Goal: Task Accomplishment & Management: Manage account settings

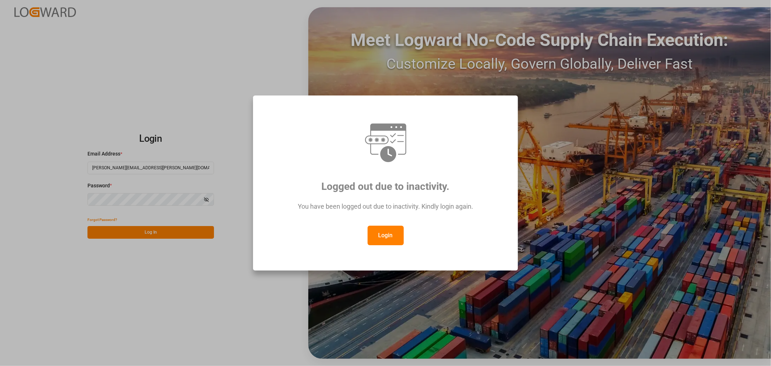
click at [393, 236] on button "Login" at bounding box center [386, 235] width 36 height 20
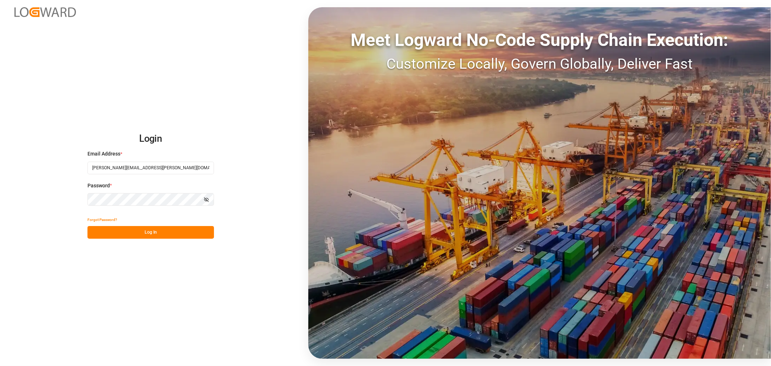
click at [162, 233] on button "Log In" at bounding box center [150, 232] width 126 height 13
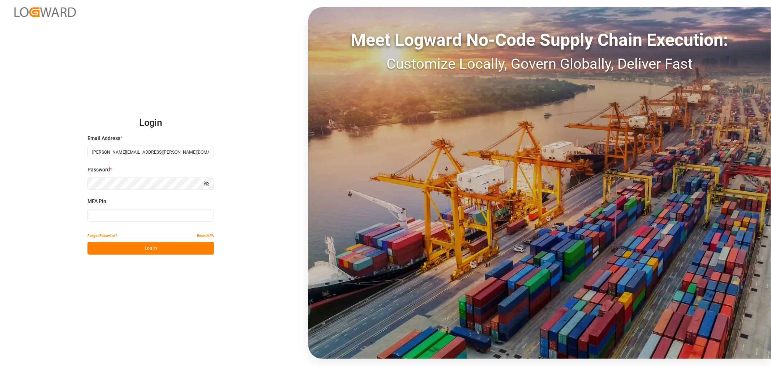
click at [152, 215] on input at bounding box center [150, 215] width 126 height 13
type input "654032"
click at [145, 249] on button "Log In" at bounding box center [150, 248] width 126 height 13
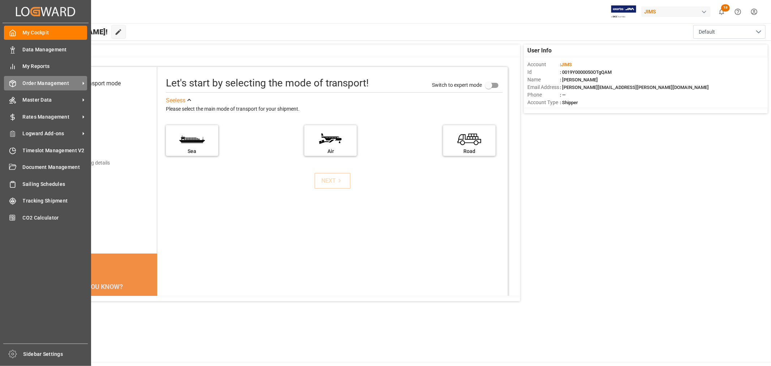
click at [30, 82] on span "Order Management" at bounding box center [51, 83] width 57 height 8
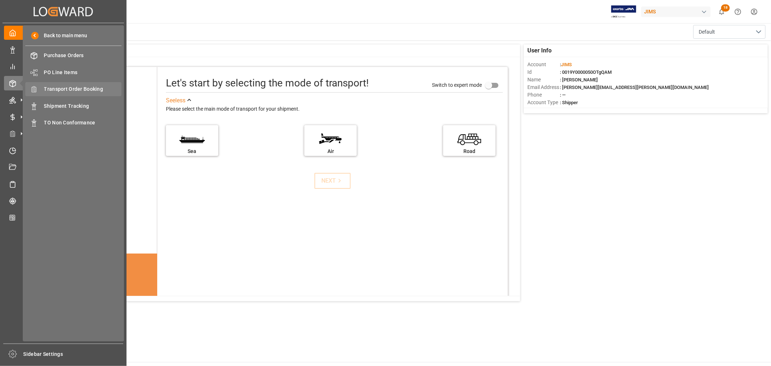
click at [90, 86] on span "Transport Order Booking" at bounding box center [83, 89] width 78 height 8
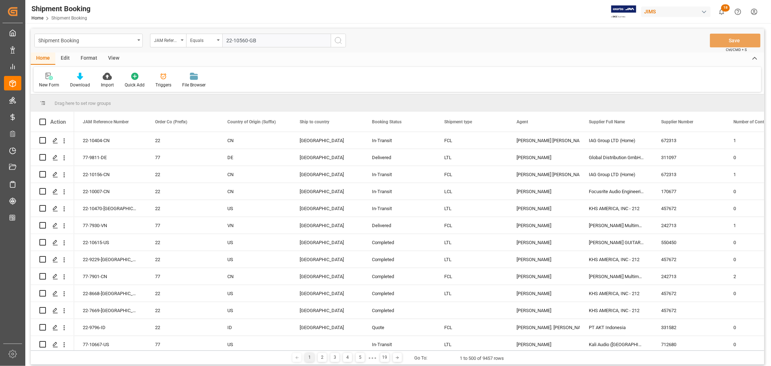
type input "22-10560-GB"
click at [334, 40] on icon "search button" at bounding box center [338, 40] width 9 height 9
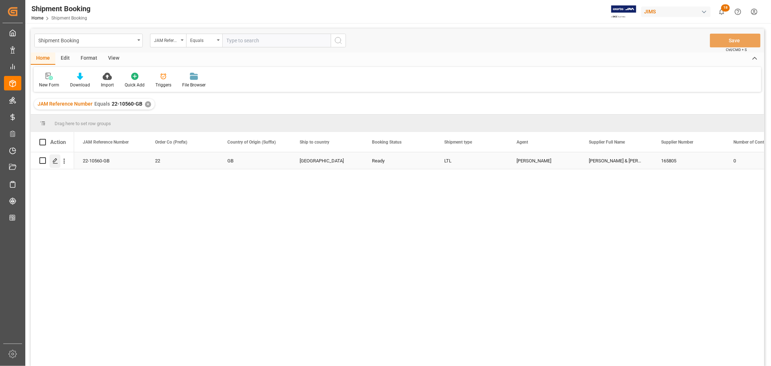
click at [56, 161] on icon "Press SPACE to select this row." at bounding box center [55, 161] width 6 height 6
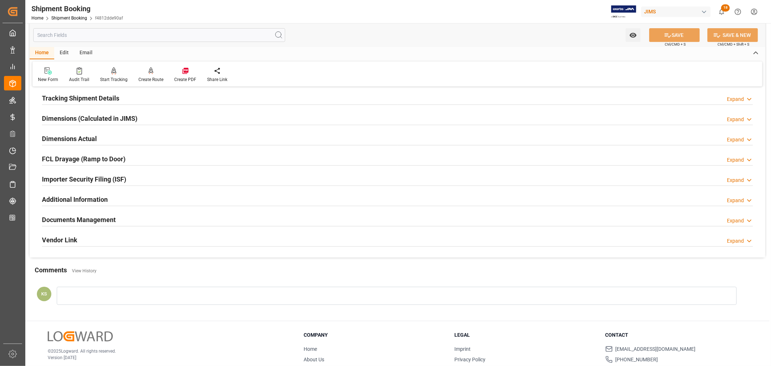
scroll to position [177, 0]
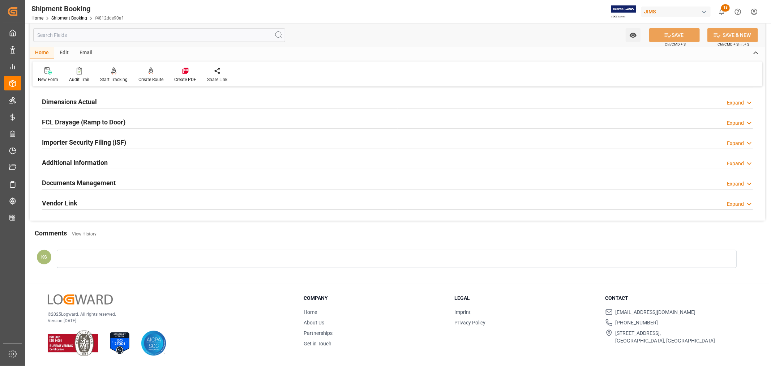
drag, startPoint x: 240, startPoint y: 186, endPoint x: 255, endPoint y: 186, distance: 15.5
click at [240, 186] on div "Documents Management Expand" at bounding box center [397, 182] width 711 height 14
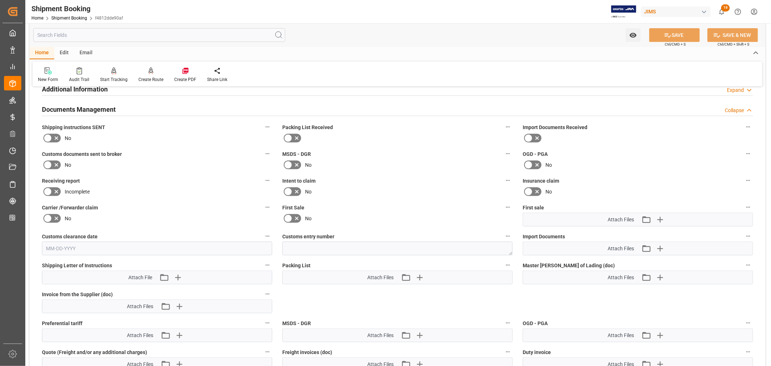
scroll to position [298, 0]
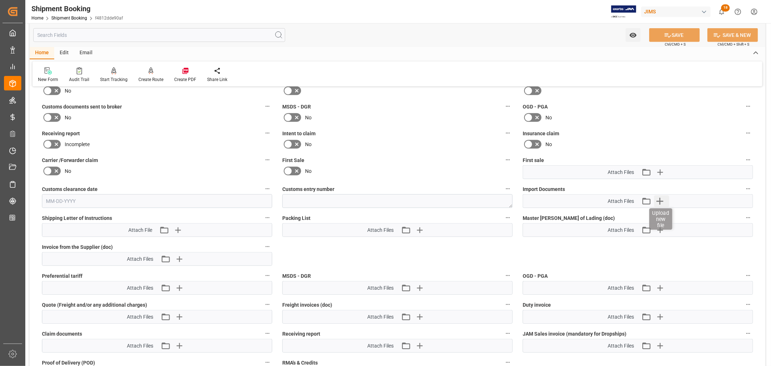
click at [661, 199] on icon "button" at bounding box center [659, 201] width 7 height 7
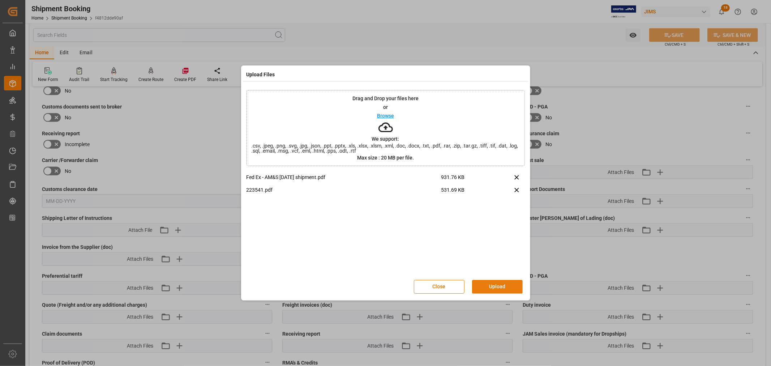
click at [497, 285] on button "Upload" at bounding box center [497, 287] width 51 height 14
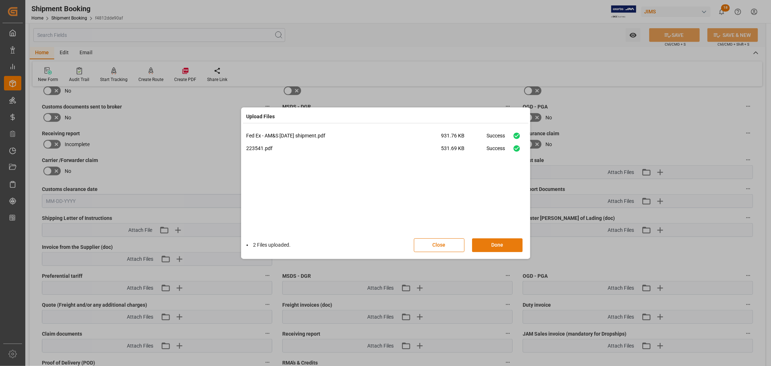
click at [495, 243] on button "Done" at bounding box center [497, 245] width 51 height 14
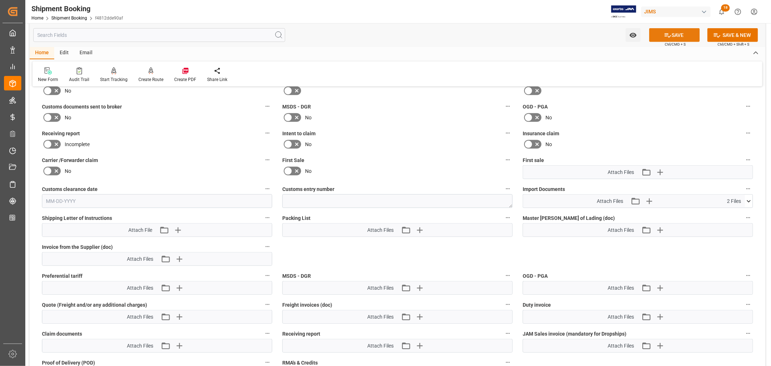
click at [676, 31] on button "SAVE" at bounding box center [674, 35] width 51 height 14
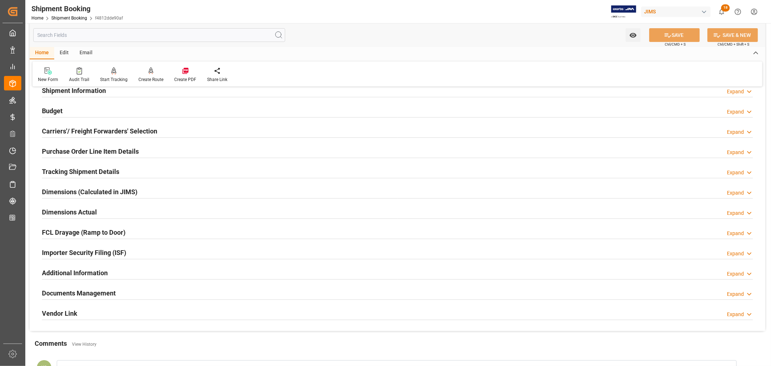
scroll to position [57, 0]
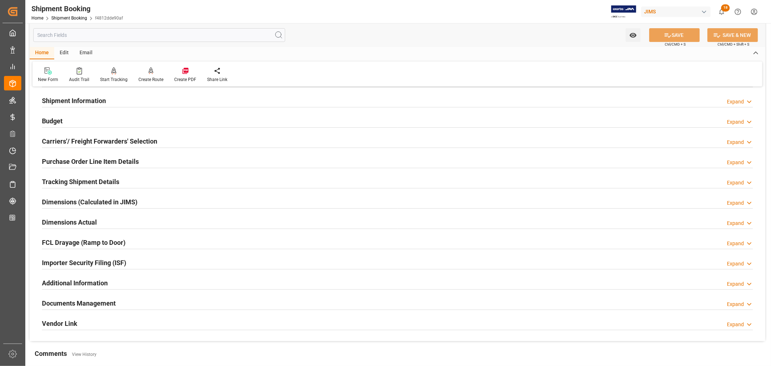
click at [62, 117] on h2 "Budget" at bounding box center [52, 121] width 21 height 10
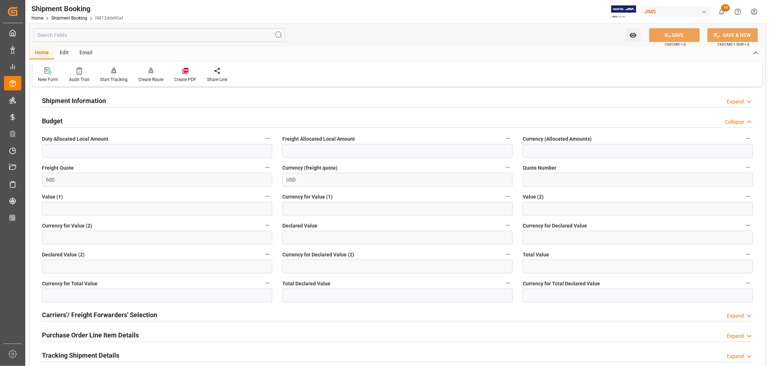
click at [62, 117] on h2 "Budget" at bounding box center [52, 121] width 21 height 10
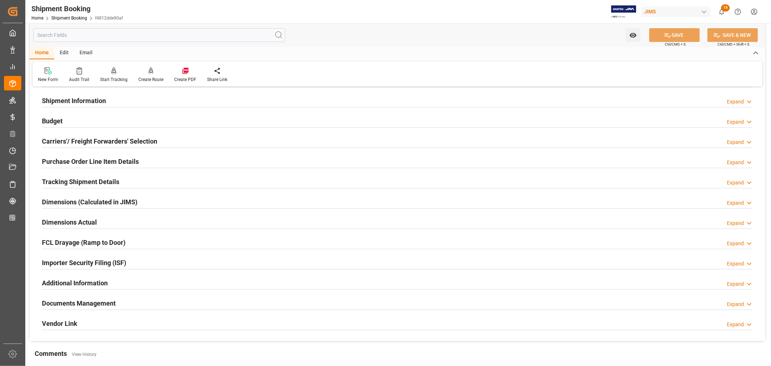
click at [58, 120] on h2 "Budget" at bounding box center [52, 121] width 21 height 10
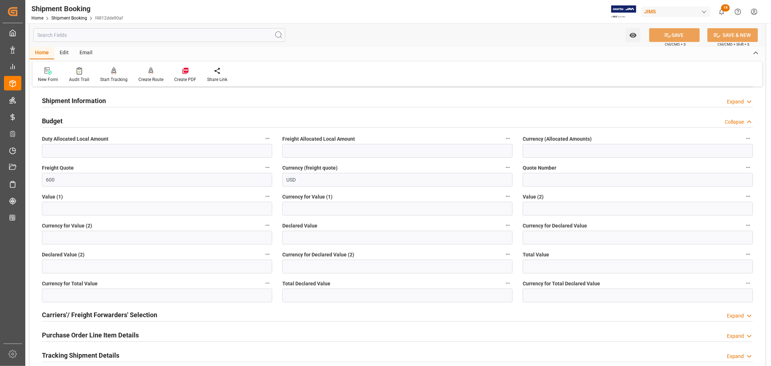
click at [58, 120] on h2 "Budget" at bounding box center [52, 121] width 21 height 10
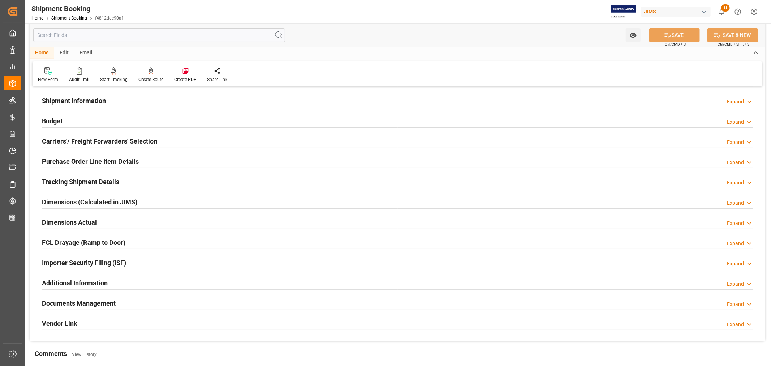
click at [64, 99] on h2 "Shipment Information" at bounding box center [74, 101] width 64 height 10
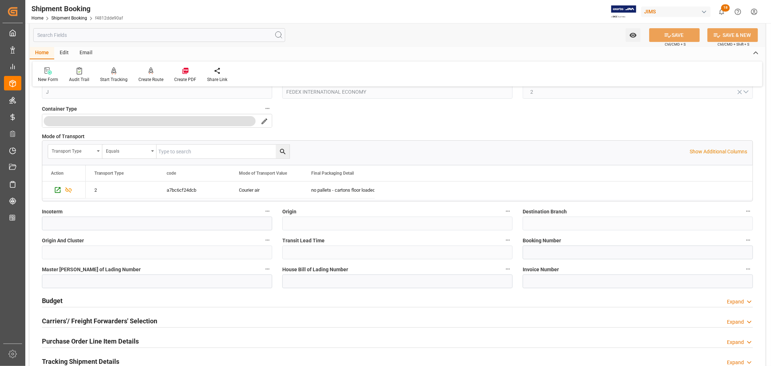
scroll to position [177, 0]
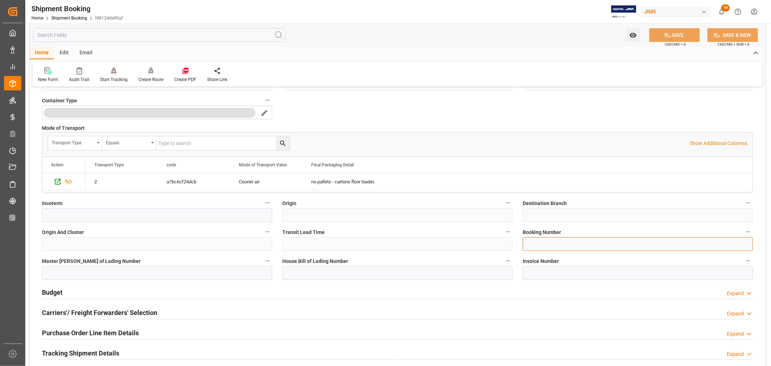
click at [527, 243] on input at bounding box center [638, 244] width 230 height 14
drag, startPoint x: 564, startPoint y: 243, endPoint x: 523, endPoint y: 244, distance: 40.8
click at [523, 244] on input "883713927042" at bounding box center [638, 244] width 230 height 14
type input "883713927042"
drag, startPoint x: 285, startPoint y: 272, endPoint x: 292, endPoint y: 277, distance: 7.7
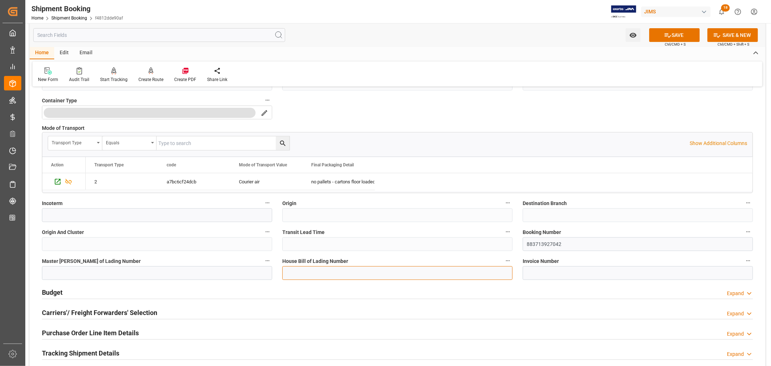
click at [285, 272] on input at bounding box center [397, 273] width 230 height 14
paste input "883713927042"
type input "883713927042"
click at [671, 34] on button "SAVE" at bounding box center [674, 35] width 51 height 14
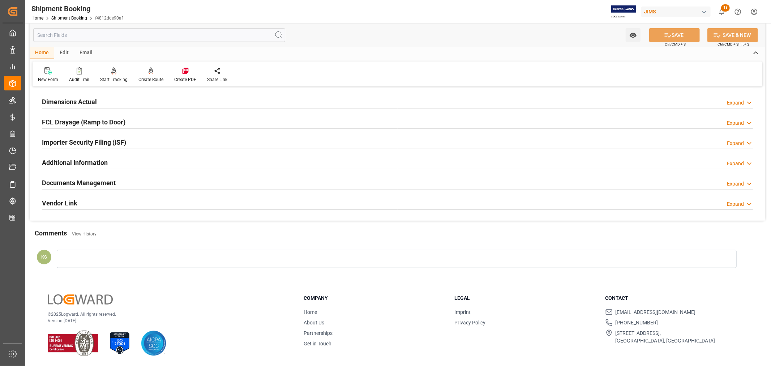
scroll to position [0, 0]
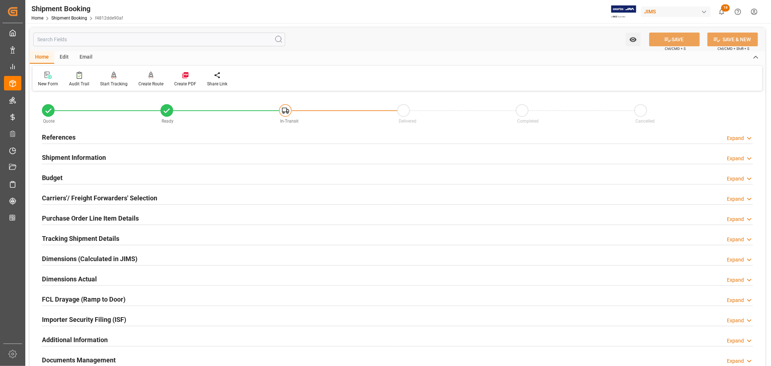
click at [87, 277] on h2 "Dimensions Actual" at bounding box center [69, 279] width 55 height 10
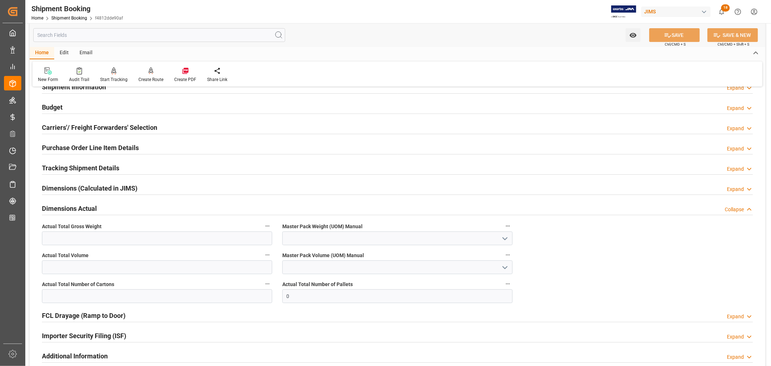
scroll to position [120, 0]
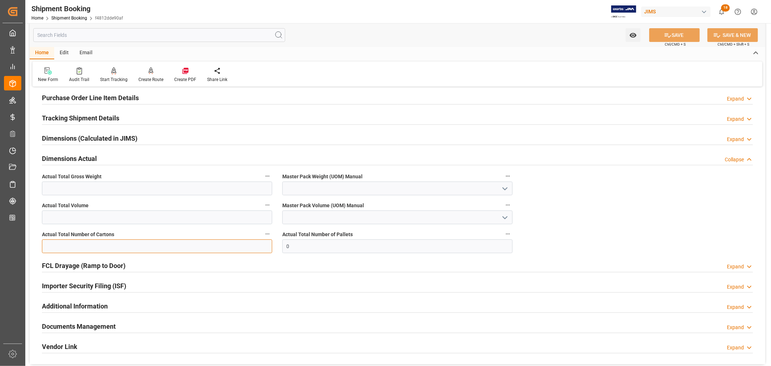
click at [148, 244] on input "text" at bounding box center [157, 246] width 230 height 14
type input "3"
click at [672, 33] on button "SAVE" at bounding box center [674, 35] width 51 height 14
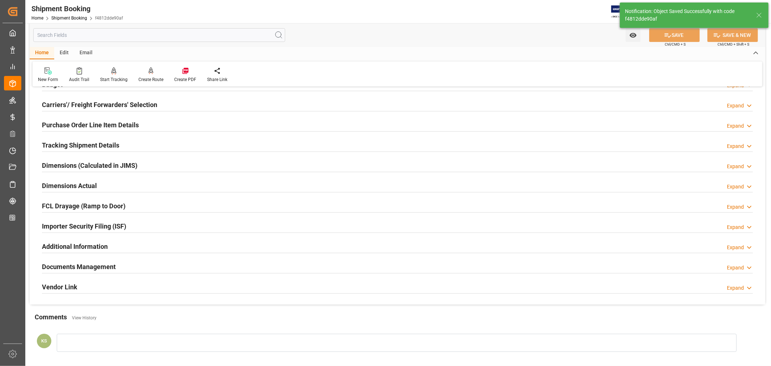
scroll to position [40, 0]
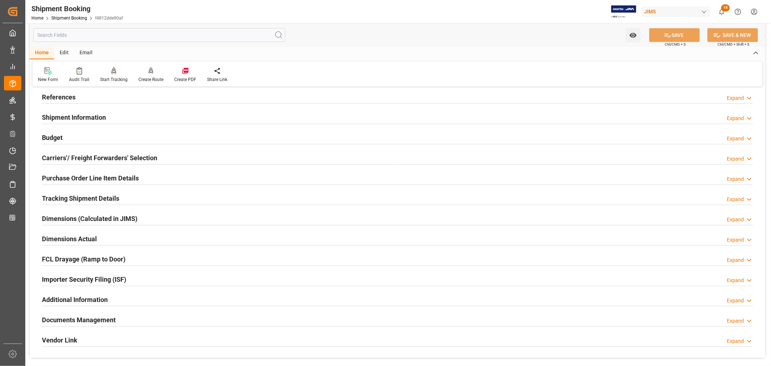
click at [76, 198] on h2 "Tracking Shipment Details" at bounding box center [80, 198] width 77 height 10
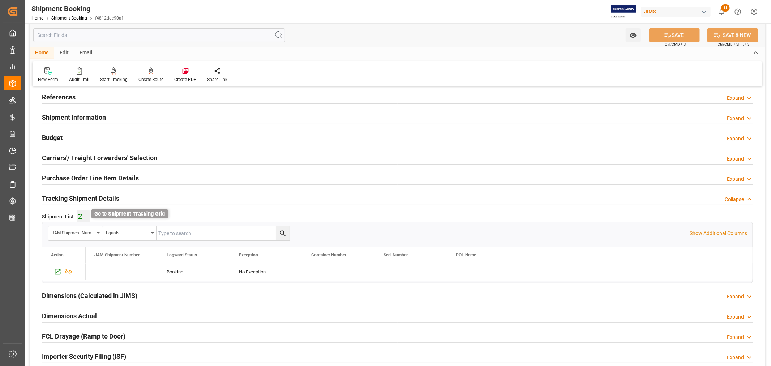
click at [81, 215] on icon "button" at bounding box center [80, 216] width 5 height 5
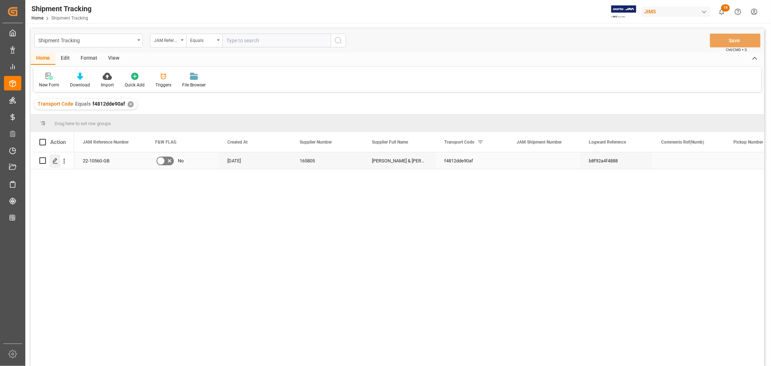
click at [53, 158] on icon "Press SPACE to select this row." at bounding box center [55, 161] width 6 height 6
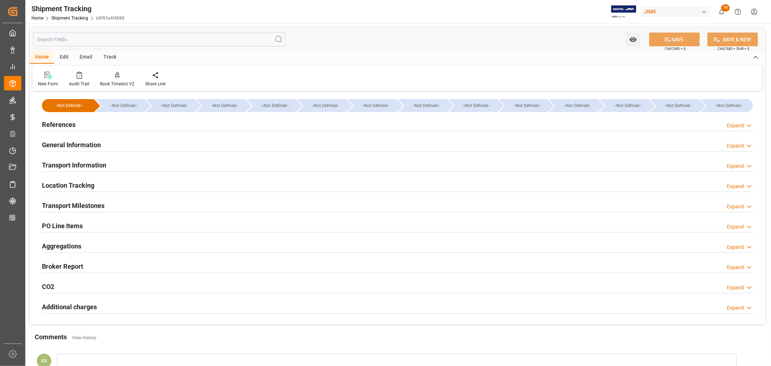
click at [77, 143] on h2 "General Information" at bounding box center [71, 145] width 59 height 10
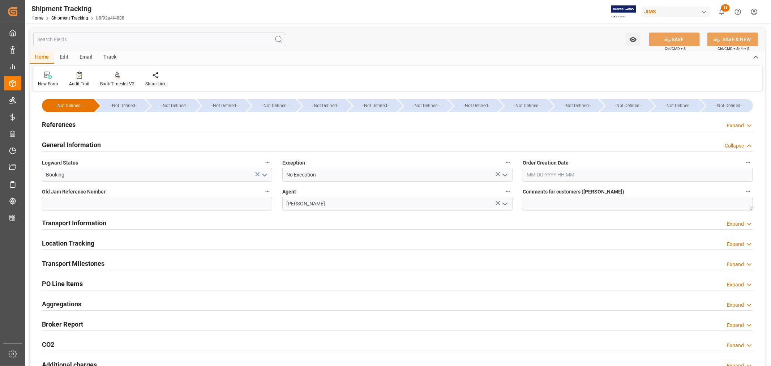
click at [503, 173] on icon "open menu" at bounding box center [504, 175] width 9 height 9
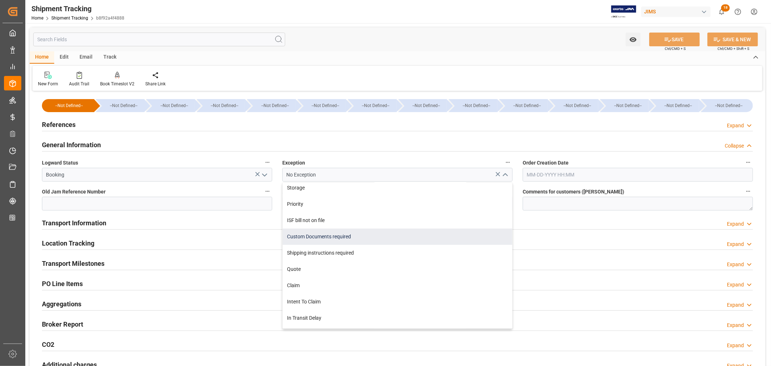
scroll to position [201, 0]
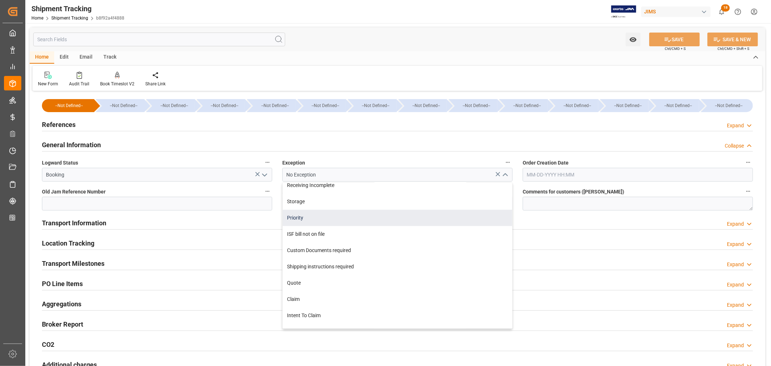
click at [298, 215] on div "Priority" at bounding box center [397, 218] width 229 height 16
type input "Priority"
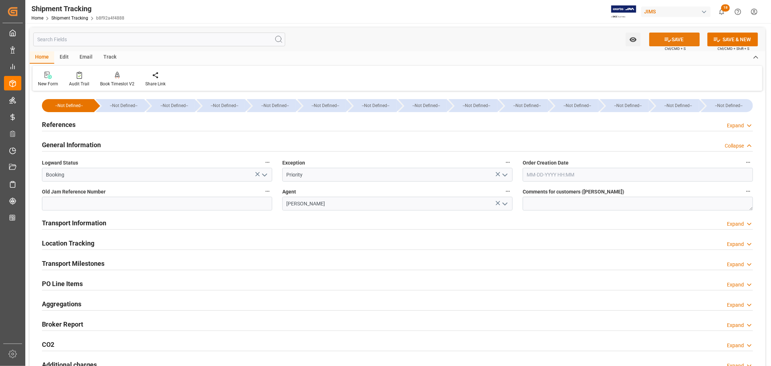
click at [678, 37] on button "SAVE" at bounding box center [674, 40] width 51 height 14
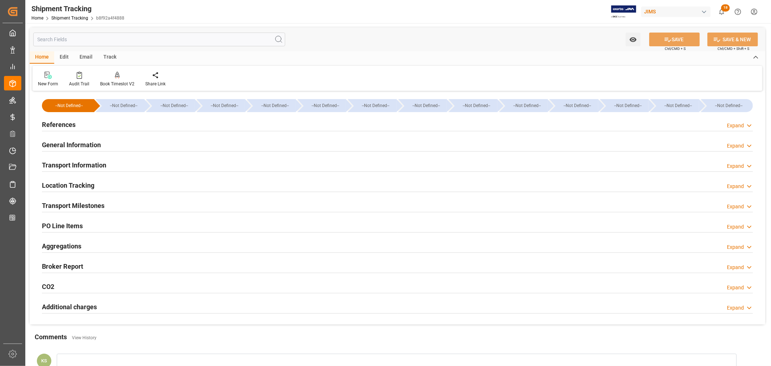
drag, startPoint x: 80, startPoint y: 246, endPoint x: 128, endPoint y: 240, distance: 48.5
click at [80, 246] on h2 "Aggregations" at bounding box center [61, 246] width 39 height 10
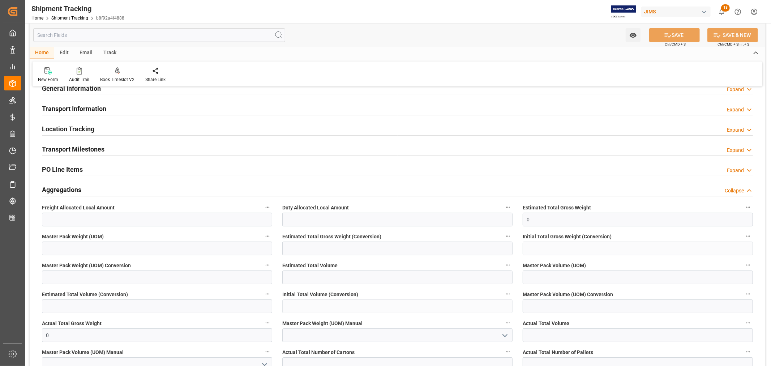
scroll to position [40, 0]
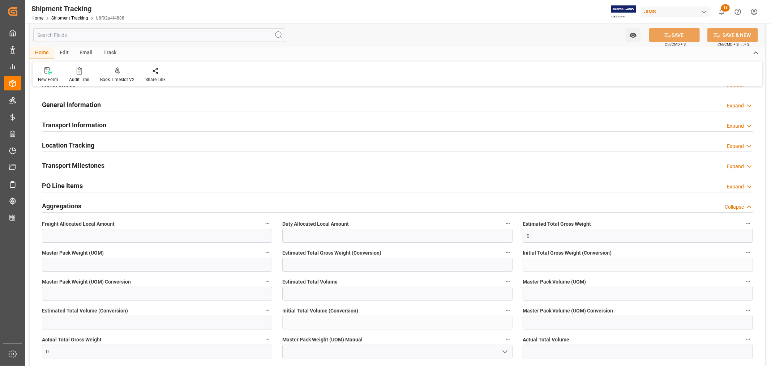
click at [74, 204] on h2 "Aggregations" at bounding box center [61, 206] width 39 height 10
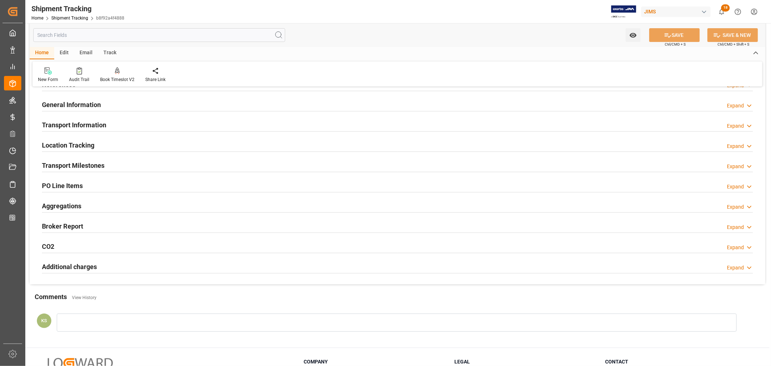
click at [74, 204] on h2 "Aggregations" at bounding box center [61, 206] width 39 height 10
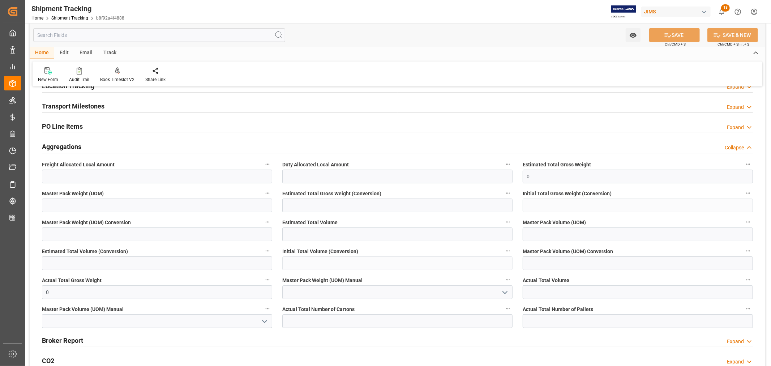
scroll to position [120, 0]
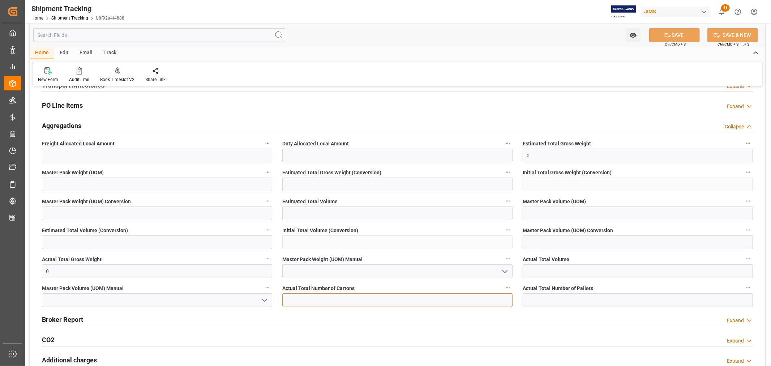
click at [285, 298] on input "text" at bounding box center [397, 300] width 230 height 14
type input "3"
drag, startPoint x: 50, startPoint y: 269, endPoint x: 37, endPoint y: 270, distance: 12.7
click at [37, 270] on div "Actual Total Gross Weight 0" at bounding box center [157, 266] width 240 height 29
type input "9"
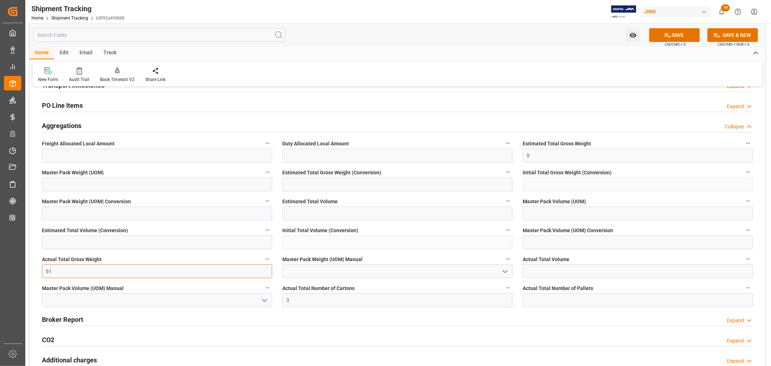
type input "6"
type input "0"
type input "28"
click at [504, 271] on icon "open menu" at bounding box center [504, 271] width 9 height 9
click at [317, 287] on div "KG" at bounding box center [397, 287] width 229 height 16
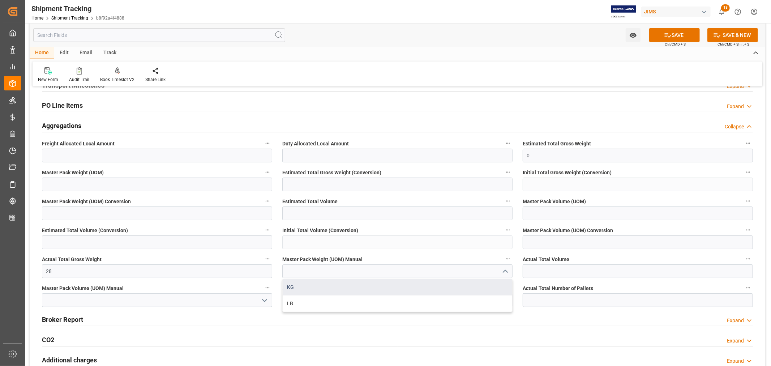
type input "KG"
click at [675, 34] on button "SAVE" at bounding box center [674, 35] width 51 height 14
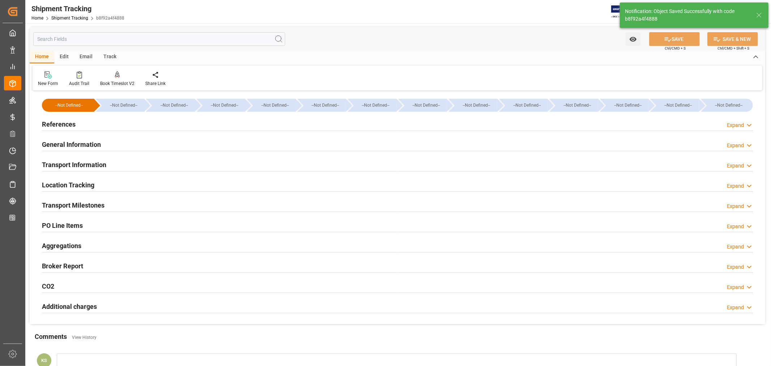
scroll to position [0, 0]
click at [97, 162] on h2 "Transport Information" at bounding box center [74, 165] width 64 height 10
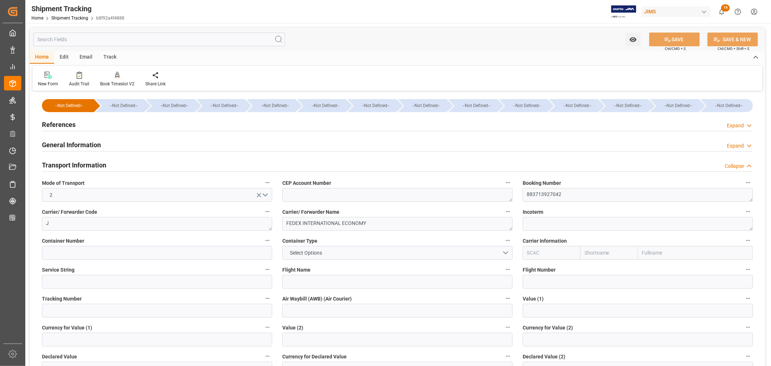
click at [100, 164] on h2 "Transport Information" at bounding box center [74, 165] width 64 height 10
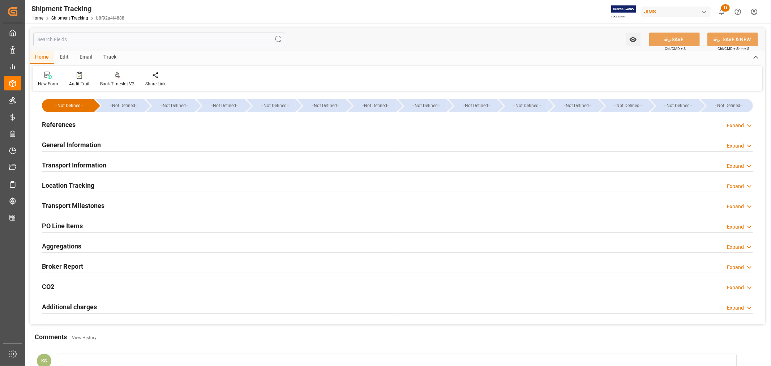
click at [99, 142] on h2 "General Information" at bounding box center [71, 145] width 59 height 10
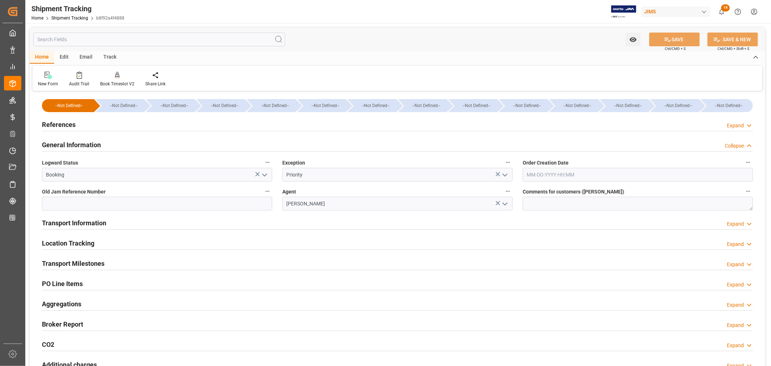
click at [99, 142] on h2 "General Information" at bounding box center [71, 145] width 59 height 10
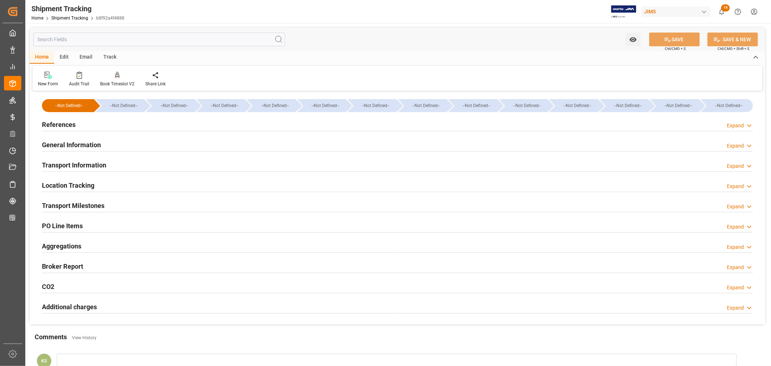
click at [99, 163] on h2 "Transport Information" at bounding box center [74, 165] width 64 height 10
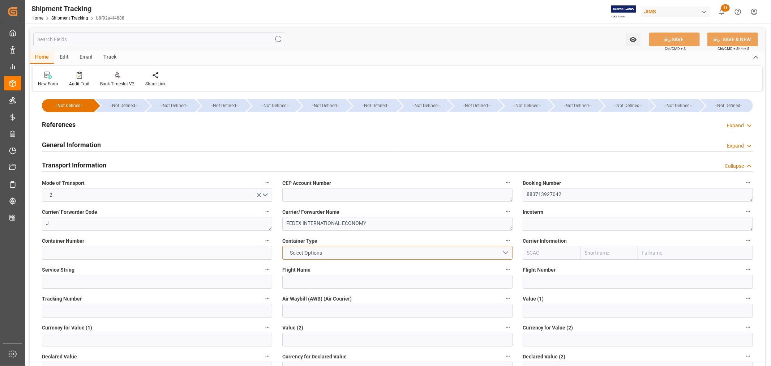
click at [505, 252] on button "Select Options" at bounding box center [397, 253] width 230 height 14
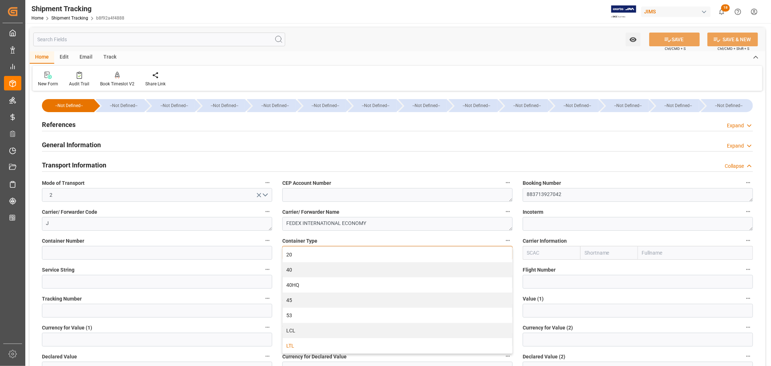
click at [347, 343] on div "LTL" at bounding box center [397, 345] width 229 height 15
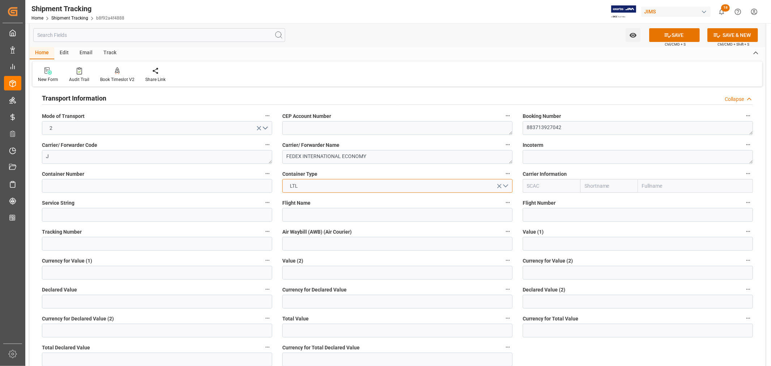
scroll to position [80, 0]
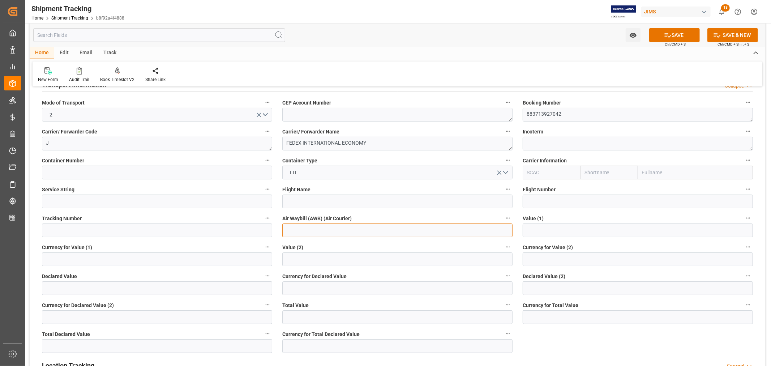
click at [300, 230] on input at bounding box center [397, 230] width 230 height 14
paste input "883713927042"
type input "883713927042"
click at [681, 37] on button "SAVE" at bounding box center [674, 35] width 51 height 14
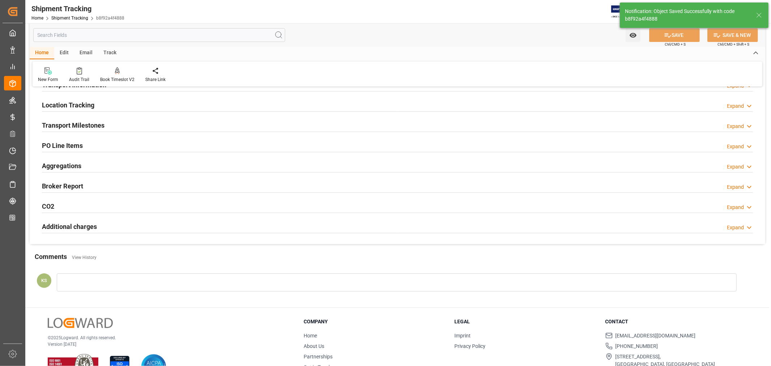
click at [91, 125] on h2 "Transport Milestones" at bounding box center [73, 125] width 63 height 10
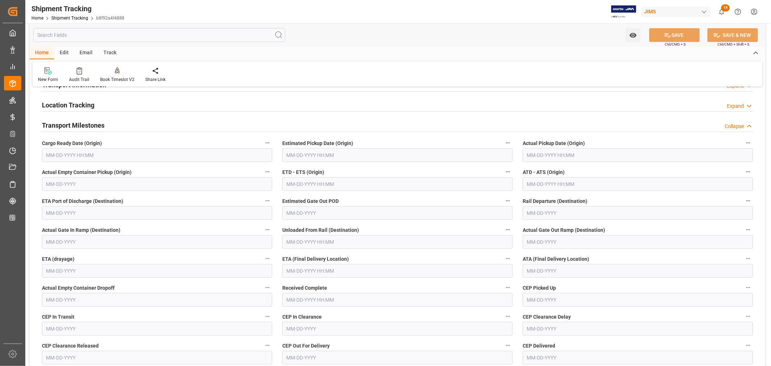
click at [108, 126] on div "Transport Milestones Collapse" at bounding box center [397, 125] width 711 height 14
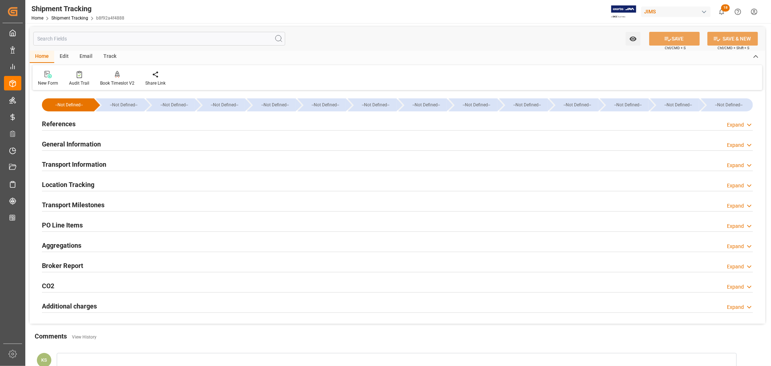
scroll to position [0, 0]
click at [77, 242] on h2 "Aggregations" at bounding box center [61, 246] width 39 height 10
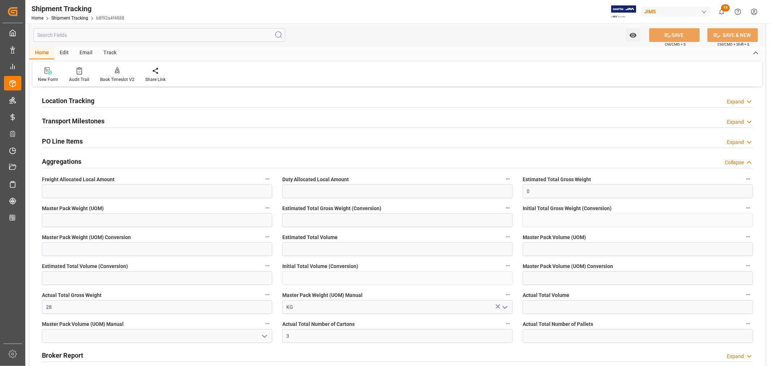
scroll to position [120, 0]
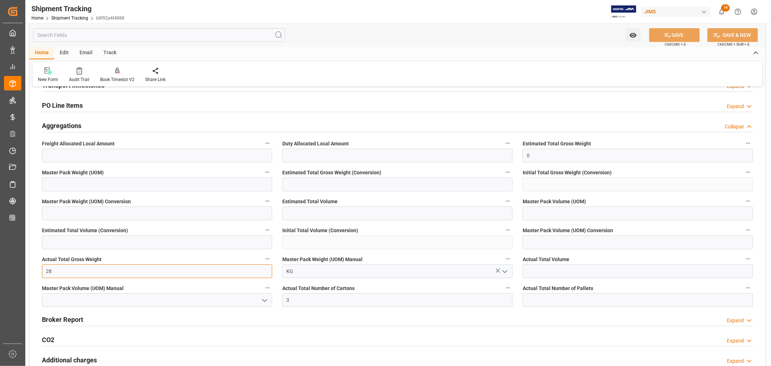
drag, startPoint x: 52, startPoint y: 270, endPoint x: 45, endPoint y: 270, distance: 6.5
click at [45, 270] on input "28" at bounding box center [157, 271] width 230 height 14
type input "64"
click at [678, 34] on button "SAVE" at bounding box center [674, 35] width 51 height 14
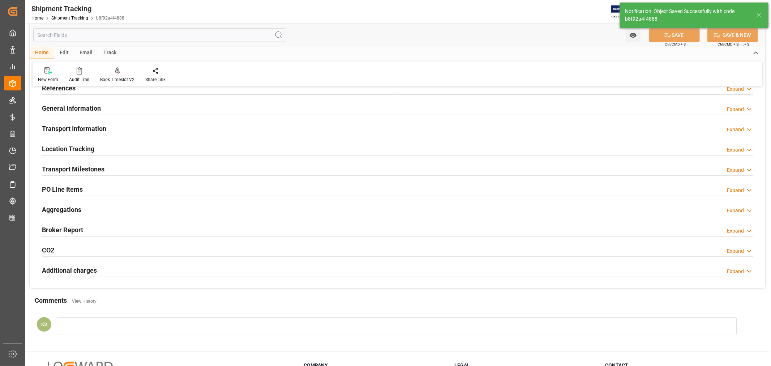
scroll to position [23, 0]
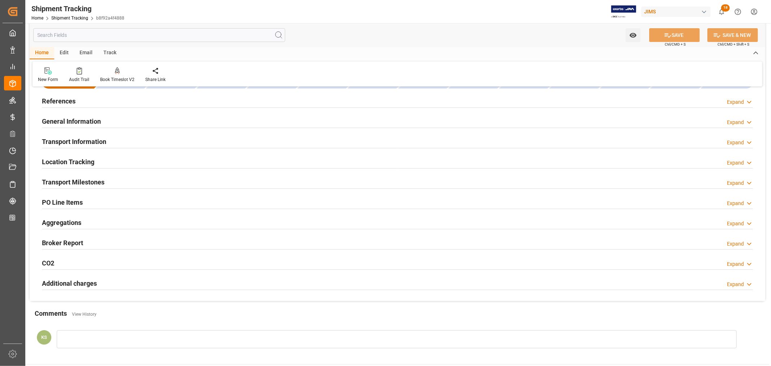
click at [93, 183] on h2 "Transport Milestones" at bounding box center [73, 182] width 63 height 10
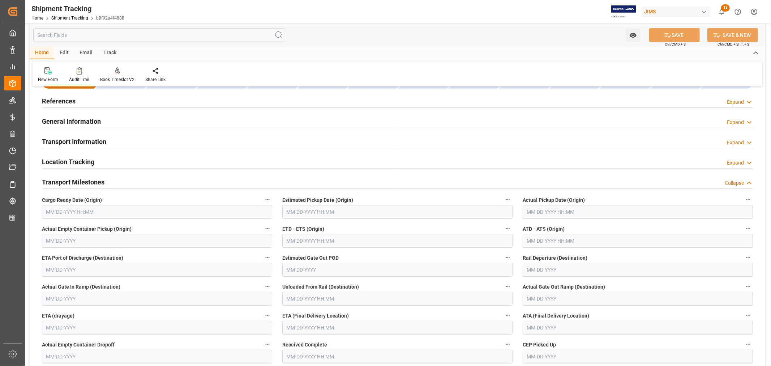
click at [79, 212] on input "text" at bounding box center [157, 212] width 230 height 14
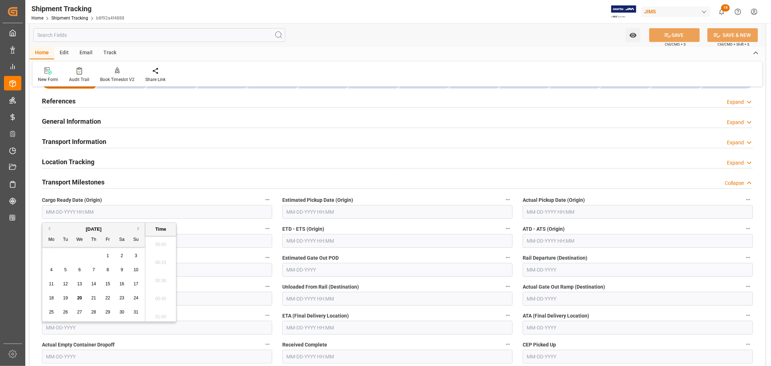
scroll to position [924, 0]
click at [79, 298] on span "20" at bounding box center [79, 297] width 5 height 5
type input "08-20-2025 00:00"
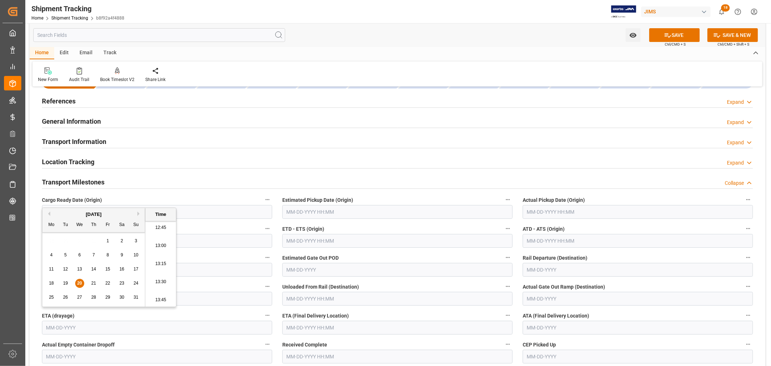
scroll to position [64, 0]
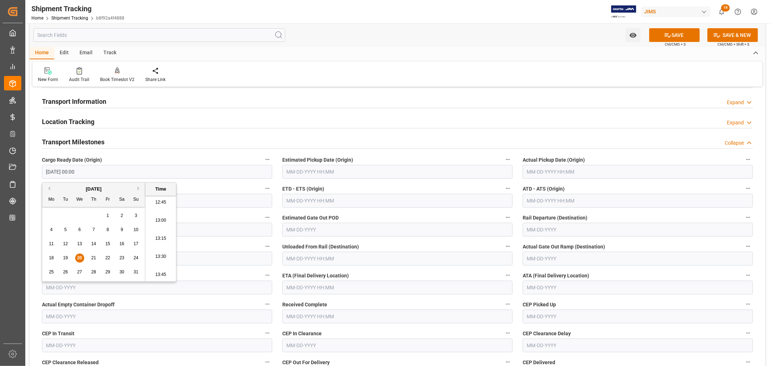
click at [343, 287] on input "text" at bounding box center [397, 287] width 230 height 14
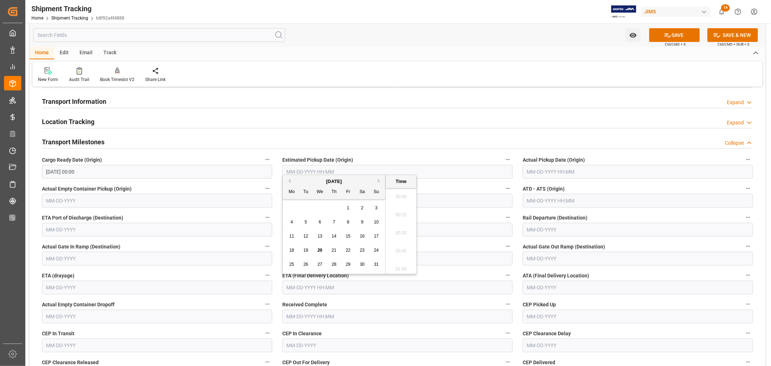
scroll to position [924, 0]
click at [378, 180] on button "Next Month" at bounding box center [380, 181] width 4 height 4
click at [306, 208] on span "2" at bounding box center [306, 207] width 3 height 5
type input "09-02-2025 00:00"
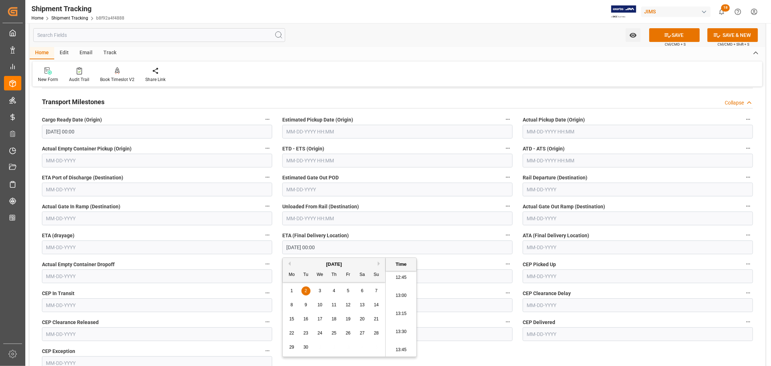
scroll to position [144, 0]
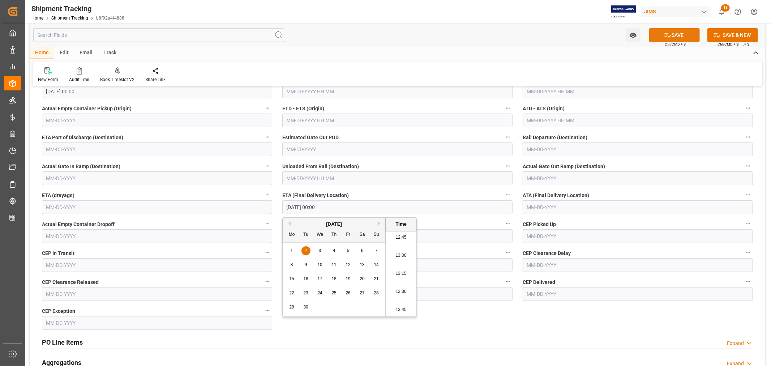
click at [673, 35] on button "SAVE" at bounding box center [674, 35] width 51 height 14
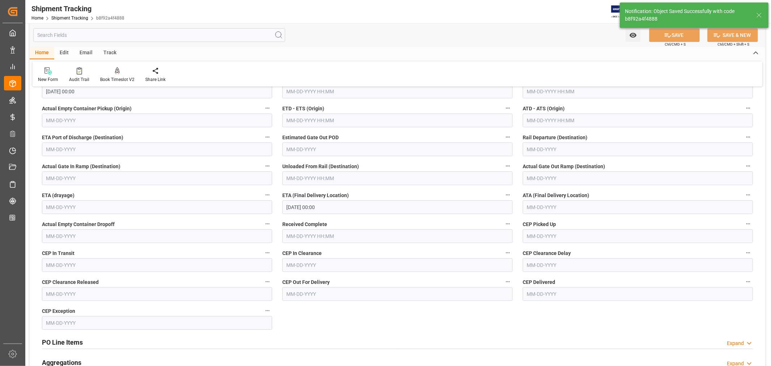
scroll to position [104, 0]
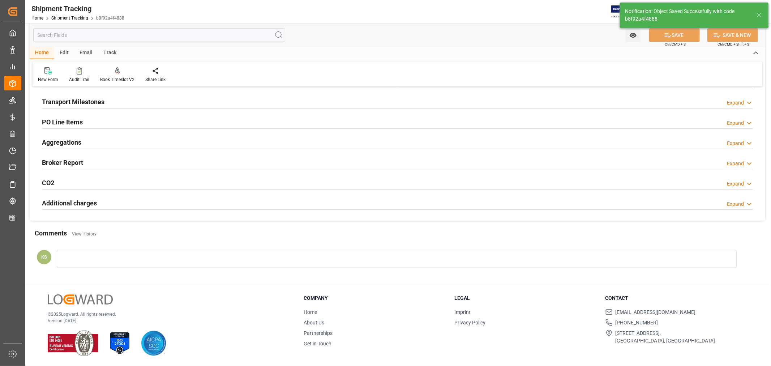
click at [125, 101] on div "Transport Milestones Expand" at bounding box center [397, 101] width 711 height 14
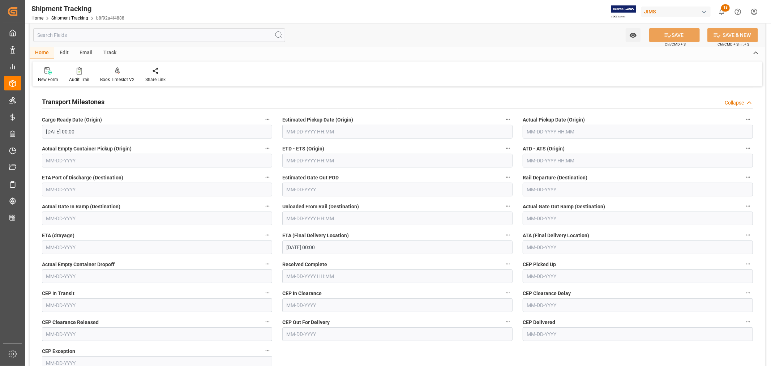
scroll to position [64, 0]
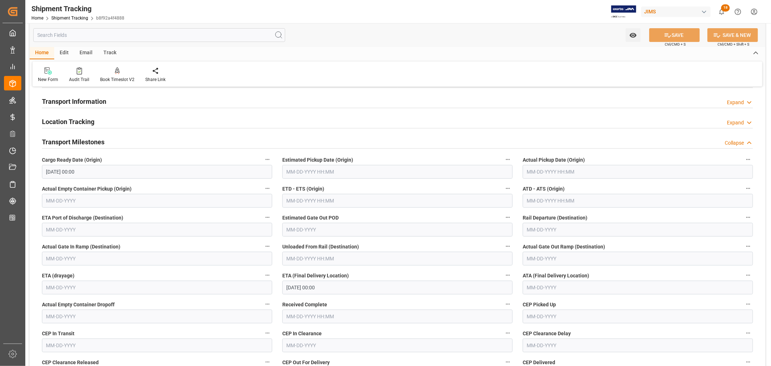
click at [113, 142] on div "Transport Milestones Collapse" at bounding box center [397, 141] width 711 height 14
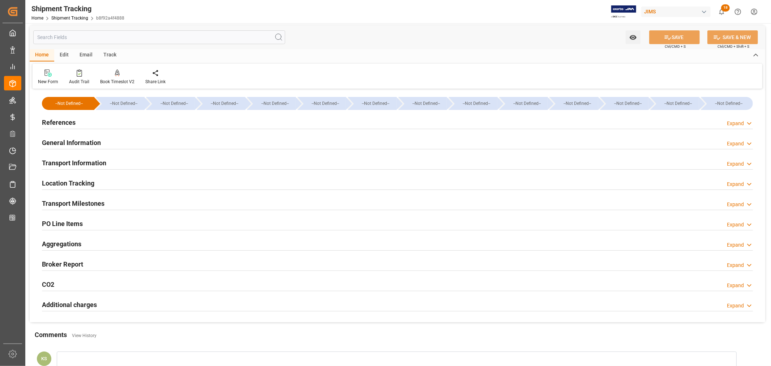
scroll to position [0, 0]
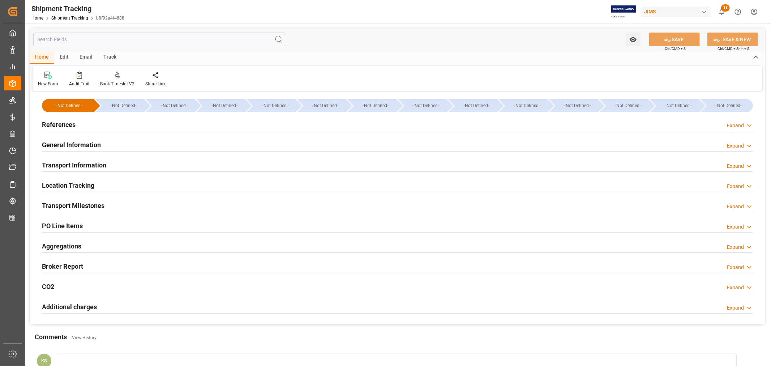
click at [71, 125] on h2 "References" at bounding box center [59, 125] width 34 height 10
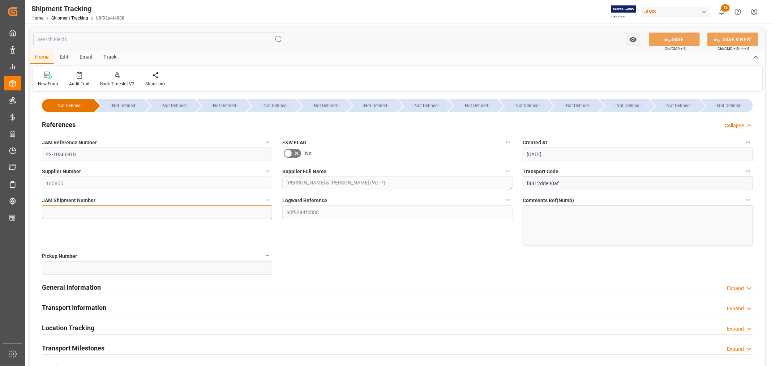
click at [55, 210] on input at bounding box center [157, 212] width 230 height 14
paste input "72648"
type input "72648"
click at [670, 38] on button "SAVE" at bounding box center [674, 40] width 51 height 14
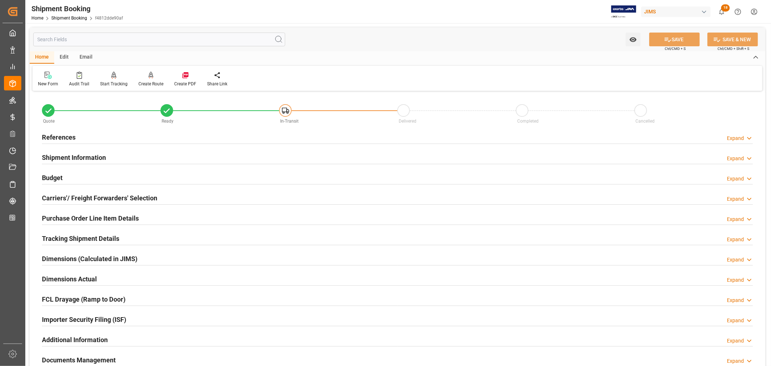
click at [73, 218] on h2 "Purchase Order Line Item Details" at bounding box center [90, 218] width 97 height 10
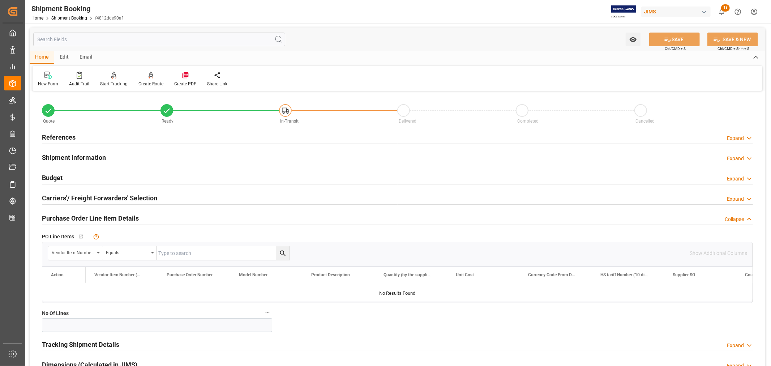
click at [73, 218] on h2 "Purchase Order Line Item Details" at bounding box center [90, 218] width 97 height 10
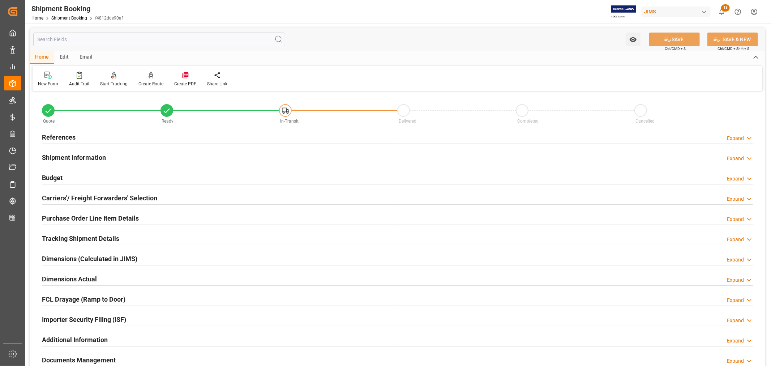
click at [84, 239] on h2 "Tracking Shipment Details" at bounding box center [80, 238] width 77 height 10
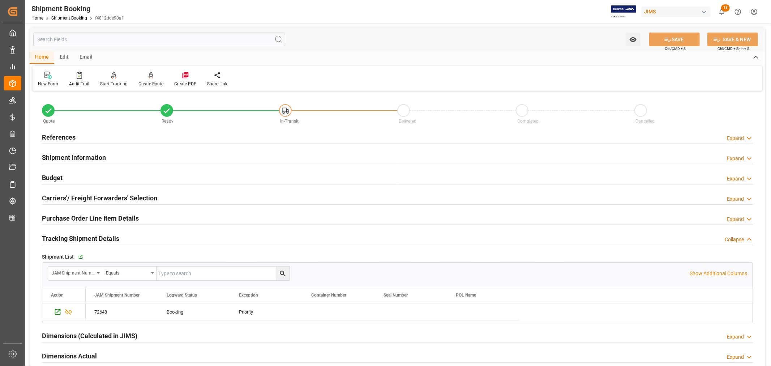
click at [84, 239] on h2 "Tracking Shipment Details" at bounding box center [80, 238] width 77 height 10
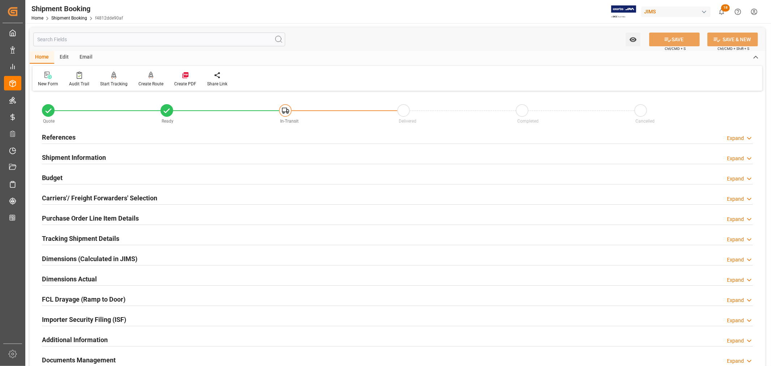
click at [73, 139] on h2 "References" at bounding box center [59, 137] width 34 height 10
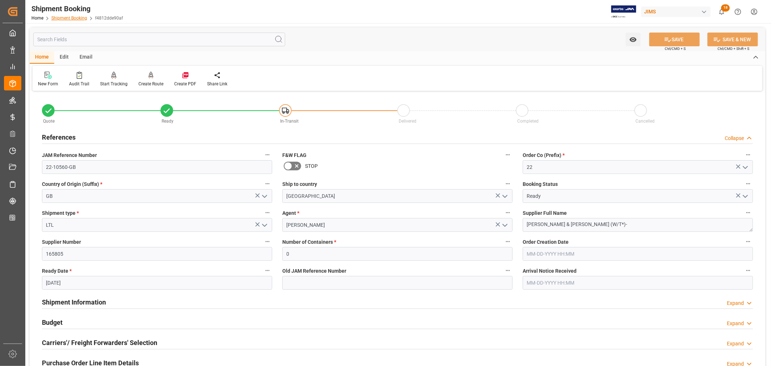
click at [78, 19] on link "Shipment Booking" at bounding box center [69, 18] width 36 height 5
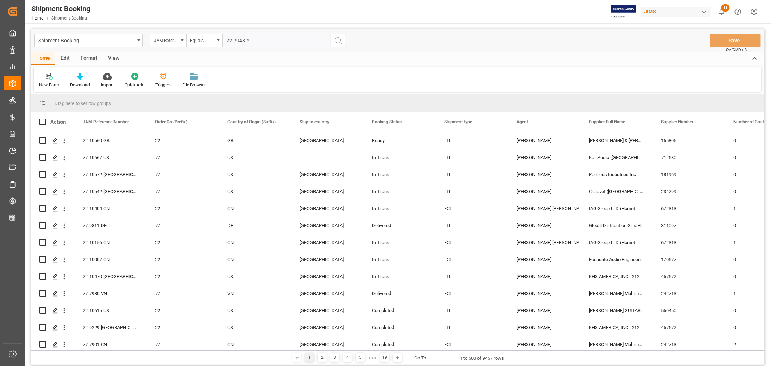
type input "22-7948-cn"
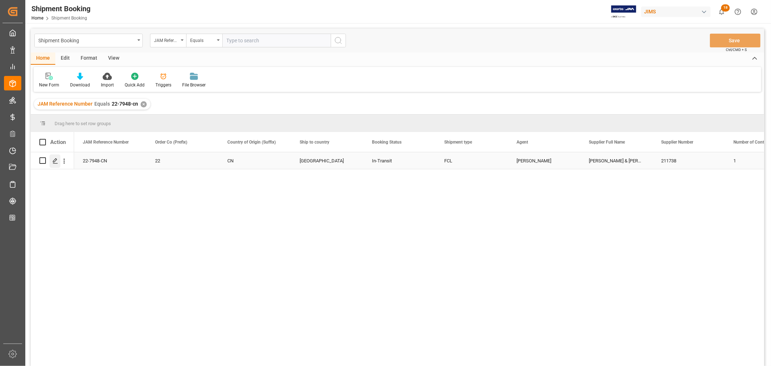
click at [56, 160] on icon "Press SPACE to select this row." at bounding box center [55, 161] width 6 height 6
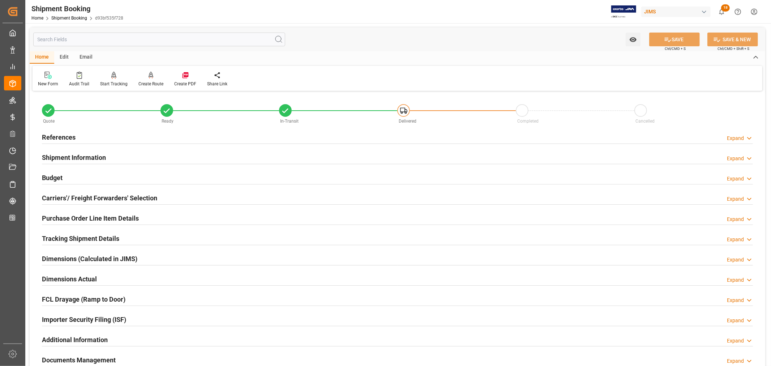
click at [78, 218] on h2 "Purchase Order Line Item Details" at bounding box center [90, 218] width 97 height 10
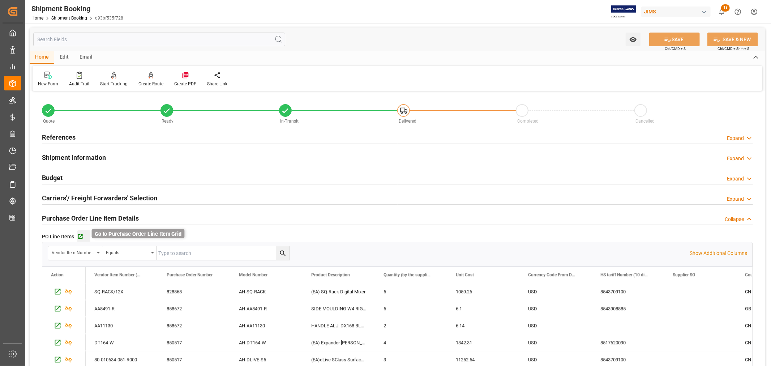
click at [81, 236] on icon "button" at bounding box center [80, 236] width 6 height 6
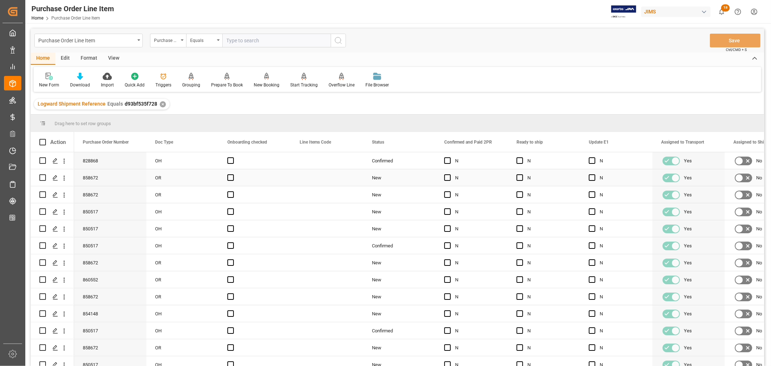
click at [405, 177] on div "New" at bounding box center [399, 177] width 55 height 17
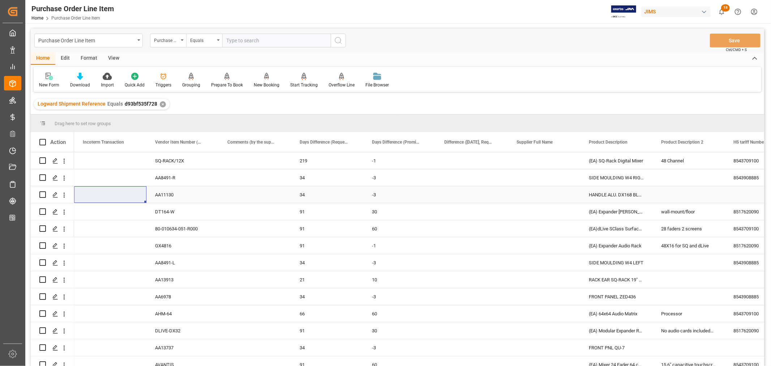
click at [738, 194] on div "Press SPACE to select this row." at bounding box center [761, 194] width 72 height 17
click at [734, 197] on input "Press SPACE to select this row." at bounding box center [760, 199] width 61 height 14
paste input "8517790000"
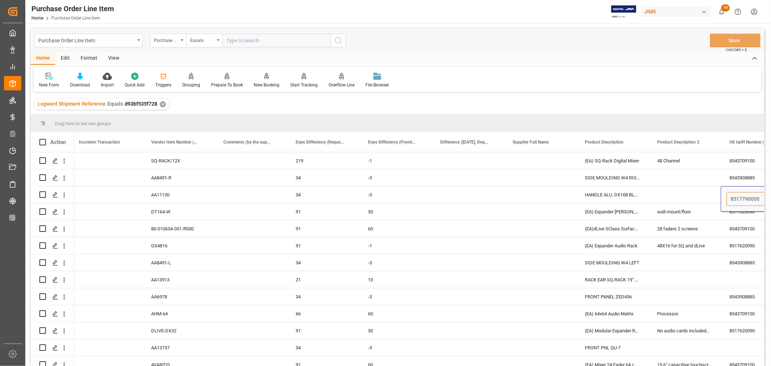
type input "8517790000"
click at [742, 278] on div "Press SPACE to select this row." at bounding box center [757, 279] width 72 height 17
click at [734, 283] on input "Press SPACE to select this row." at bounding box center [756, 284] width 61 height 14
paste input "8302500000"
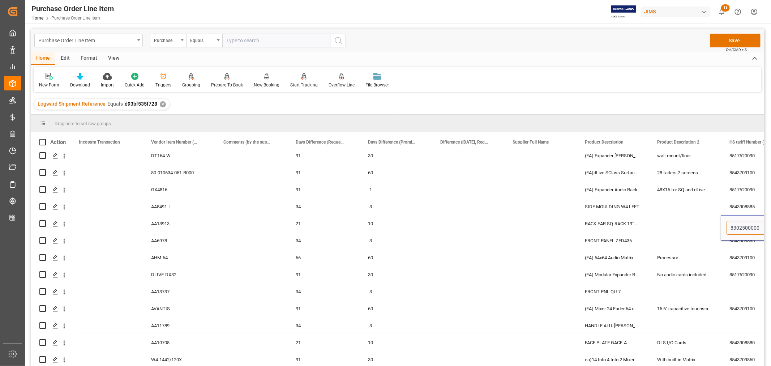
type input "8302500000"
click at [736, 286] on div "Press SPACE to select this row." at bounding box center [757, 291] width 72 height 17
click at [736, 285] on div "Press SPACE to select this row." at bounding box center [757, 291] width 72 height 17
click at [730, 291] on input "Press SPACE to select this row." at bounding box center [756, 296] width 61 height 14
paste input "8543908885"
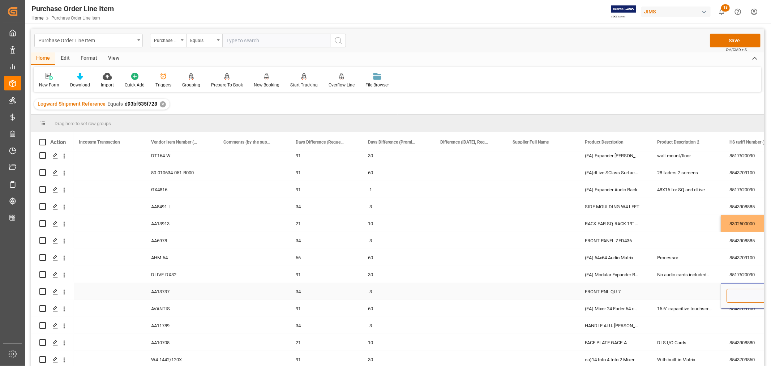
type input "8543908885"
click at [747, 323] on div "Press SPACE to select this row." at bounding box center [757, 325] width 72 height 17
click at [740, 321] on div "Press SPACE to select this row." at bounding box center [757, 325] width 72 height 17
click at [729, 327] on input "Press SPACE to select this row." at bounding box center [756, 330] width 61 height 14
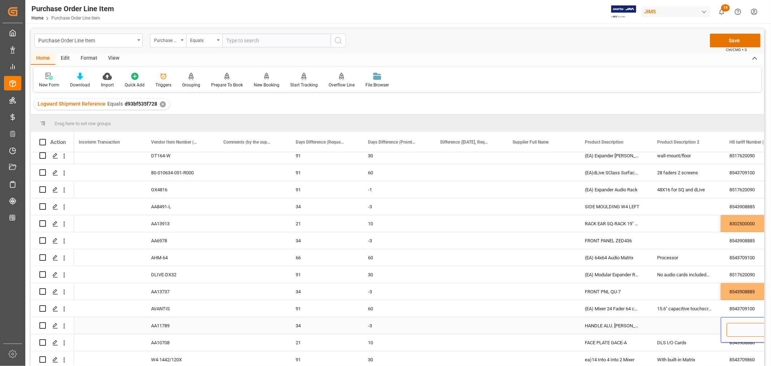
paste input "8517790000"
type input "8517790000"
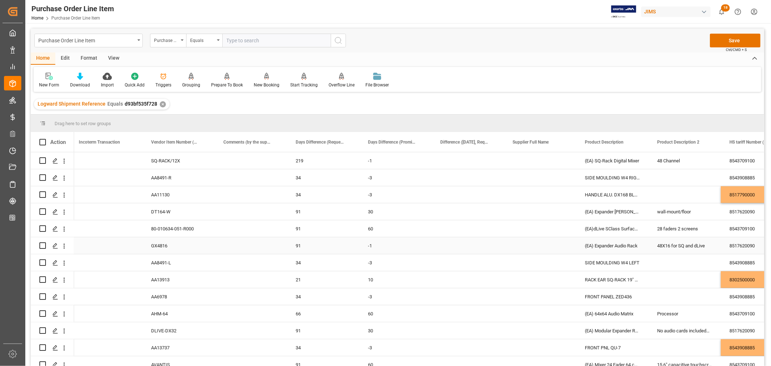
click at [700, 243] on div "48X16 for SQ and dLive" at bounding box center [684, 245] width 72 height 17
click at [730, 40] on button "Save" at bounding box center [735, 41] width 51 height 14
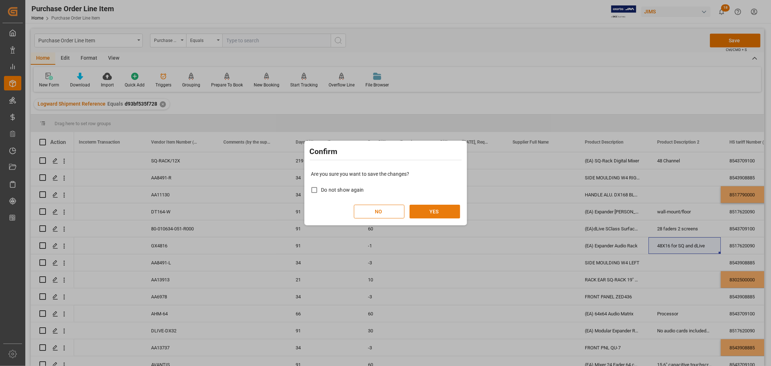
click at [433, 212] on button "YES" at bounding box center [434, 212] width 51 height 14
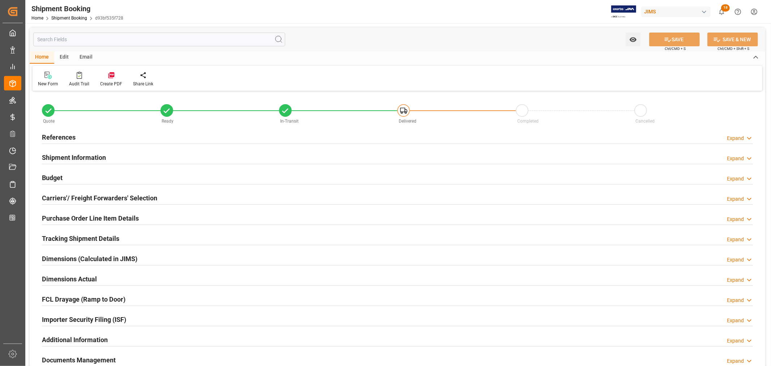
type input "16"
click at [66, 216] on h2 "Purchase Order Line Item Details" at bounding box center [90, 218] width 97 height 10
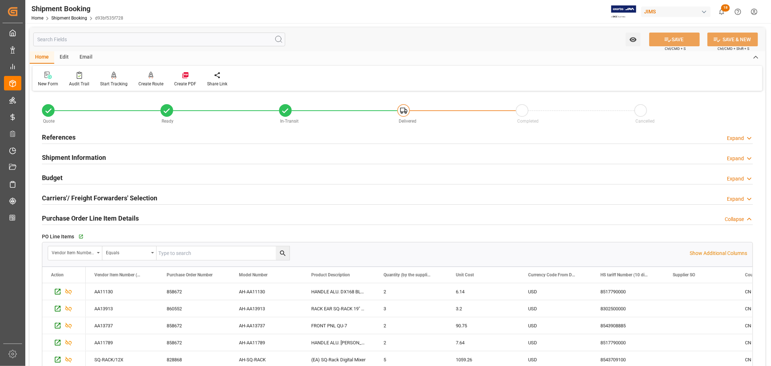
click at [116, 215] on h2 "Purchase Order Line Item Details" at bounding box center [90, 218] width 97 height 10
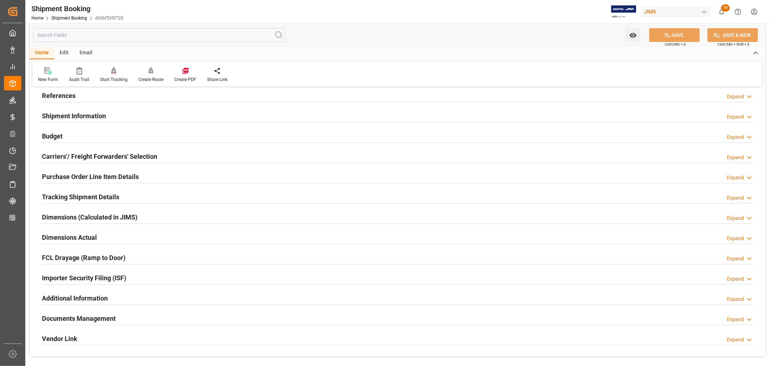
scroll to position [40, 0]
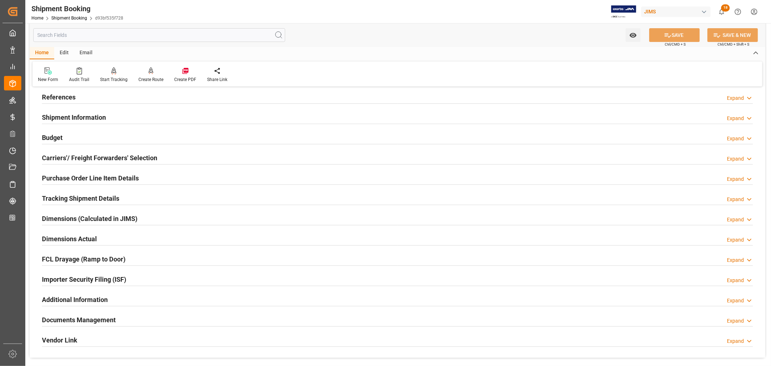
click at [136, 179] on h2 "Purchase Order Line Item Details" at bounding box center [90, 178] width 97 height 10
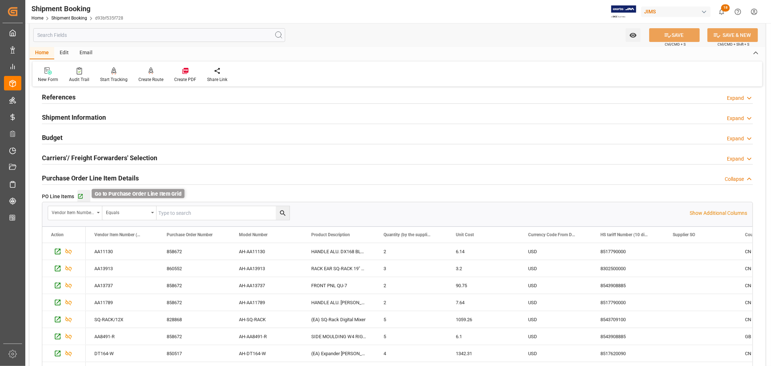
click at [80, 194] on icon "button" at bounding box center [80, 196] width 6 height 6
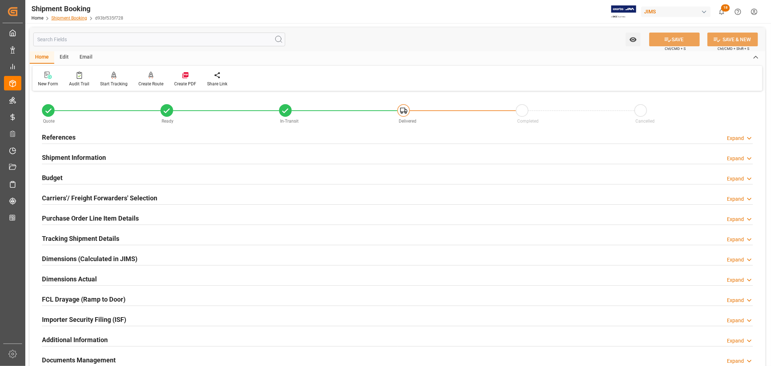
click at [64, 19] on link "Shipment Booking" at bounding box center [69, 18] width 36 height 5
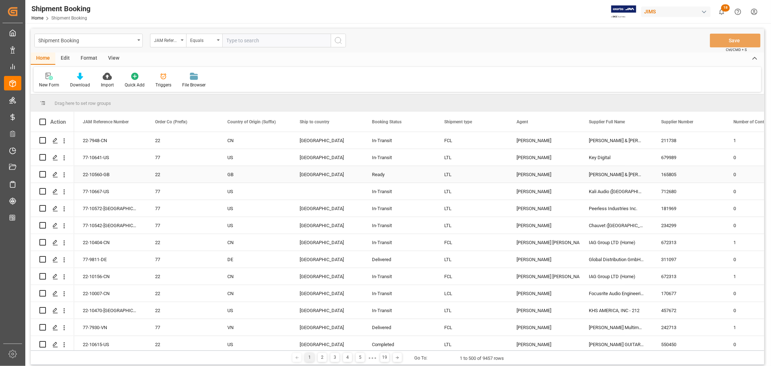
click at [522, 172] on div "[PERSON_NAME]" at bounding box center [543, 174] width 55 height 17
click at [567, 121] on span at bounding box center [568, 122] width 7 height 7
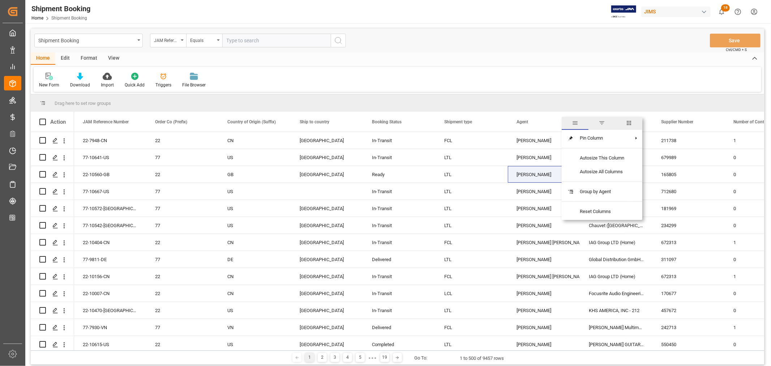
click at [601, 123] on span "filter" at bounding box center [601, 123] width 7 height 7
type input "[PERSON_NAME]"
click at [612, 182] on button "Apply" at bounding box center [610, 183] width 13 height 7
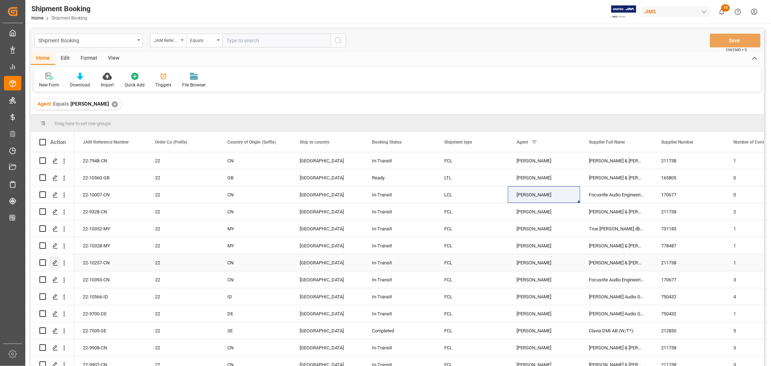
click at [56, 261] on polygon "Press SPACE to select this row." at bounding box center [55, 262] width 4 height 4
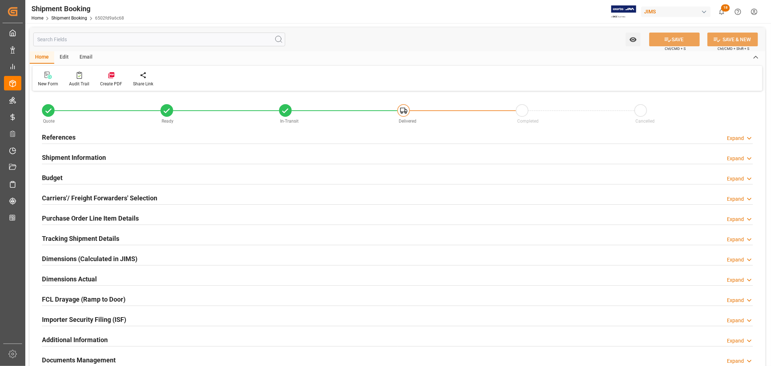
type input "29"
click at [140, 319] on div "Importer Security Filing (ISF) Expand" at bounding box center [397, 319] width 711 height 14
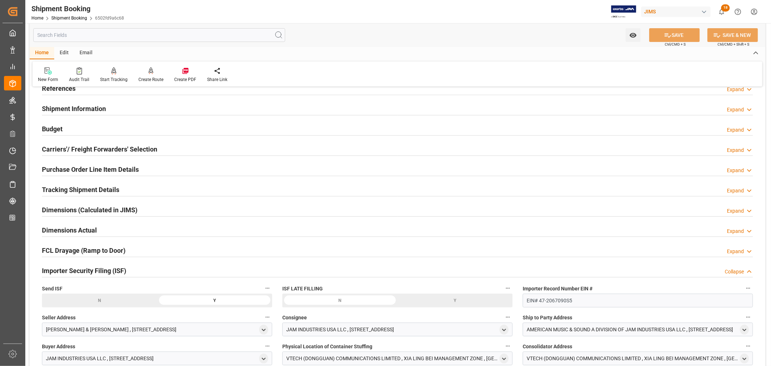
scroll to position [40, 0]
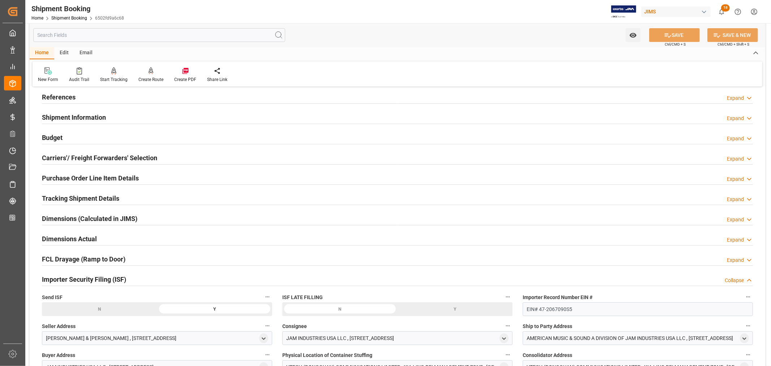
click at [150, 279] on div "Importer Security Filing (ISF) Collapse" at bounding box center [397, 279] width 711 height 14
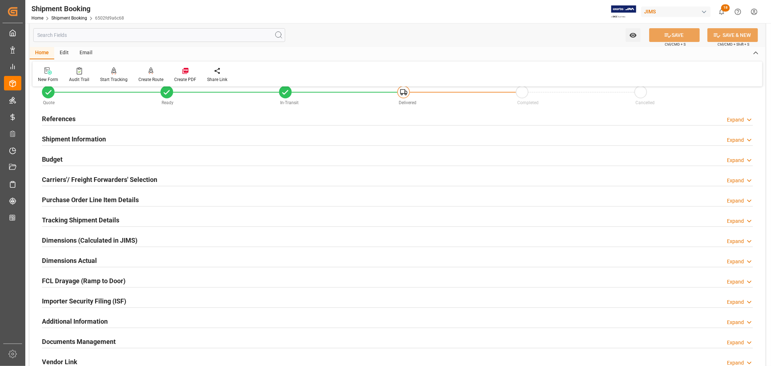
scroll to position [0, 0]
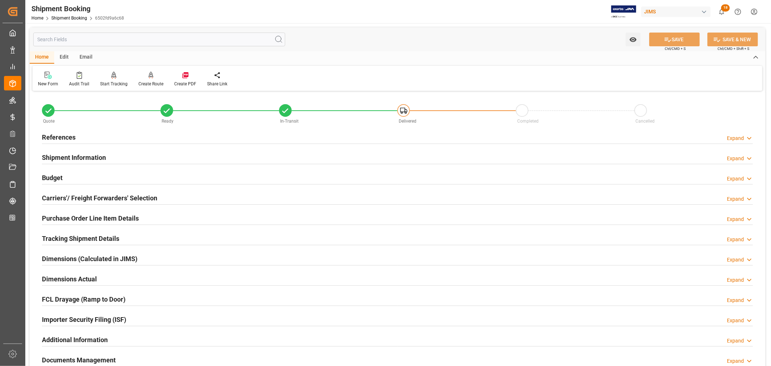
click at [114, 215] on h2 "Purchase Order Line Item Details" at bounding box center [90, 218] width 97 height 10
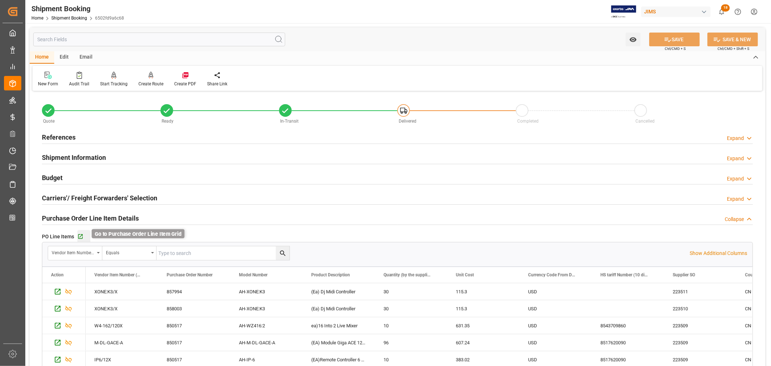
click at [78, 235] on icon "button" at bounding box center [80, 236] width 6 height 6
click at [120, 215] on h2 "Purchase Order Line Item Details" at bounding box center [90, 218] width 97 height 10
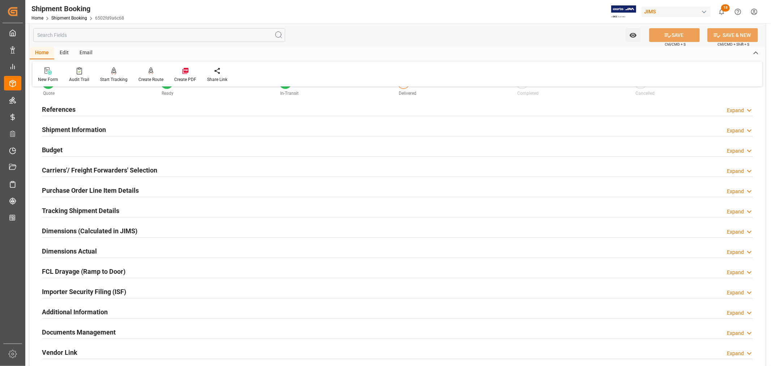
scroll to position [120, 0]
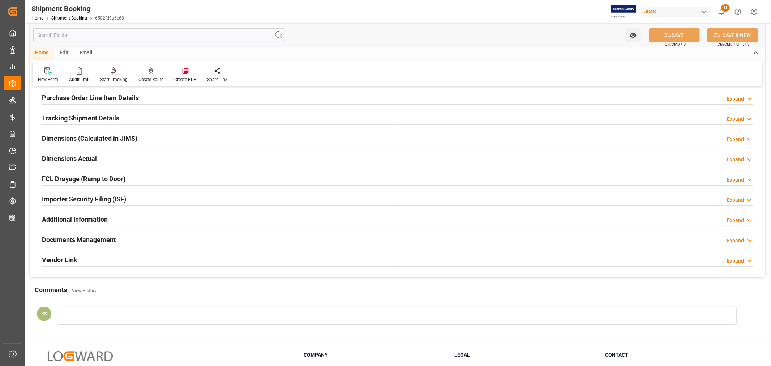
click at [140, 192] on div "Importer Security Filing (ISF) Expand" at bounding box center [397, 199] width 711 height 14
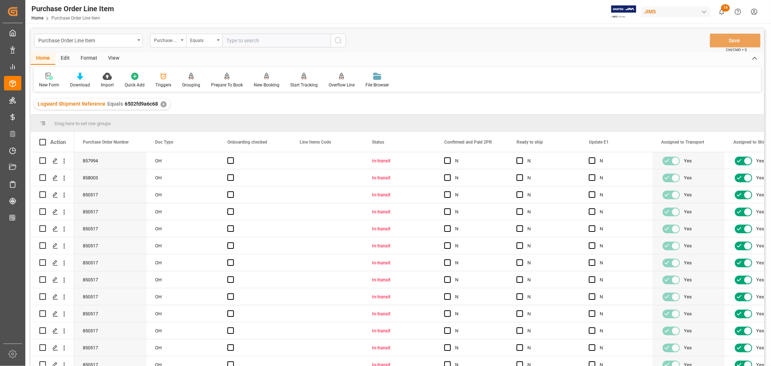
click at [116, 58] on div "View" at bounding box center [114, 58] width 22 height 12
click at [49, 85] on div "Default" at bounding box center [46, 85] width 14 height 7
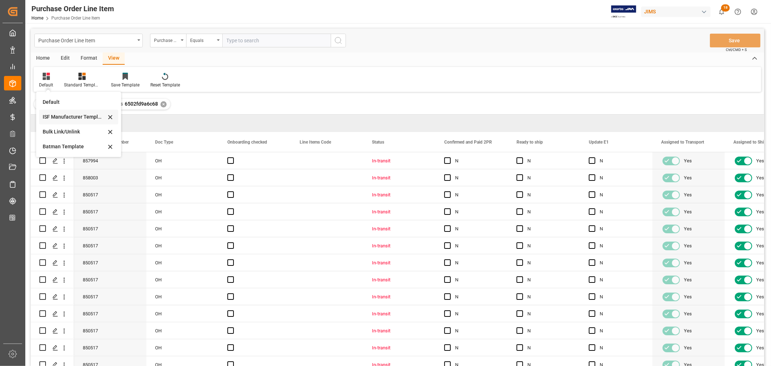
click at [64, 114] on div "ISF Manufacturer Template" at bounding box center [74, 117] width 63 height 8
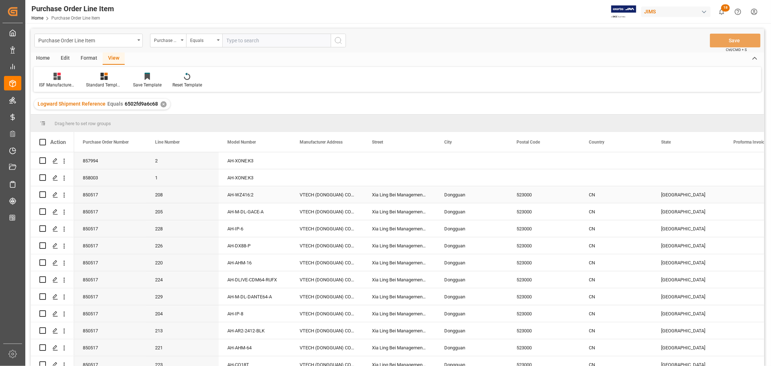
click at [331, 193] on div "VTECH (DONGGUAN) COMMUNICATIONS LIMITED" at bounding box center [327, 194] width 72 height 17
click at [400, 192] on div "Xia Ling Bei Management Zone [GEOGRAPHIC_DATA]" at bounding box center [399, 194] width 72 height 17
click at [457, 192] on div "Dongguan" at bounding box center [471, 194] width 72 height 17
click at [530, 193] on div "523000" at bounding box center [544, 194] width 72 height 17
drag, startPoint x: 597, startPoint y: 193, endPoint x: 601, endPoint y: 193, distance: 4.0
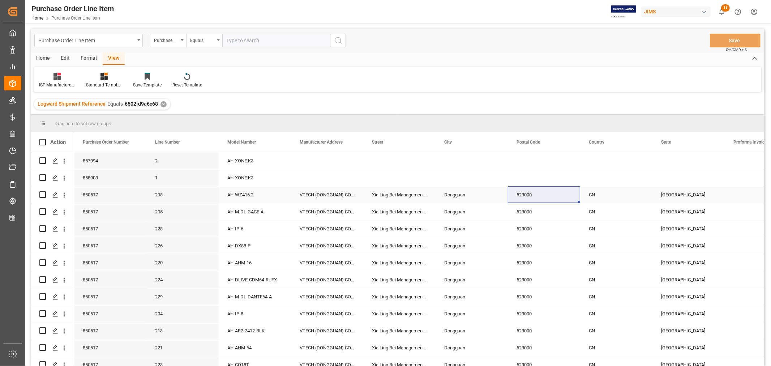
click at [597, 193] on div "CN" at bounding box center [616, 194] width 72 height 17
click at [677, 194] on div "[GEOGRAPHIC_DATA]" at bounding box center [688, 194] width 72 height 17
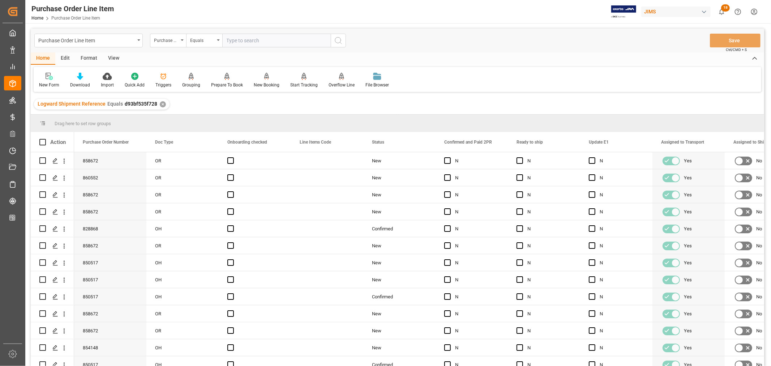
click at [115, 58] on div "View" at bounding box center [114, 58] width 22 height 12
click at [49, 81] on div "Default" at bounding box center [46, 80] width 25 height 16
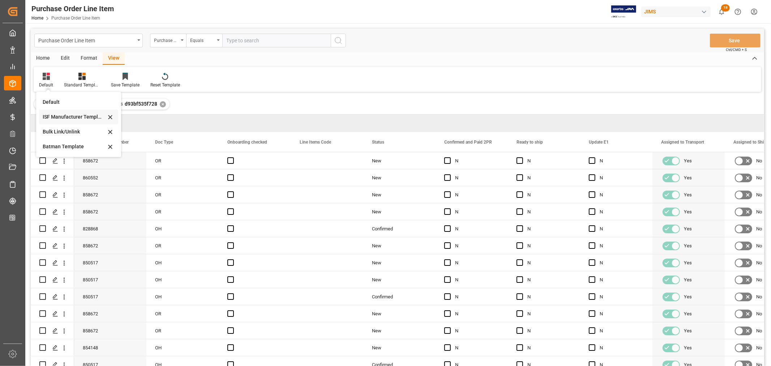
click at [59, 116] on div "ISF Manufacturer Template" at bounding box center [74, 117] width 63 height 8
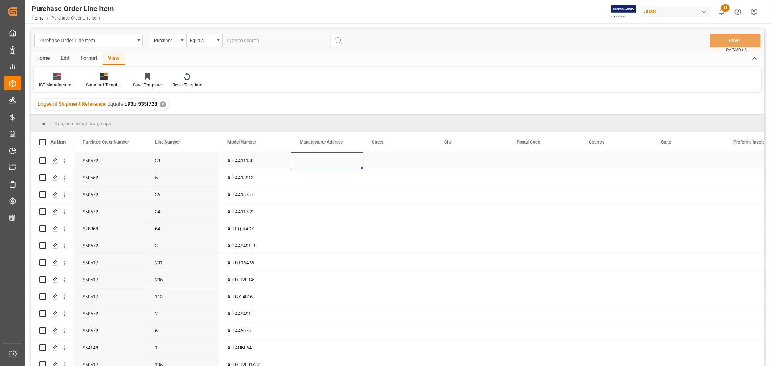
click at [308, 160] on div "Press SPACE to select this row." at bounding box center [327, 160] width 72 height 17
click at [301, 164] on input "Press SPACE to select this row." at bounding box center [327, 165] width 61 height 14
paste input "VTECH (DONGGUAN) COMMUNICATIONS LIMITED"
type input "VTECH (DONGGUAN) COMMUNICATIONS LIMITED"
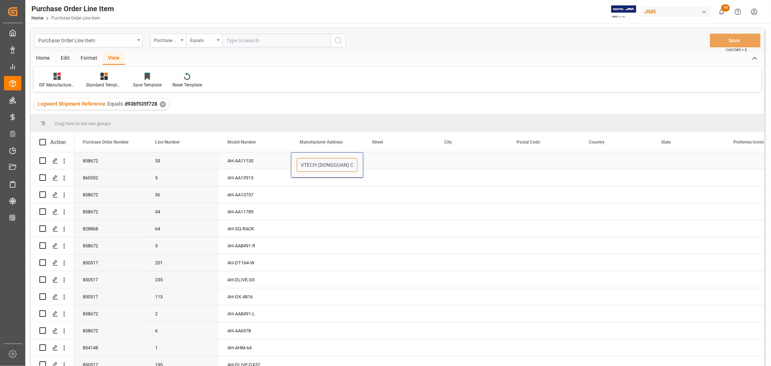
scroll to position [0, 62]
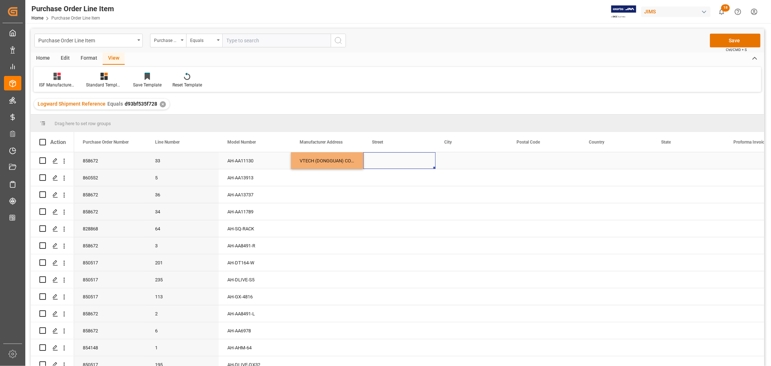
click at [375, 162] on div "Press SPACE to select this row." at bounding box center [399, 160] width 72 height 17
click at [376, 158] on div "Press SPACE to select this row." at bounding box center [399, 160] width 72 height 17
click at [371, 164] on input "Press SPACE to select this row." at bounding box center [399, 165] width 61 height 14
paste input "Xia Ling Bei Management Zone Liao Bu District"
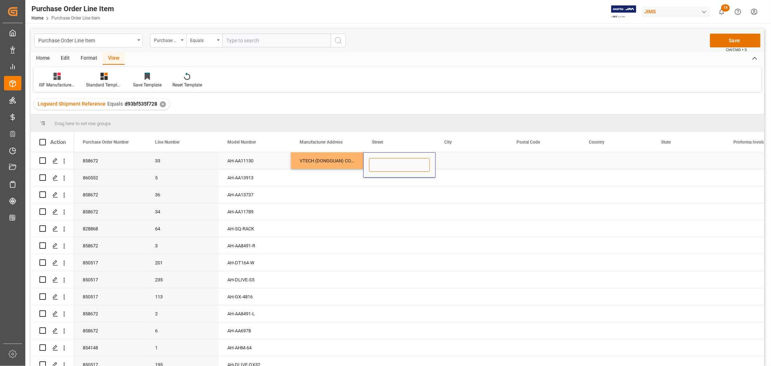
type input "Xia Ling Bei Management Zone Liao Bu District"
click at [473, 165] on div "Press SPACE to select this row." at bounding box center [471, 160] width 72 height 17
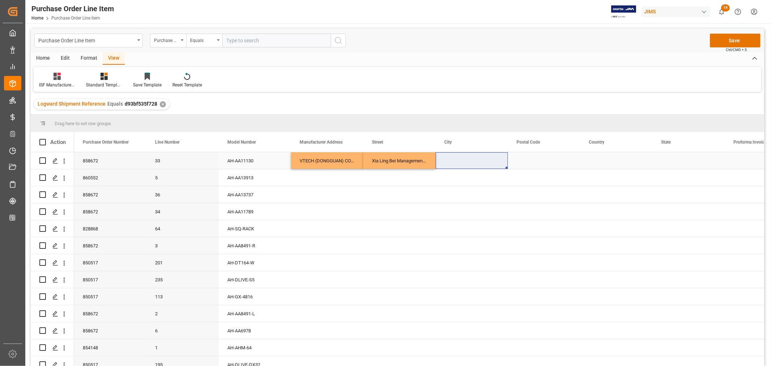
click at [452, 163] on div "Press SPACE to select this row." at bounding box center [471, 160] width 72 height 17
click at [444, 165] on input "Press SPACE to select this row." at bounding box center [471, 165] width 61 height 14
paste input "Dongguan"
type input "Dongguan"
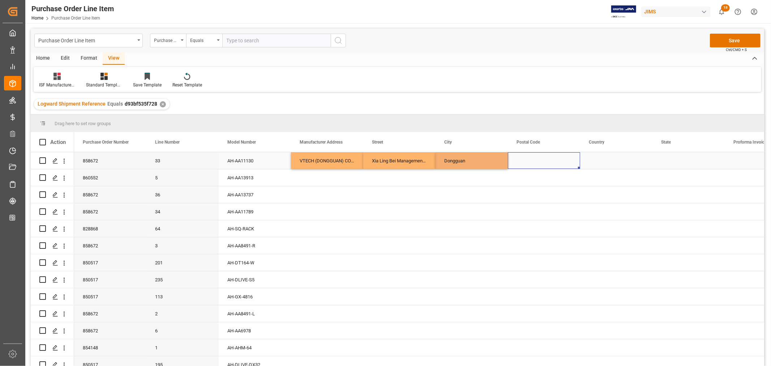
click at [525, 163] on div "Press SPACE to select this row." at bounding box center [544, 160] width 72 height 17
click at [532, 162] on div "Press SPACE to select this row." at bounding box center [544, 160] width 72 height 17
drag, startPoint x: 513, startPoint y: 164, endPoint x: 522, endPoint y: 168, distance: 9.5
click at [513, 164] on input "Press SPACE to select this row." at bounding box center [543, 165] width 61 height 14
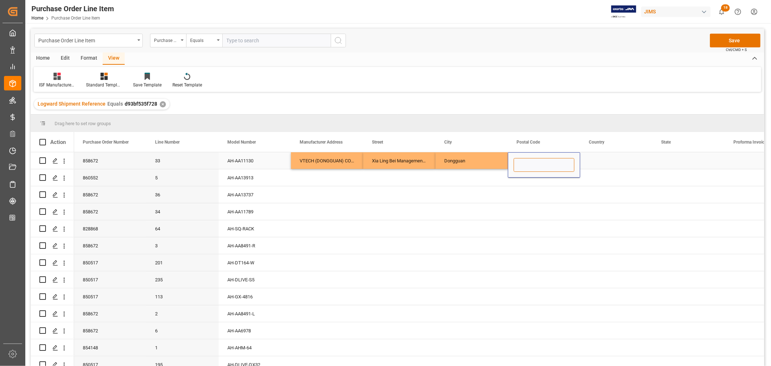
paste input "523000"
type input "523000"
click at [602, 158] on div "Press SPACE to select this row." at bounding box center [616, 160] width 72 height 17
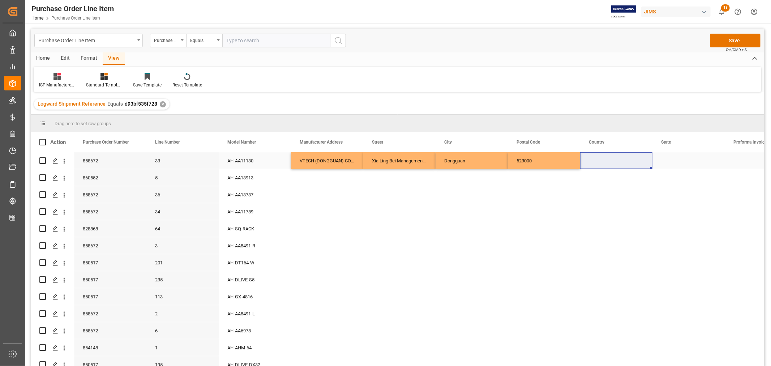
click at [584, 160] on div "Press SPACE to select this row." at bounding box center [616, 160] width 72 height 17
click at [591, 163] on input "Press SPACE to select this row." at bounding box center [616, 165] width 61 height 14
paste input "CN"
type input "CN"
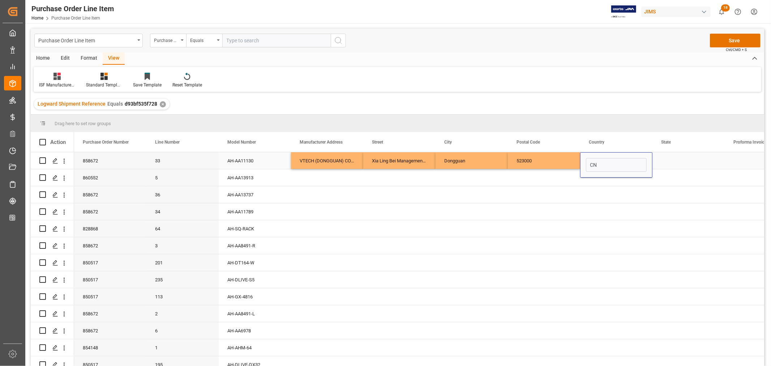
click at [671, 158] on div "Press SPACE to select this row." at bounding box center [688, 160] width 72 height 17
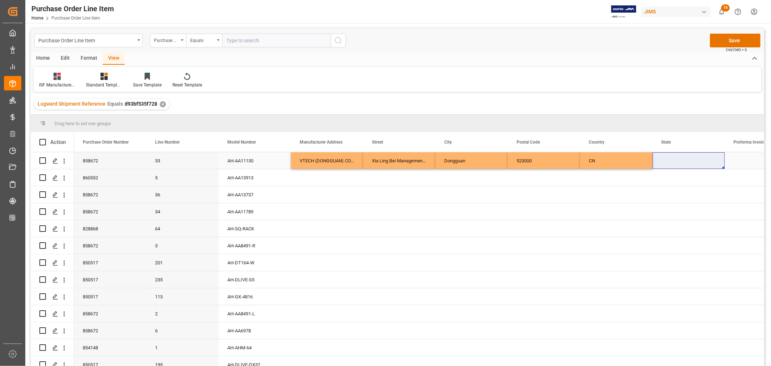
click at [666, 162] on div "Press SPACE to select this row." at bounding box center [688, 160] width 72 height 17
drag, startPoint x: 661, startPoint y: 163, endPoint x: 676, endPoint y: 167, distance: 15.7
click at [661, 163] on input "Press SPACE to select this row." at bounding box center [688, 165] width 61 height 14
paste input "Guangdong"
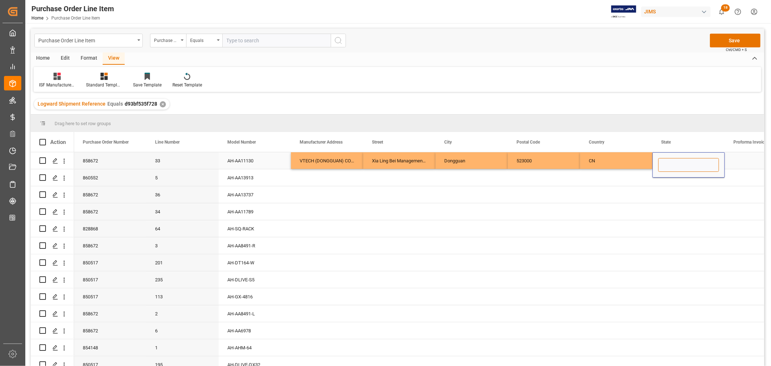
type input "Guangdong"
click at [326, 159] on div "VTECH (DONGGUAN) COMMUNICATIONS LIMITED" at bounding box center [327, 160] width 72 height 17
drag, startPoint x: 320, startPoint y: 159, endPoint x: 691, endPoint y: 159, distance: 370.8
click at [691, 159] on div "858672 33 AH-AA11130 VTECH (DONGGUAN) COMMUNICATIONS LIMITED Xia Ling Bei Manag…" at bounding box center [580, 160] width 1012 height 17
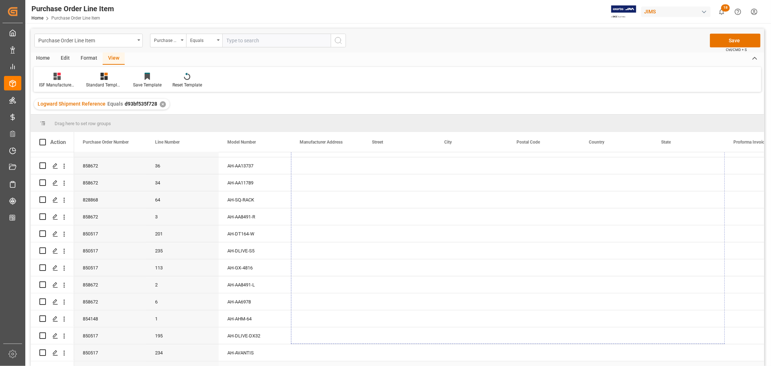
scroll to position [58, 0]
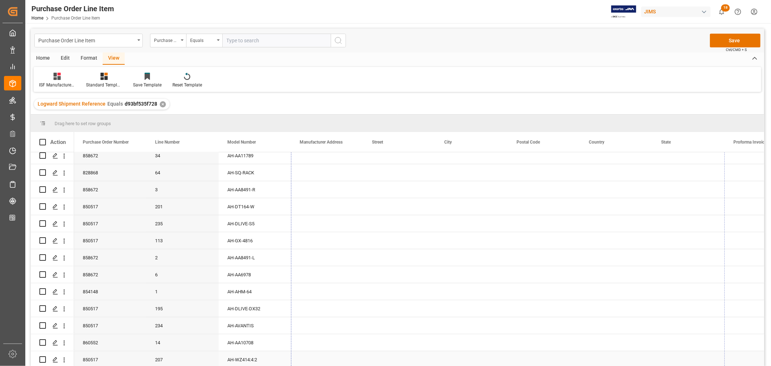
drag, startPoint x: 723, startPoint y: 167, endPoint x: 724, endPoint y: 356, distance: 189.0
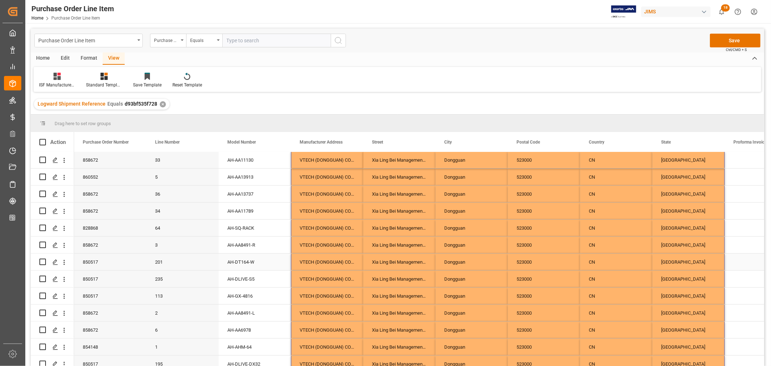
scroll to position [0, 0]
click at [731, 41] on button "Save" at bounding box center [735, 41] width 51 height 14
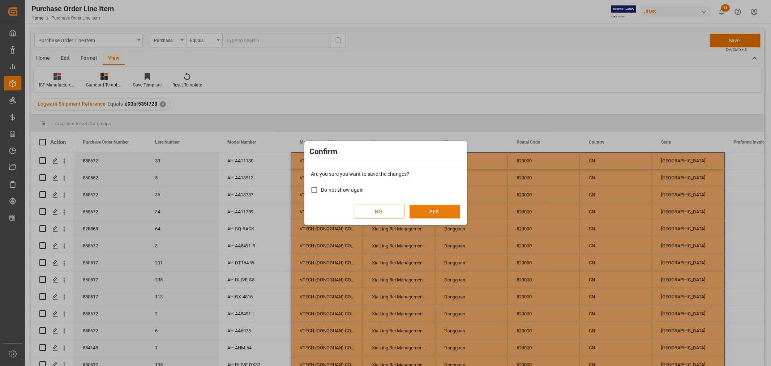
click at [429, 211] on button "YES" at bounding box center [434, 212] width 51 height 14
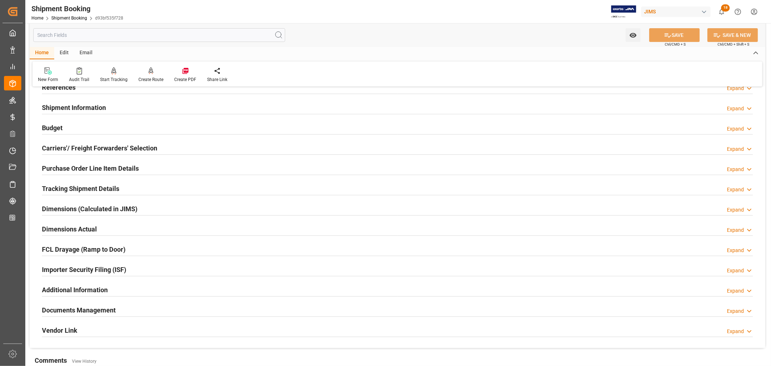
scroll to position [120, 0]
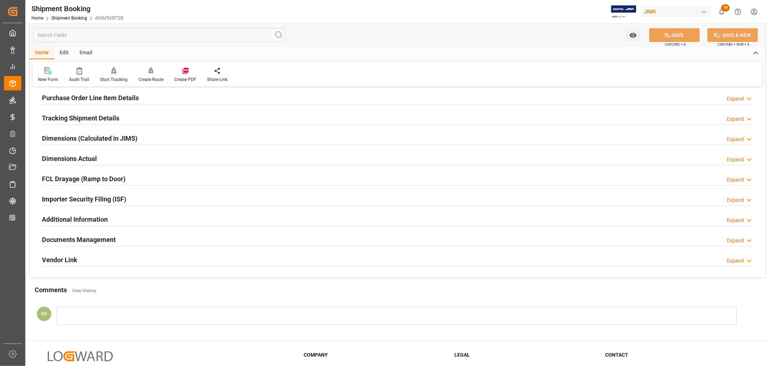
click at [166, 199] on div "Importer Security Filing (ISF) Expand" at bounding box center [397, 199] width 711 height 14
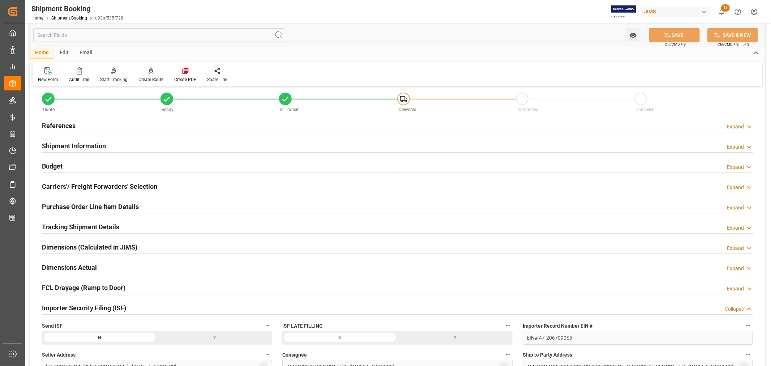
scroll to position [0, 0]
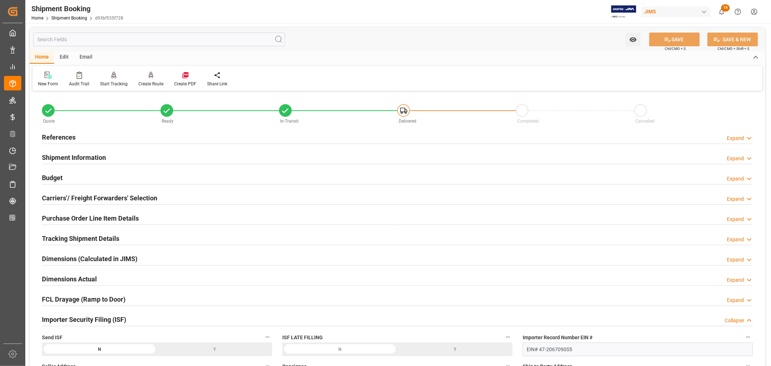
click at [124, 154] on div "Shipment Information Expand" at bounding box center [397, 157] width 711 height 14
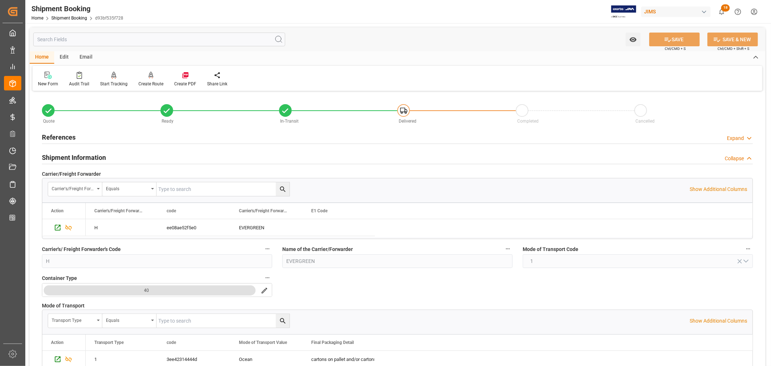
click at [116, 158] on div "Shipment Information Collapse" at bounding box center [397, 157] width 711 height 14
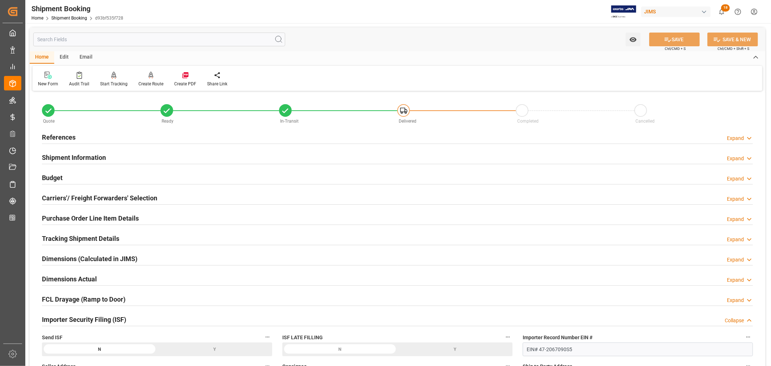
click at [103, 179] on div "Budget Expand" at bounding box center [397, 177] width 711 height 14
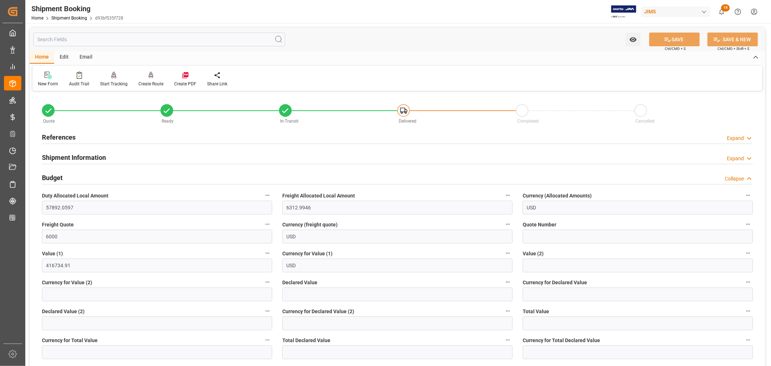
click at [103, 179] on div "Budget Collapse" at bounding box center [397, 177] width 711 height 14
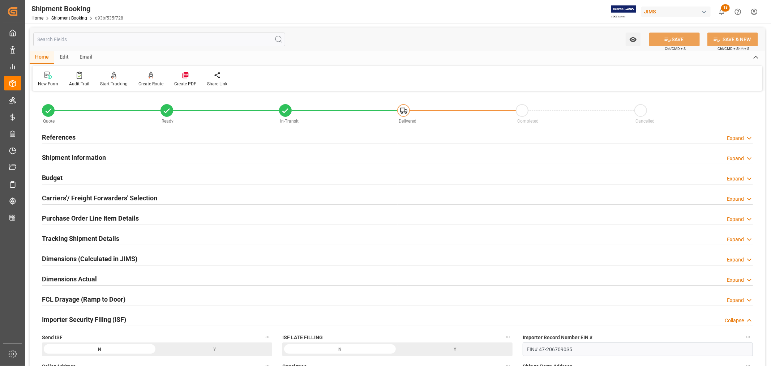
click at [109, 195] on h2 "Carriers'/ Freight Forwarders' Selection" at bounding box center [99, 198] width 115 height 10
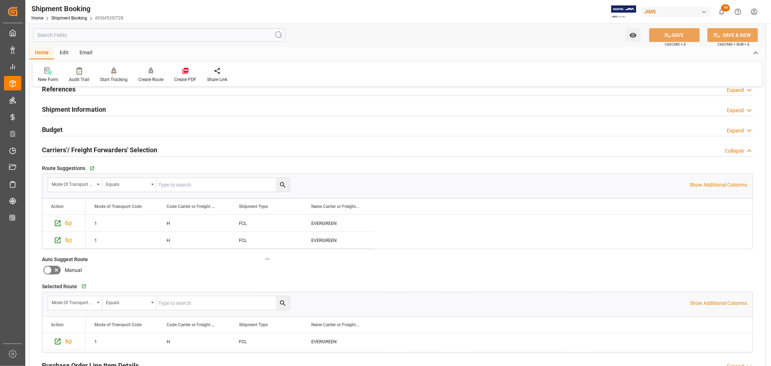
scroll to position [40, 0]
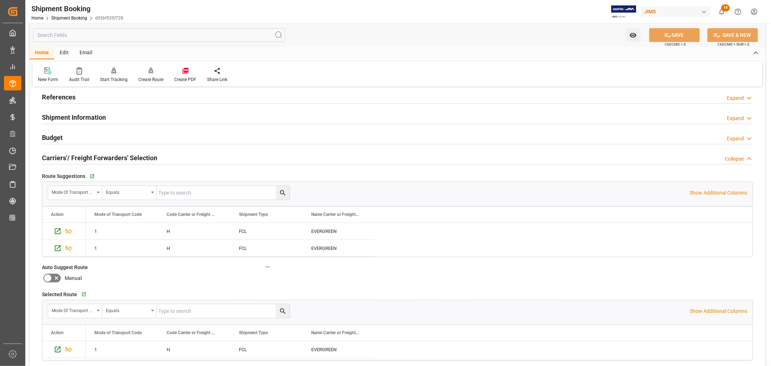
click at [108, 156] on h2 "Carriers'/ Freight Forwarders' Selection" at bounding box center [99, 158] width 115 height 10
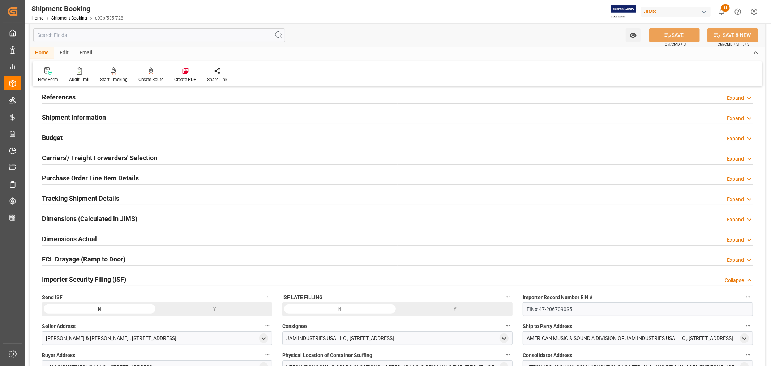
click at [79, 194] on h2 "Tracking Shipment Details" at bounding box center [80, 198] width 77 height 10
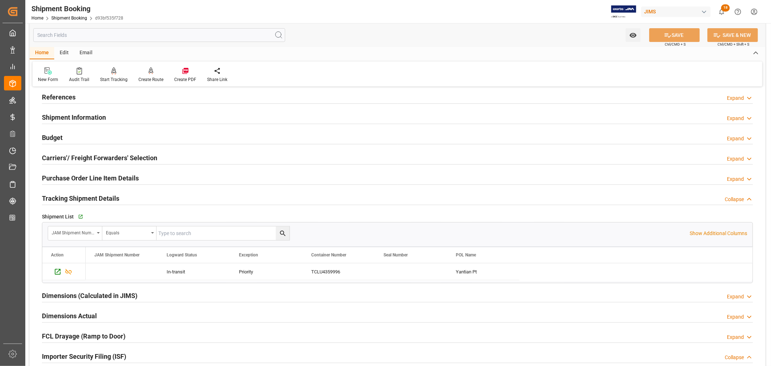
click at [79, 194] on h2 "Tracking Shipment Details" at bounding box center [80, 198] width 77 height 10
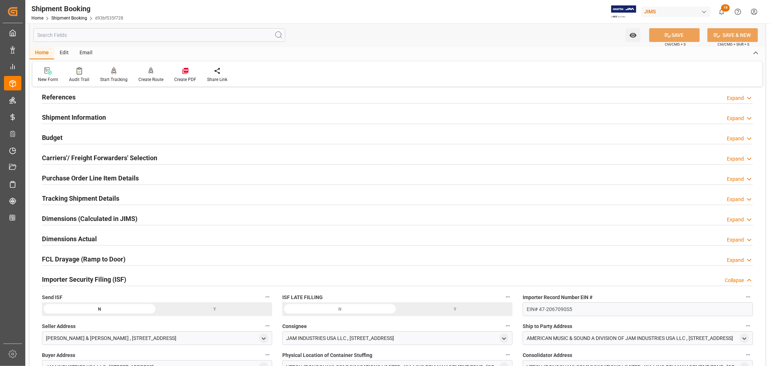
click at [0, 0] on div "Y" at bounding box center [0, 0] width 0 height 0
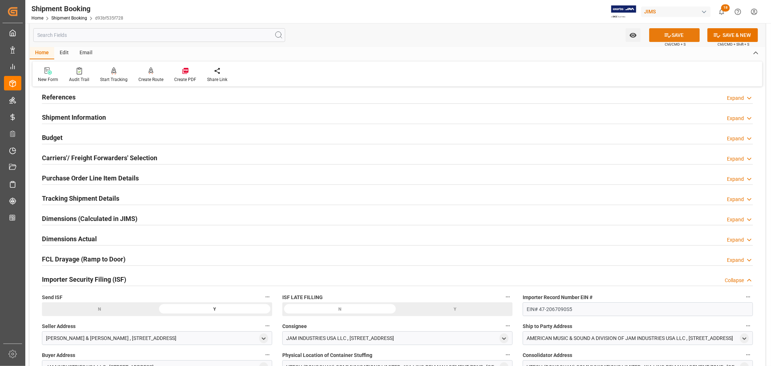
click at [675, 37] on button "SAVE" at bounding box center [674, 35] width 51 height 14
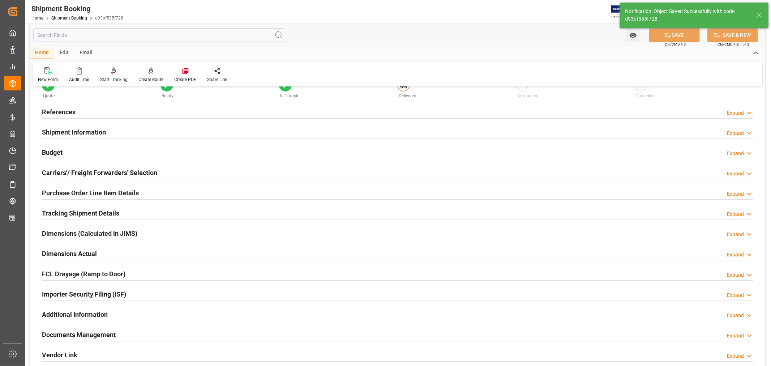
scroll to position [0, 0]
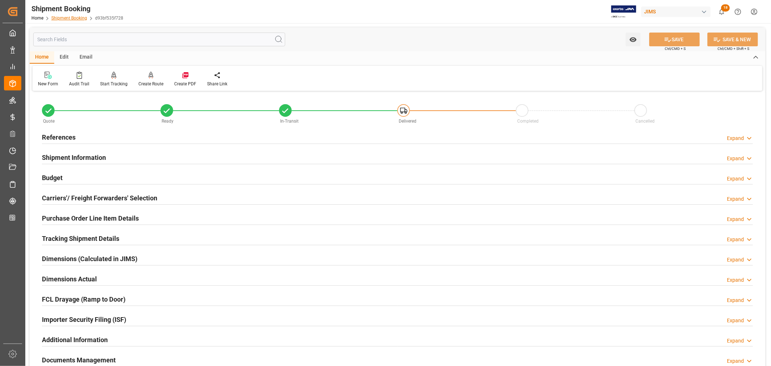
click at [68, 16] on link "Shipment Booking" at bounding box center [69, 18] width 36 height 5
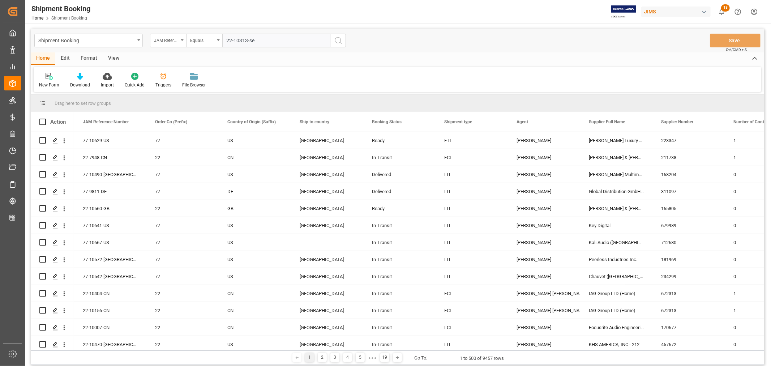
type input "22-10313-se"
click at [337, 41] on icon "search button" at bounding box center [338, 40] width 9 height 9
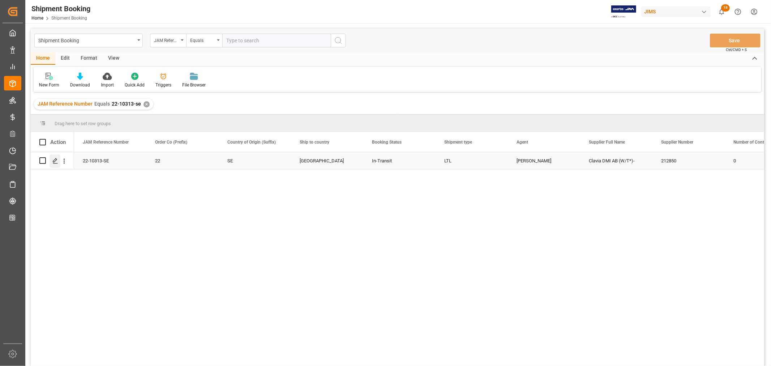
click at [57, 160] on icon "Press SPACE to select this row." at bounding box center [55, 161] width 6 height 6
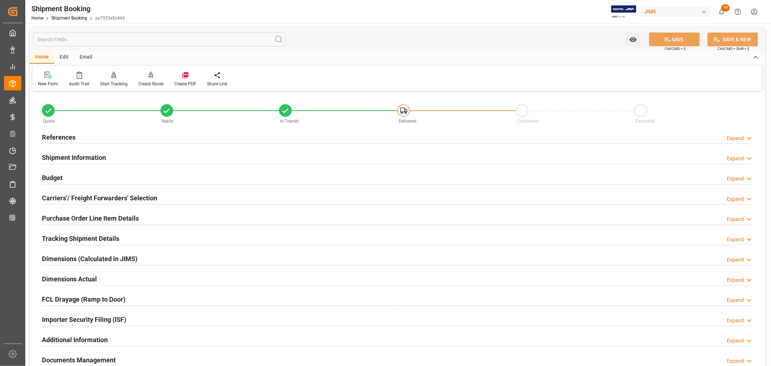
click at [67, 235] on h2 "Tracking Shipment Details" at bounding box center [80, 238] width 77 height 10
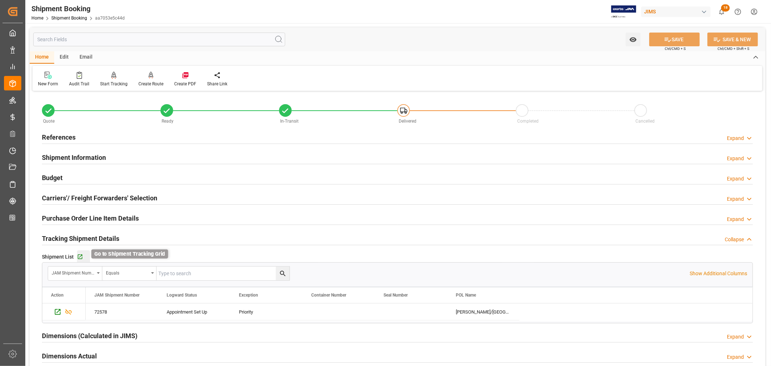
click at [80, 257] on icon "button" at bounding box center [80, 256] width 5 height 5
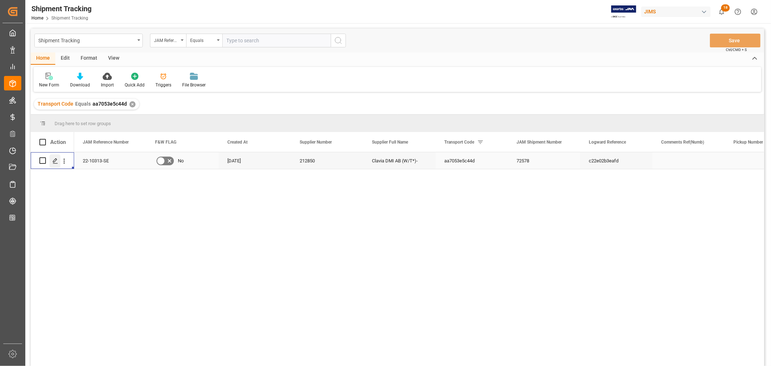
click at [57, 161] on icon "Press SPACE to select this row." at bounding box center [55, 161] width 6 height 6
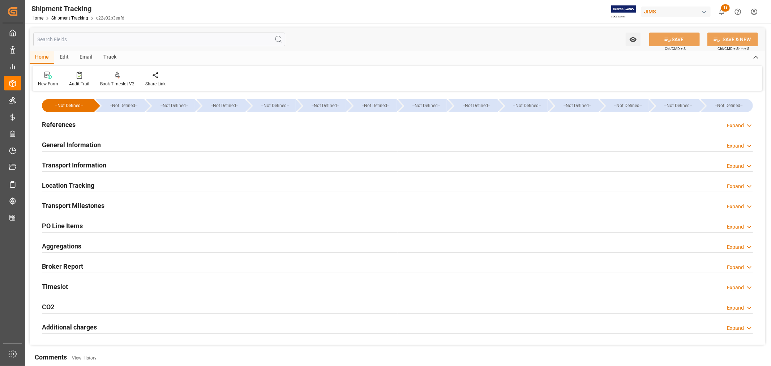
click at [78, 124] on div "References Expand" at bounding box center [397, 124] width 711 height 14
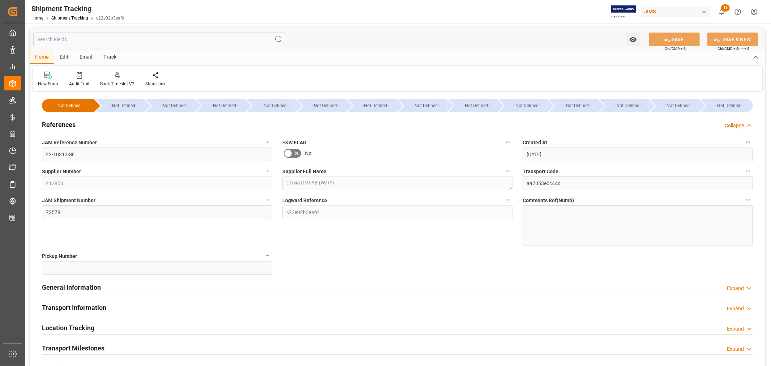
click at [78, 124] on div "References Collapse" at bounding box center [397, 124] width 711 height 14
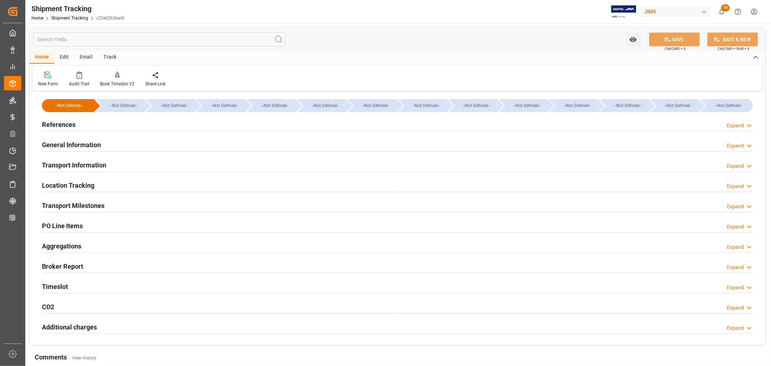
click at [88, 203] on h2 "Transport Milestones" at bounding box center [73, 206] width 63 height 10
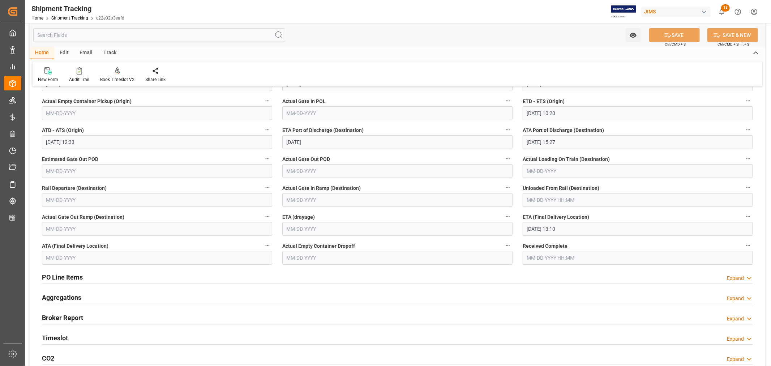
scroll to position [160, 0]
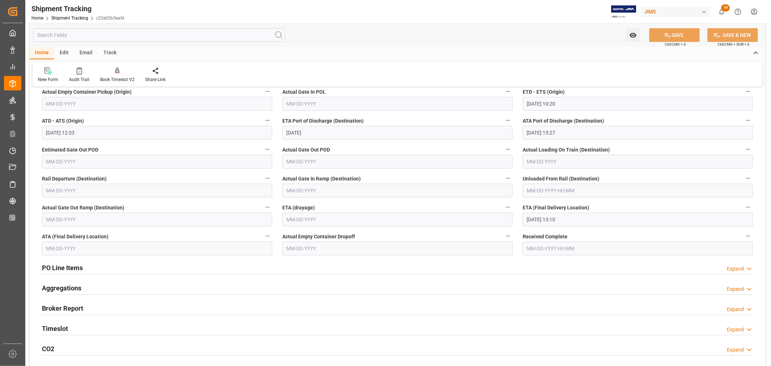
click at [572, 219] on input "08-21-2025 13:10" at bounding box center [638, 219] width 230 height 14
click at [559, 306] on span "20" at bounding box center [560, 305] width 5 height 5
type input "08-20-2025 13:10"
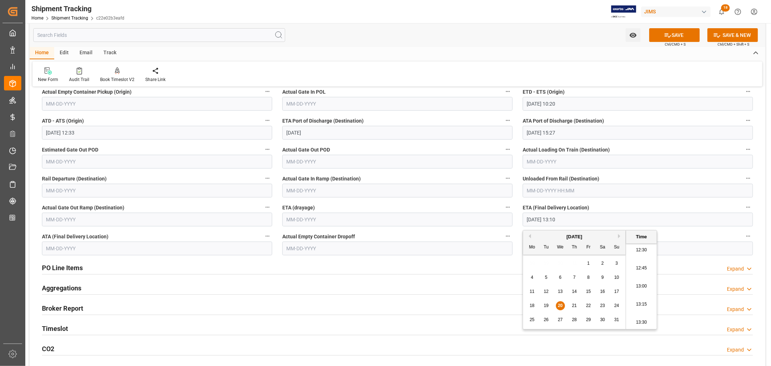
click at [95, 247] on input "text" at bounding box center [157, 248] width 230 height 14
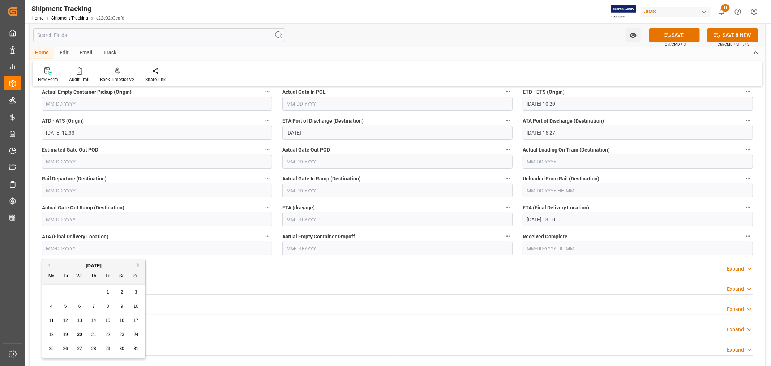
click at [78, 336] on span "20" at bounding box center [79, 334] width 5 height 5
type input "08-20-2025"
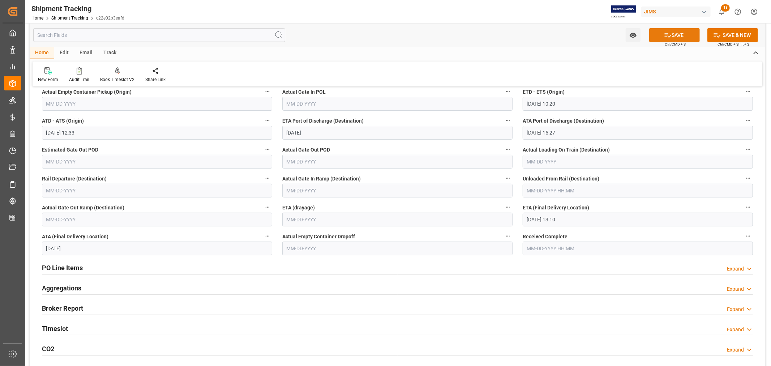
click at [669, 34] on icon at bounding box center [668, 35] width 8 height 8
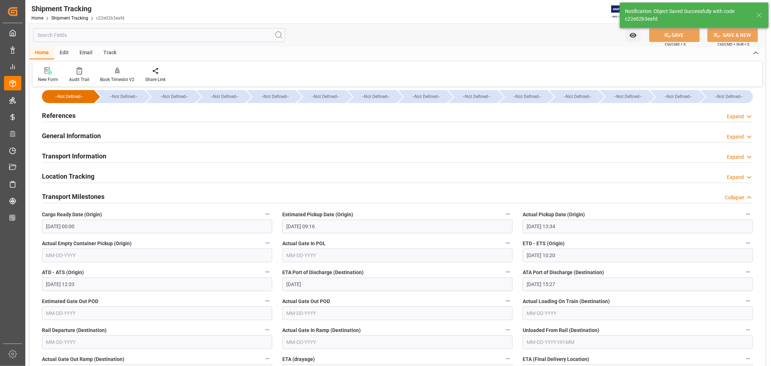
scroll to position [0, 0]
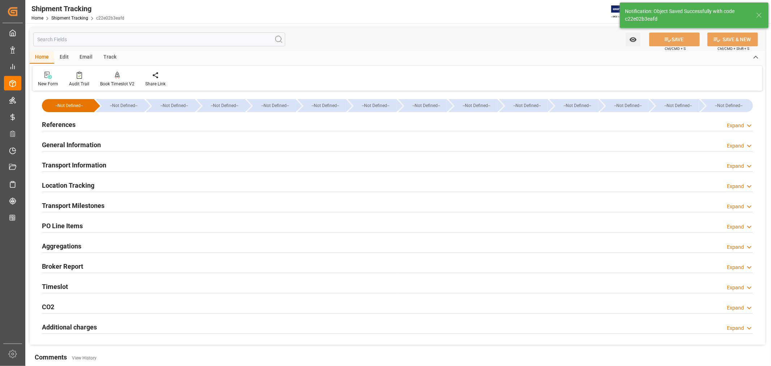
click at [77, 141] on h2 "General Information" at bounding box center [71, 145] width 59 height 10
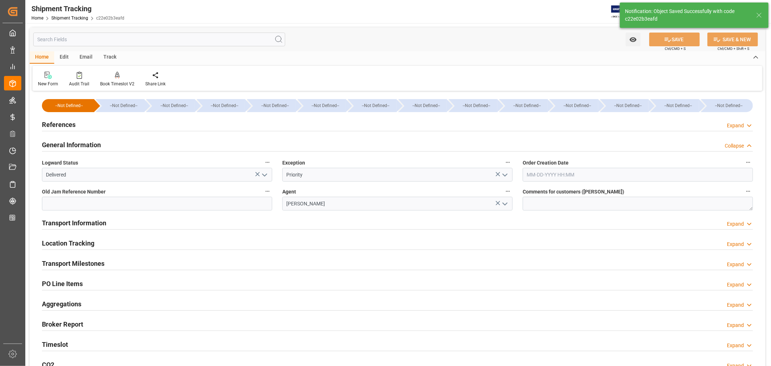
click at [77, 141] on h2 "General Information" at bounding box center [71, 145] width 59 height 10
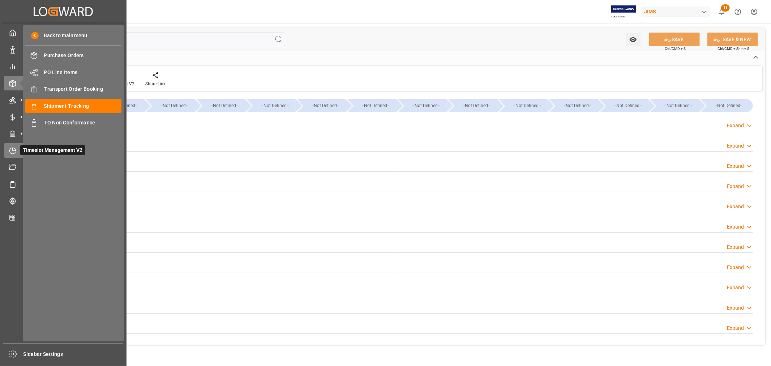
click at [12, 150] on icon at bounding box center [12, 150] width 7 height 7
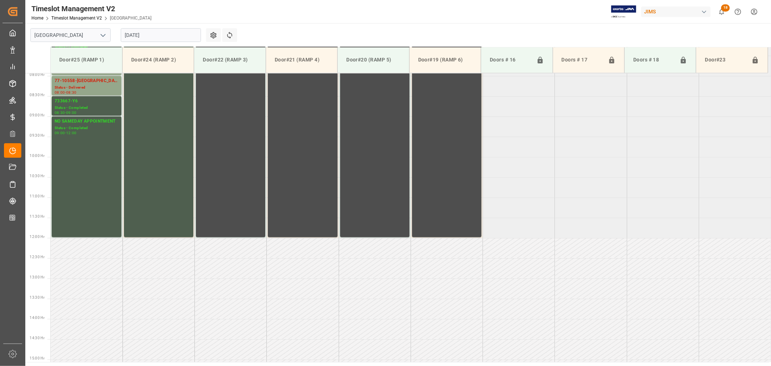
scroll to position [280, 0]
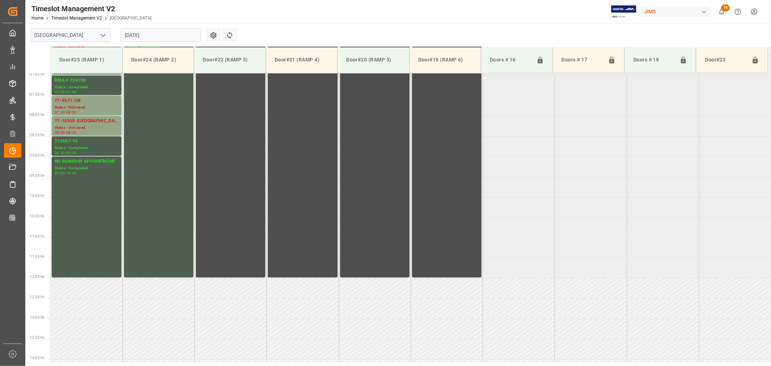
click at [105, 34] on icon "open menu" at bounding box center [103, 35] width 9 height 9
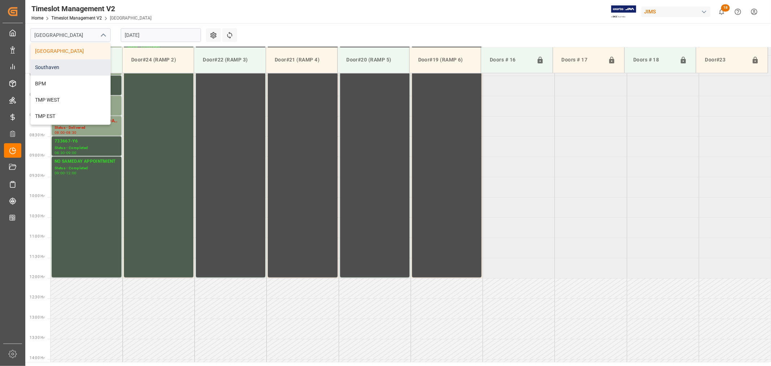
click at [61, 64] on div "Southaven" at bounding box center [70, 67] width 79 height 16
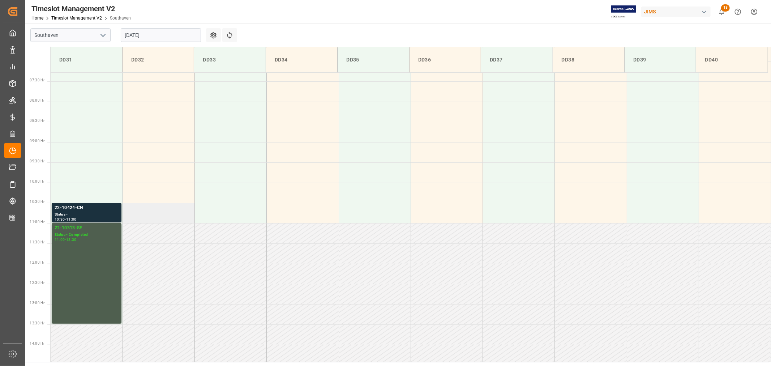
scroll to position [280, 0]
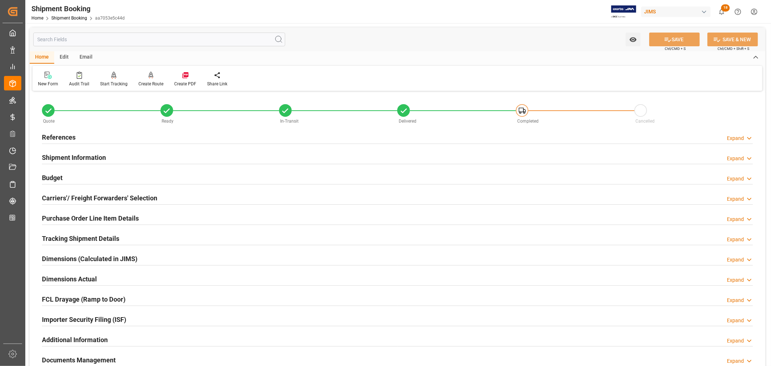
click at [77, 155] on h2 "Shipment Information" at bounding box center [74, 157] width 64 height 10
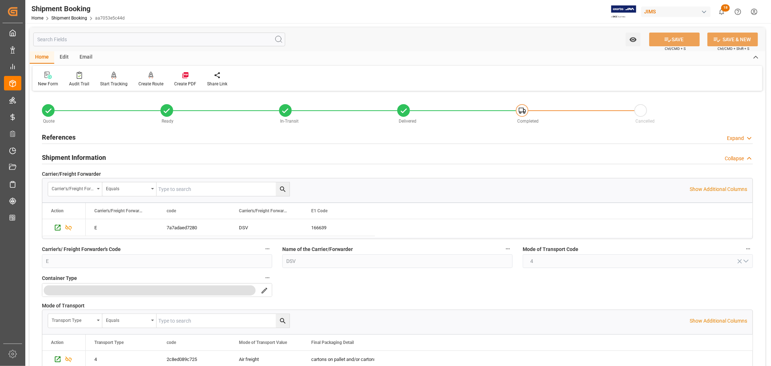
click at [77, 155] on h2 "Shipment Information" at bounding box center [74, 157] width 64 height 10
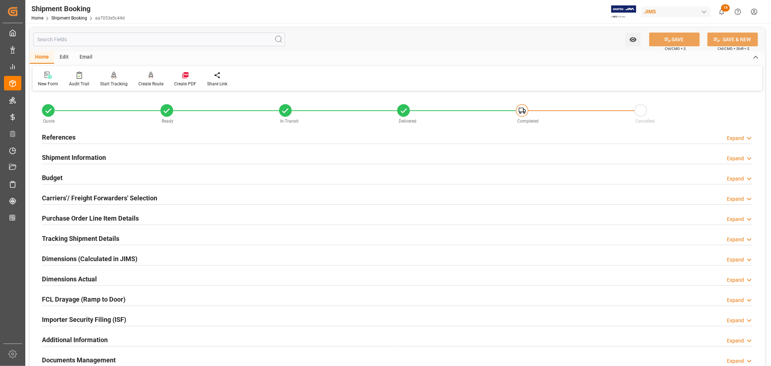
click at [67, 136] on h2 "References" at bounding box center [59, 137] width 34 height 10
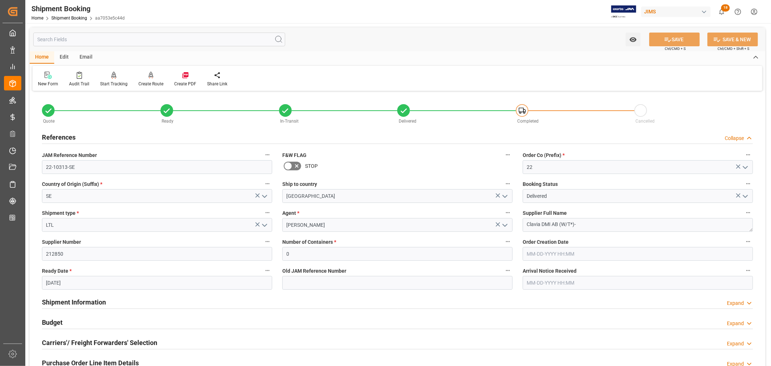
click at [67, 136] on h2 "References" at bounding box center [59, 137] width 34 height 10
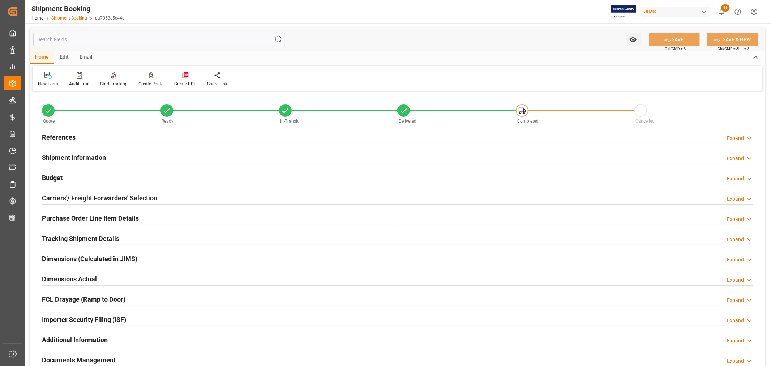
click at [72, 18] on link "Shipment Booking" at bounding box center [69, 18] width 36 height 5
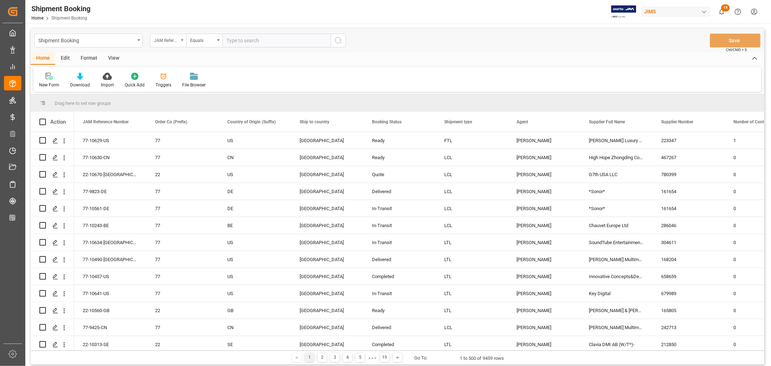
click at [182, 41] on div "JAM Reference Number" at bounding box center [168, 41] width 36 height 14
type input "boo"
click at [174, 89] on div "Booking Number" at bounding box center [204, 88] width 108 height 15
click at [231, 41] on input "text" at bounding box center [276, 41] width 108 height 14
paste input "1068273552"
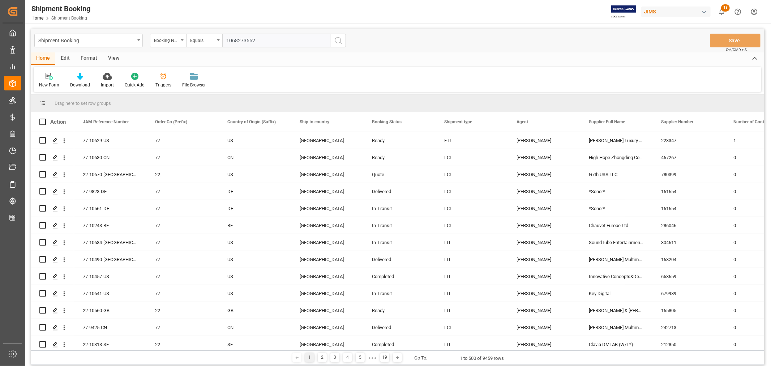
type input "1068273552"
click at [337, 40] on icon "search button" at bounding box center [338, 40] width 9 height 9
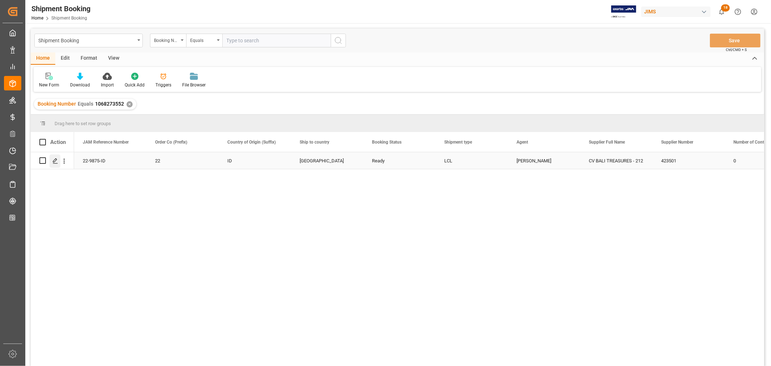
click at [57, 160] on icon "Press SPACE to select this row." at bounding box center [55, 161] width 6 height 6
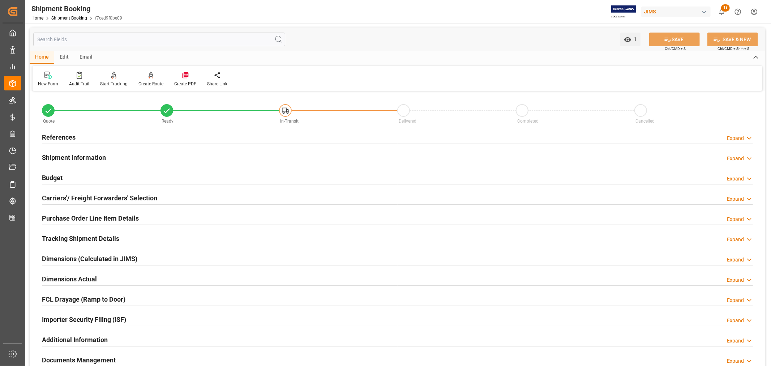
click at [176, 319] on div "Importer Security Filing (ISF) Expand" at bounding box center [397, 319] width 711 height 14
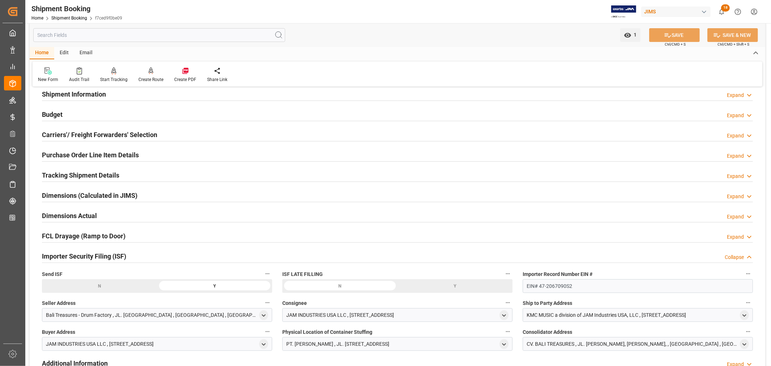
scroll to position [40, 0]
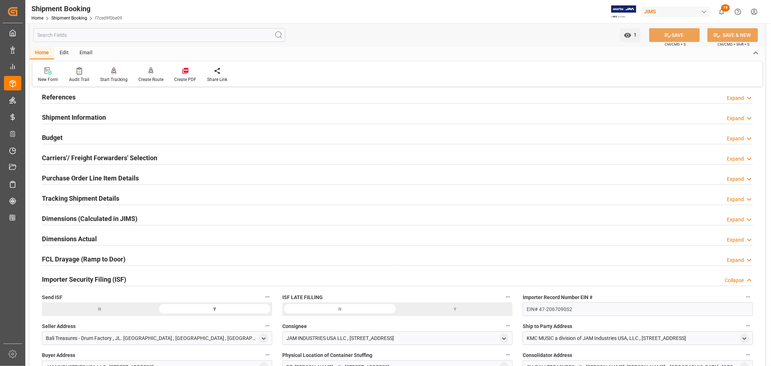
click at [150, 280] on div "Importer Security Filing (ISF) Collapse" at bounding box center [397, 279] width 711 height 14
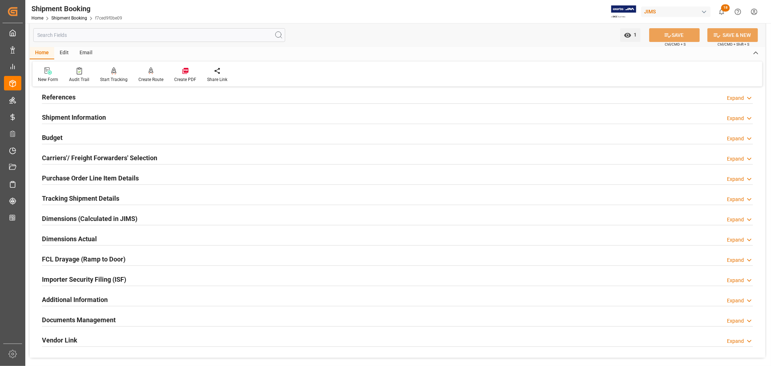
click at [153, 318] on div "Documents Management Expand" at bounding box center [397, 319] width 711 height 14
click at [110, 322] on h2 "Documents Management" at bounding box center [79, 320] width 74 height 10
click at [66, 97] on h2 "References" at bounding box center [59, 97] width 34 height 10
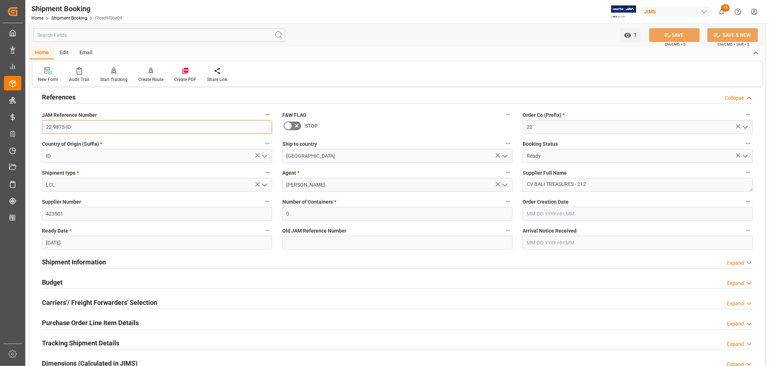
drag, startPoint x: 71, startPoint y: 128, endPoint x: 46, endPoint y: 124, distance: 25.5
click at [46, 124] on input "22-9875-ID" at bounding box center [157, 127] width 230 height 14
click at [73, 17] on link "Shipment Booking" at bounding box center [69, 18] width 36 height 5
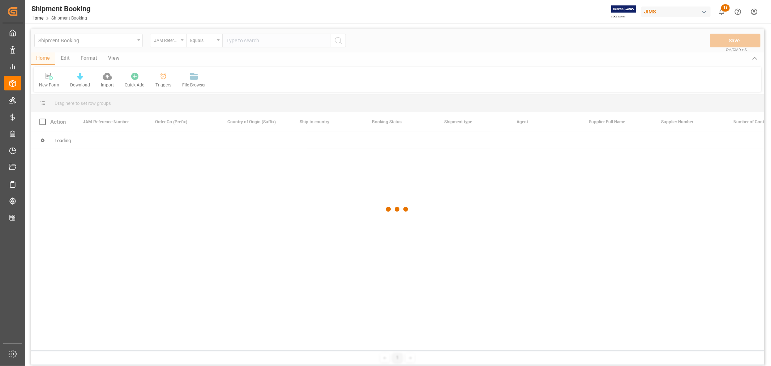
type input "22-10393-CN"
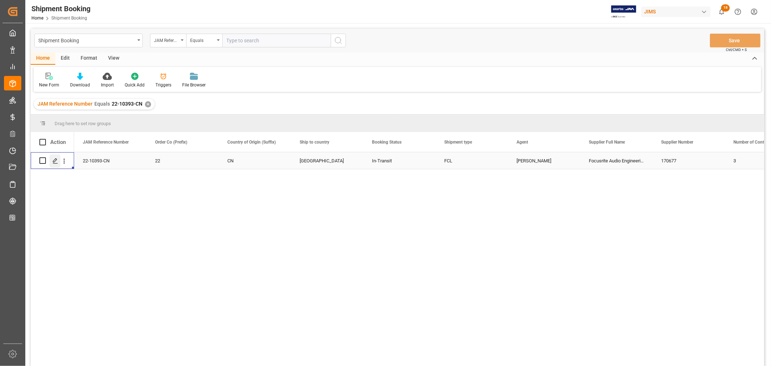
click at [52, 160] on icon "Press SPACE to select this row." at bounding box center [55, 161] width 6 height 6
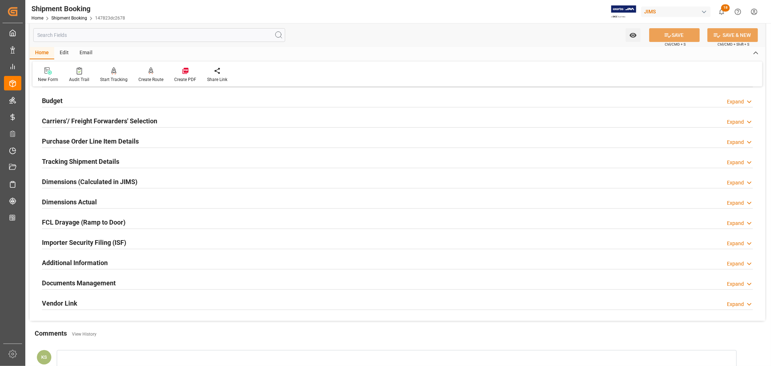
scroll to position [80, 0]
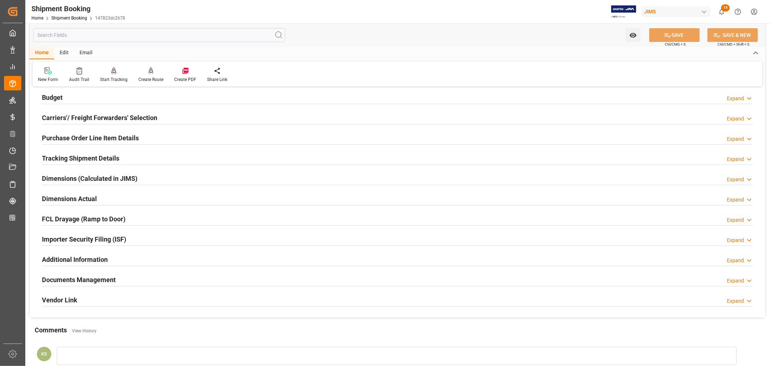
click at [159, 241] on div "Importer Security Filing (ISF) Expand" at bounding box center [397, 239] width 711 height 14
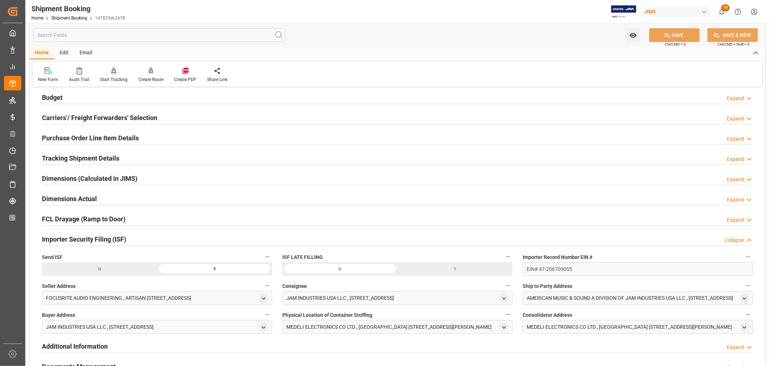
click at [160, 240] on div "Importer Security Filing (ISF) Collapse" at bounding box center [397, 239] width 711 height 14
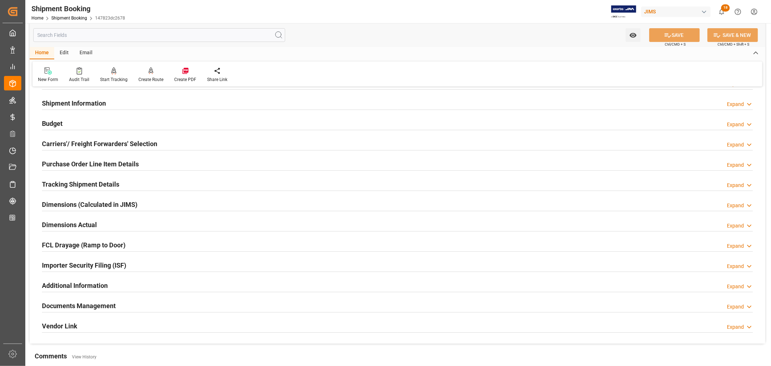
scroll to position [40, 0]
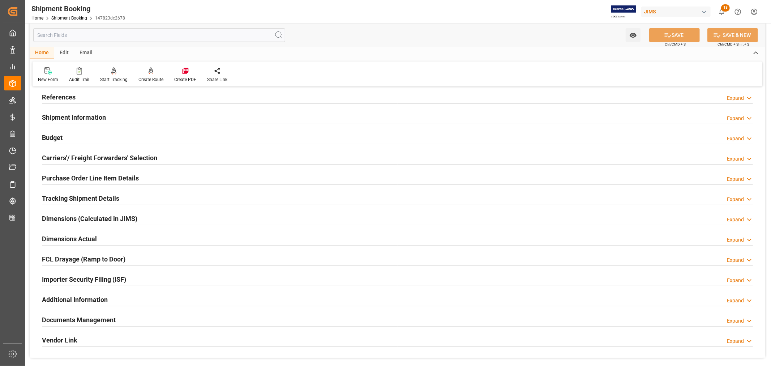
click at [70, 97] on h2 "References" at bounding box center [59, 97] width 34 height 10
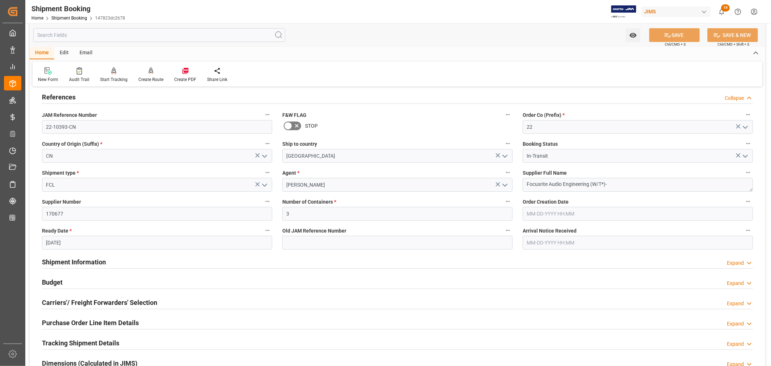
click at [70, 97] on h2 "References" at bounding box center [59, 97] width 34 height 10
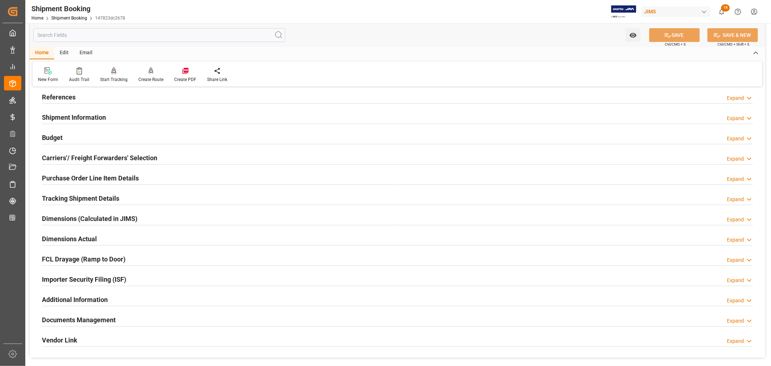
click at [61, 96] on h2 "References" at bounding box center [59, 97] width 34 height 10
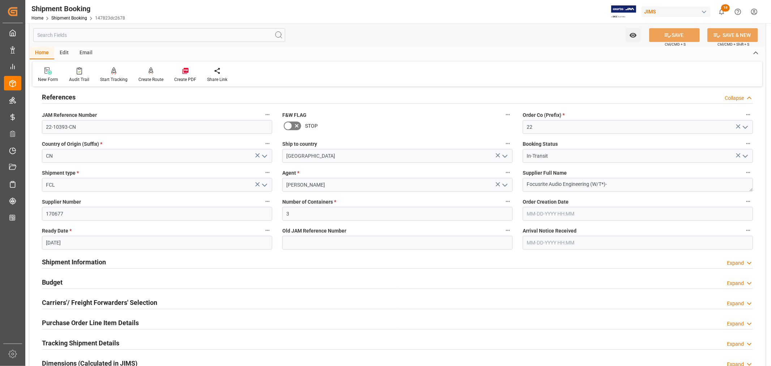
click at [61, 96] on h2 "References" at bounding box center [59, 97] width 34 height 10
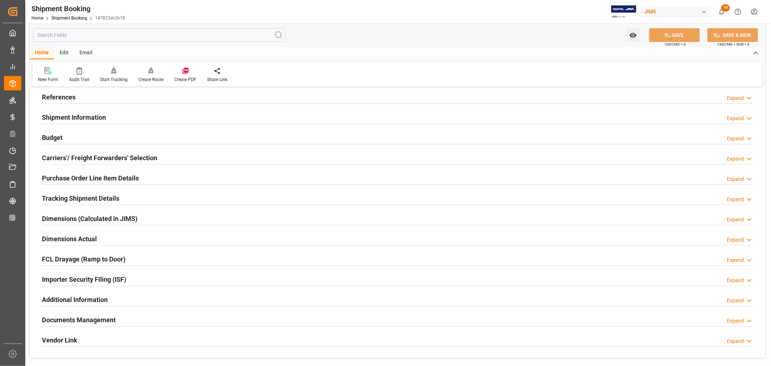
click at [61, 96] on h2 "References" at bounding box center [59, 97] width 34 height 10
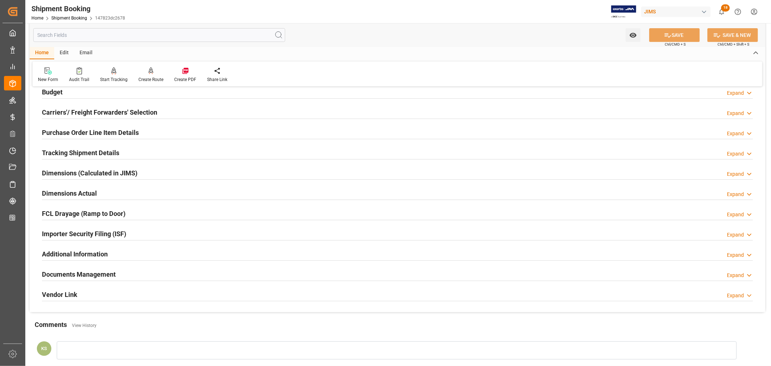
scroll to position [241, 0]
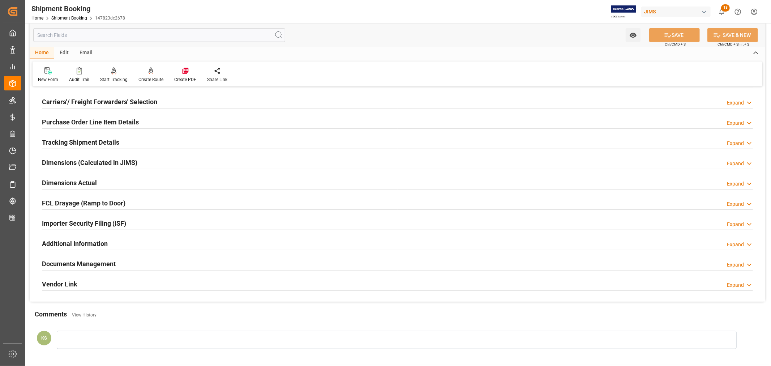
click at [271, 265] on div "Documents Management Expand" at bounding box center [397, 263] width 711 height 14
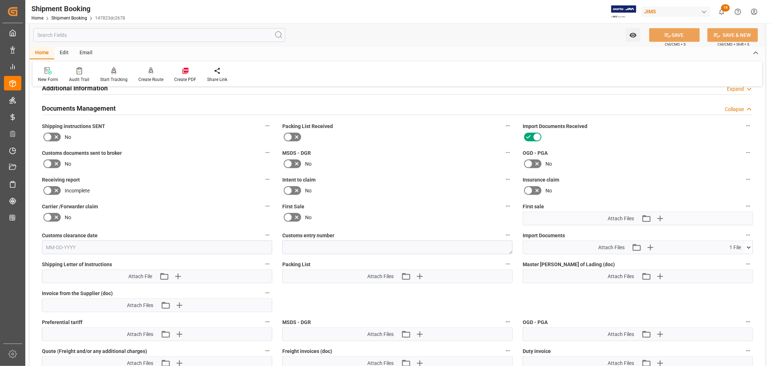
scroll to position [401, 0]
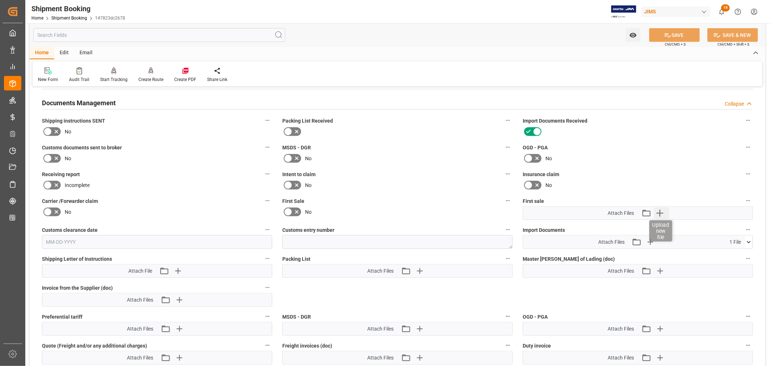
click at [658, 212] on icon "button" at bounding box center [660, 213] width 12 height 12
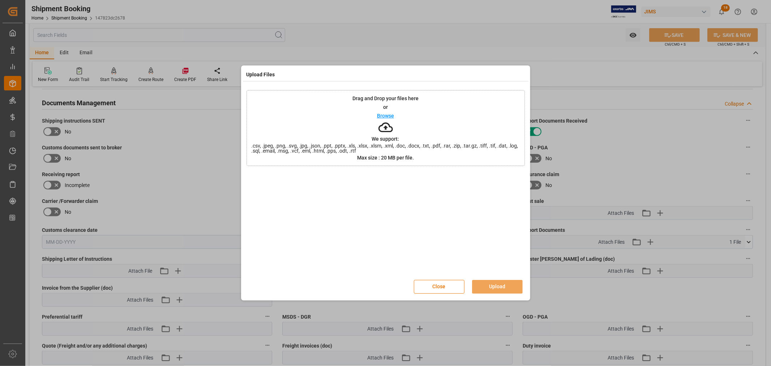
click at [316, 223] on div at bounding box center [385, 223] width 278 height 101
click at [494, 287] on button "Upload" at bounding box center [497, 287] width 51 height 14
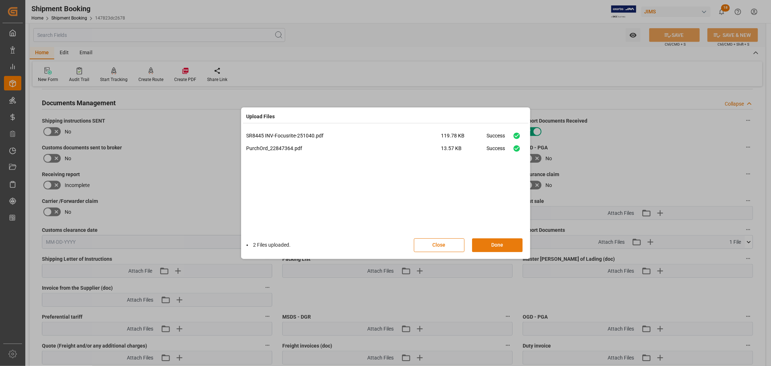
click at [494, 246] on button "Done" at bounding box center [497, 245] width 51 height 14
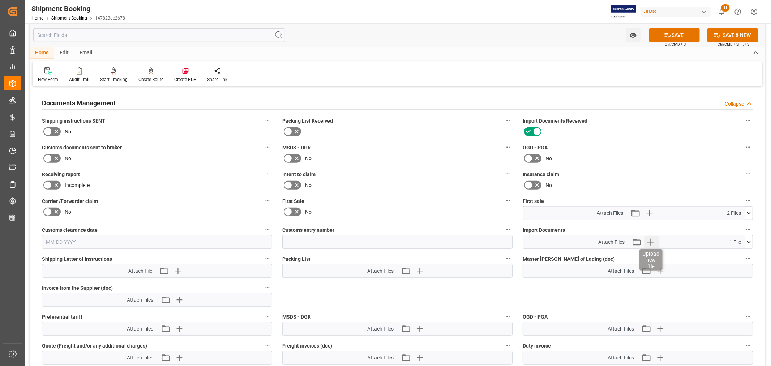
click at [649, 241] on icon "button" at bounding box center [649, 241] width 7 height 7
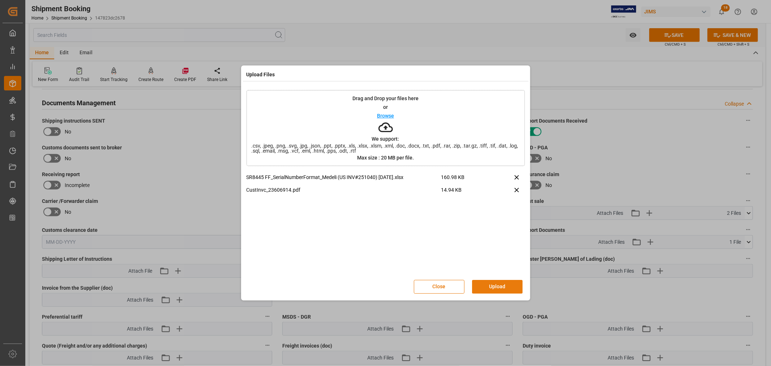
click at [500, 284] on button "Upload" at bounding box center [497, 287] width 51 height 14
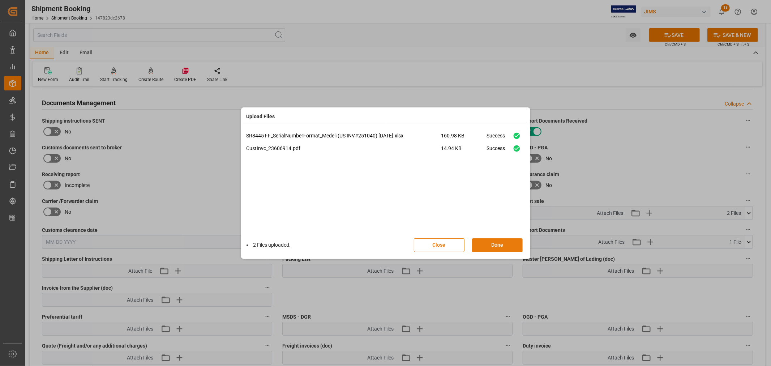
click at [492, 246] on button "Done" at bounding box center [497, 245] width 51 height 14
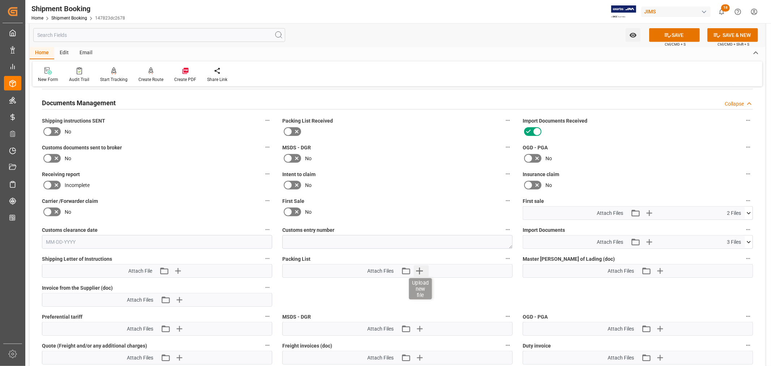
click at [418, 270] on icon "button" at bounding box center [419, 271] width 12 height 12
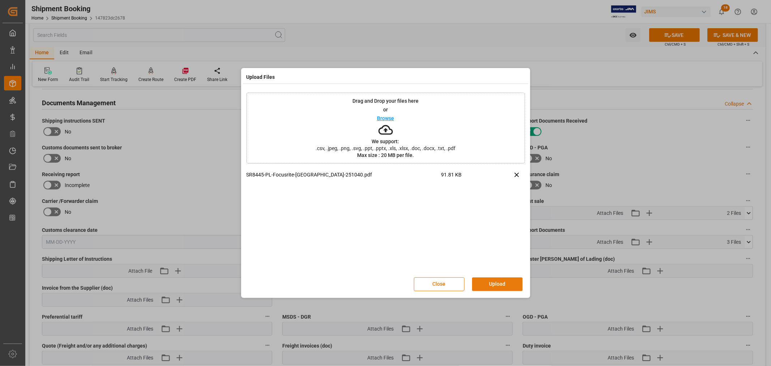
click at [490, 283] on button "Upload" at bounding box center [497, 284] width 51 height 14
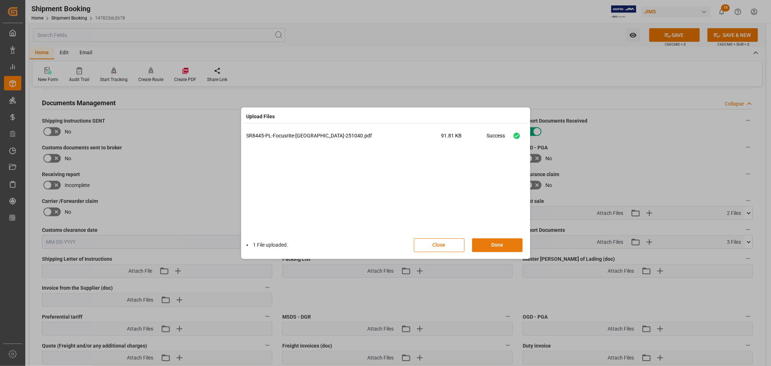
click at [495, 243] on button "Done" at bounding box center [497, 245] width 51 height 14
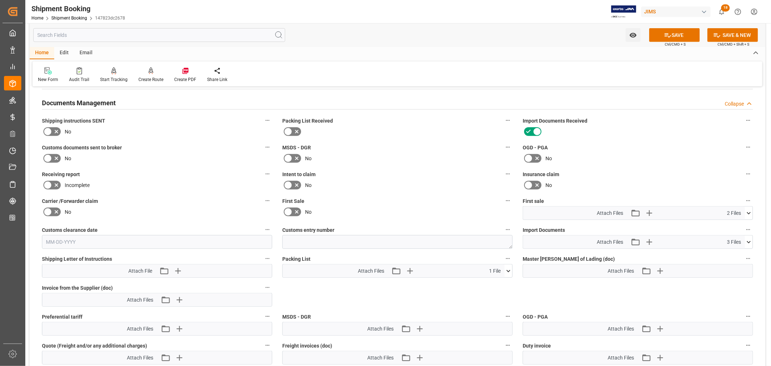
click at [749, 239] on icon at bounding box center [749, 242] width 8 height 8
click at [748, 239] on icon at bounding box center [749, 242] width 8 height 8
click at [676, 33] on button "SAVE" at bounding box center [674, 35] width 51 height 14
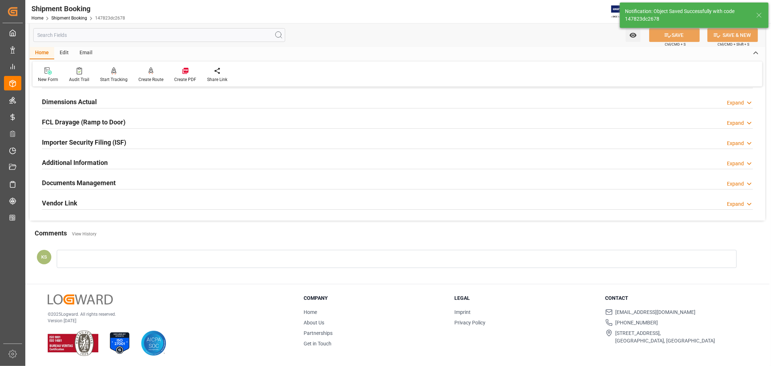
scroll to position [177, 0]
click at [113, 183] on h2 "Documents Management" at bounding box center [79, 183] width 74 height 10
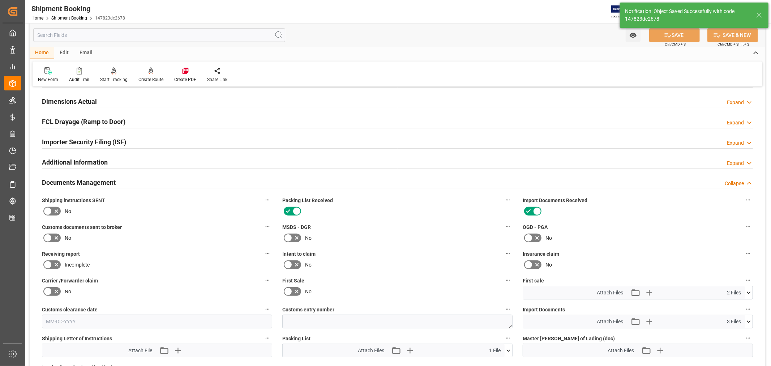
scroll to position [257, 0]
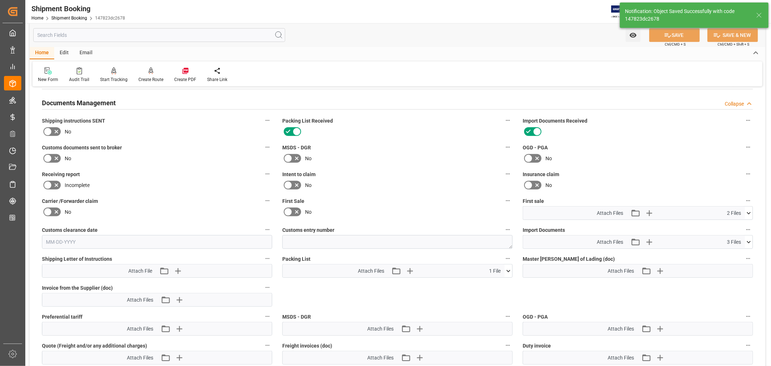
click at [289, 210] on icon at bounding box center [288, 211] width 4 height 3
click at [0, 0] on input "checkbox" at bounding box center [0, 0] width 0 height 0
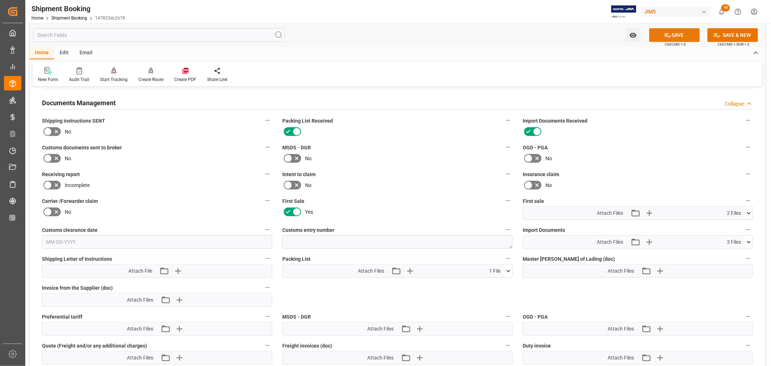
click at [669, 35] on icon at bounding box center [668, 35] width 7 height 4
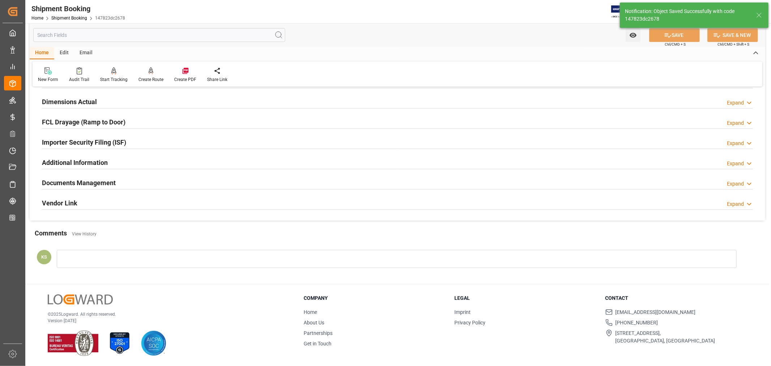
scroll to position [56, 0]
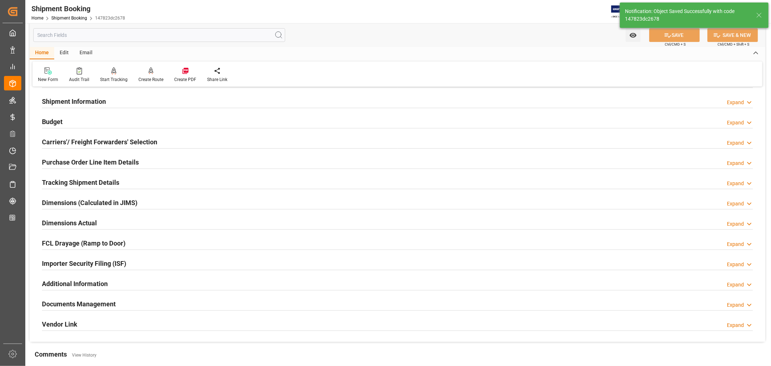
click at [98, 100] on h2 "Shipment Information" at bounding box center [74, 101] width 64 height 10
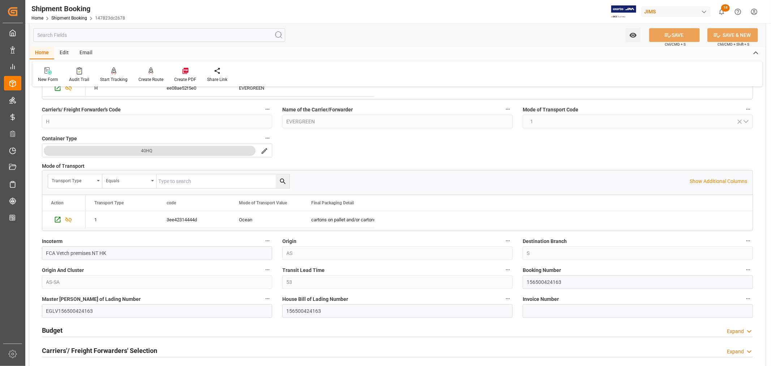
scroll to position [176, 0]
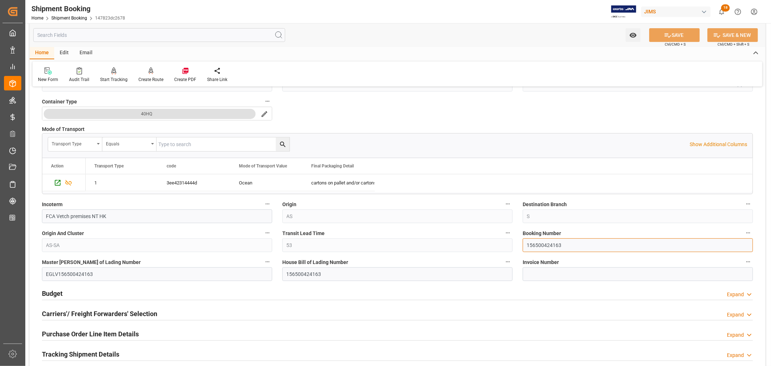
click at [539, 245] on input "156500424163" at bounding box center [638, 245] width 230 height 14
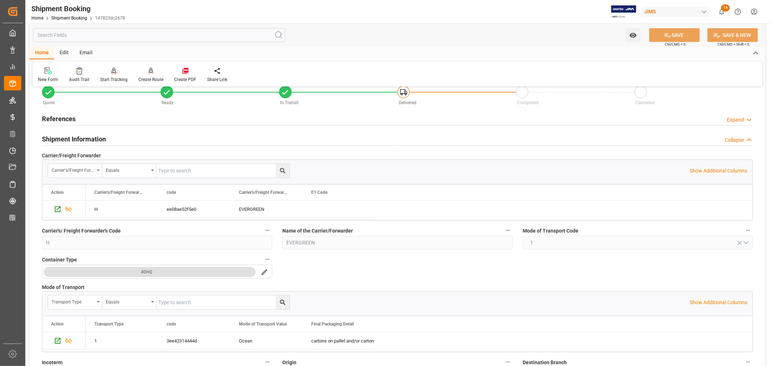
scroll to position [0, 0]
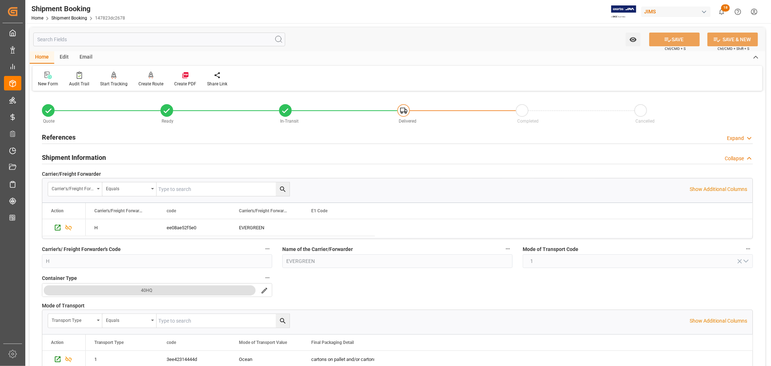
click at [70, 153] on h2 "Shipment Information" at bounding box center [74, 157] width 64 height 10
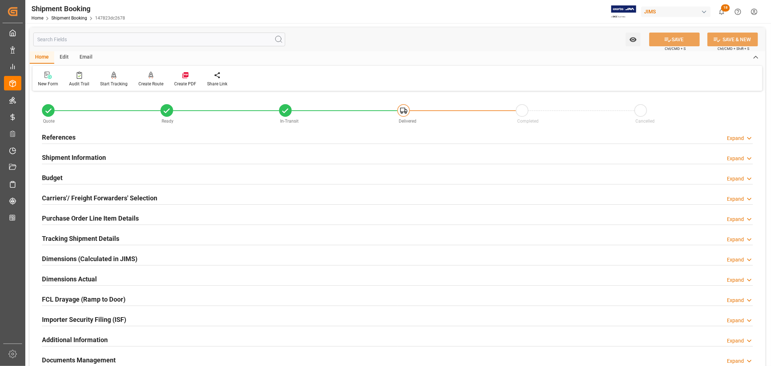
click at [68, 136] on h2 "References" at bounding box center [59, 137] width 34 height 10
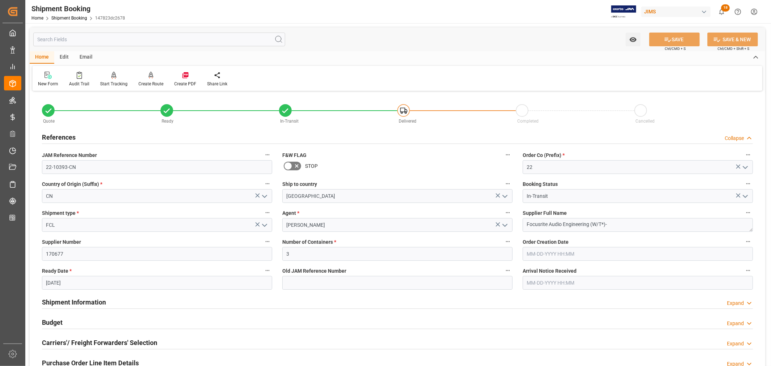
click at [68, 136] on h2 "References" at bounding box center [59, 137] width 34 height 10
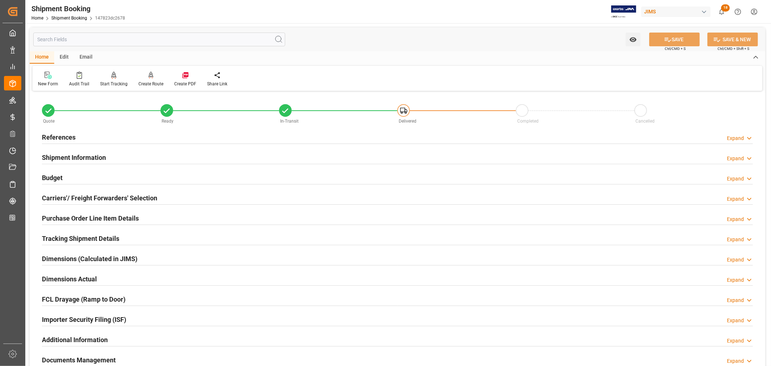
click at [75, 216] on h2 "Purchase Order Line Item Details" at bounding box center [90, 218] width 97 height 10
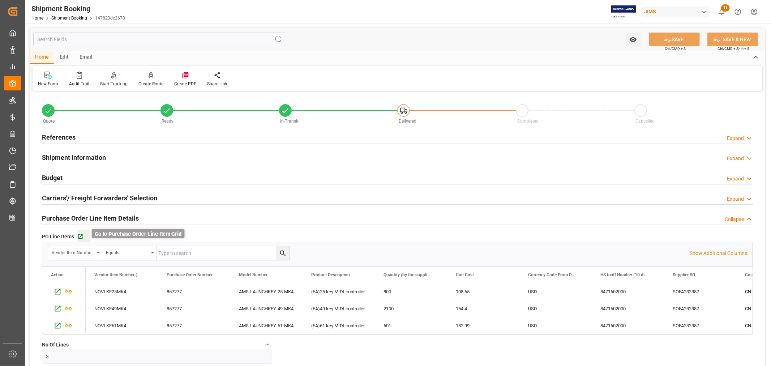
click at [81, 234] on icon "button" at bounding box center [80, 236] width 5 height 5
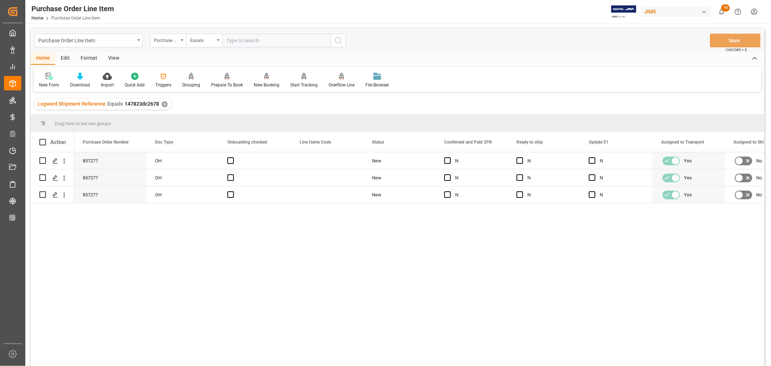
click at [115, 56] on div "View" at bounding box center [114, 58] width 22 height 12
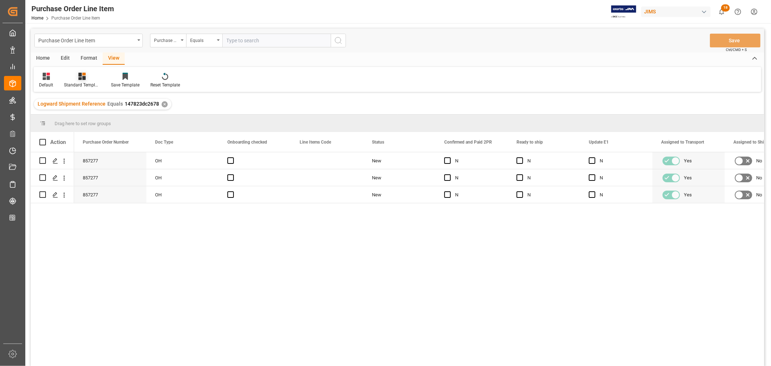
click at [83, 83] on div "Standard Templates" at bounding box center [82, 85] width 36 height 7
click at [94, 173] on div "Buyer Discrepancy" at bounding box center [101, 176] width 63 height 8
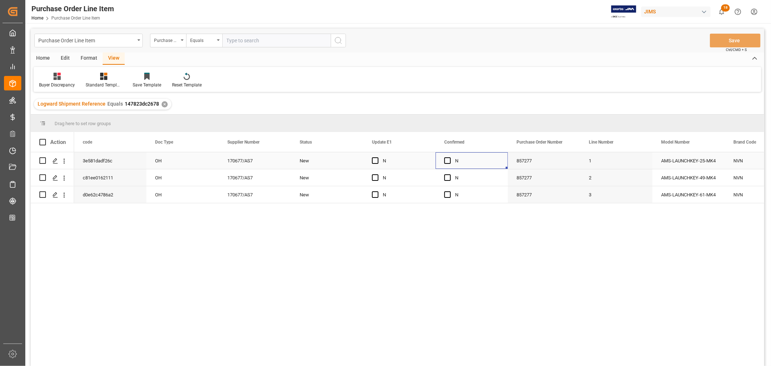
click at [476, 157] on div "N" at bounding box center [477, 160] width 44 height 17
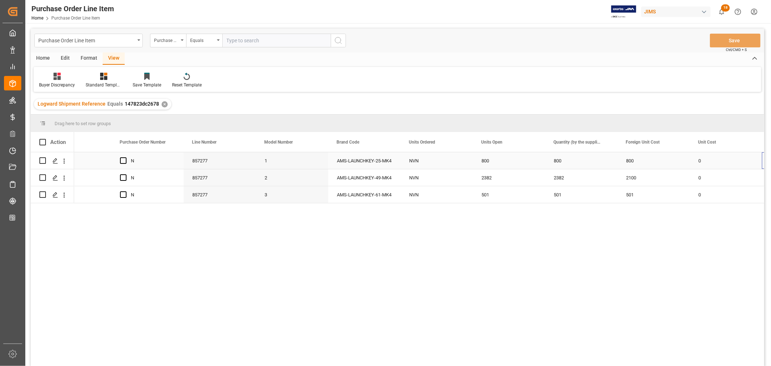
scroll to position [0, 396]
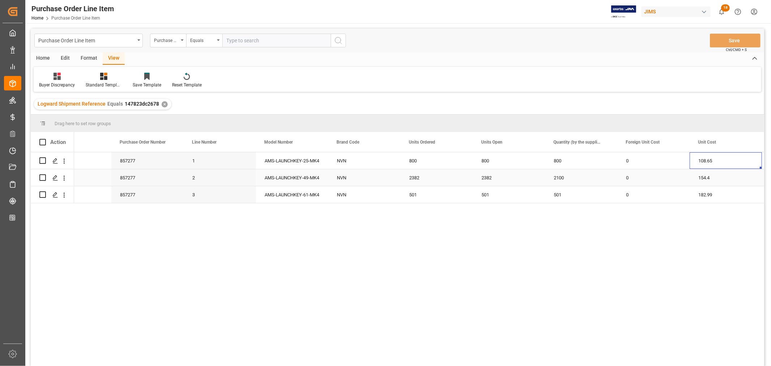
click at [483, 177] on div "2382" at bounding box center [509, 177] width 72 height 17
drag, startPoint x: 543, startPoint y: 184, endPoint x: 580, endPoint y: 181, distance: 37.4
click at [732, 42] on button "Save" at bounding box center [735, 41] width 51 height 14
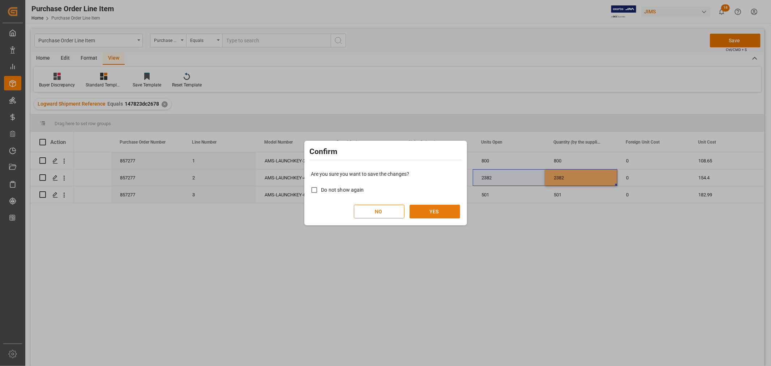
click at [428, 211] on button "YES" at bounding box center [434, 212] width 51 height 14
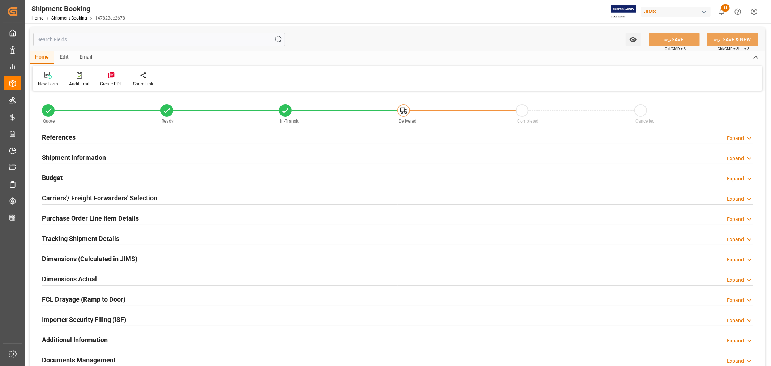
type input "3"
click at [79, 216] on h2 "Purchase Order Line Item Details" at bounding box center [90, 218] width 97 height 10
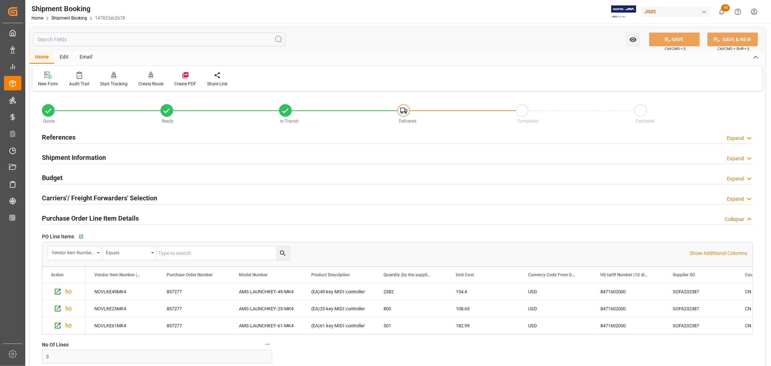
click at [79, 216] on h2 "Purchase Order Line Item Details" at bounding box center [90, 218] width 97 height 10
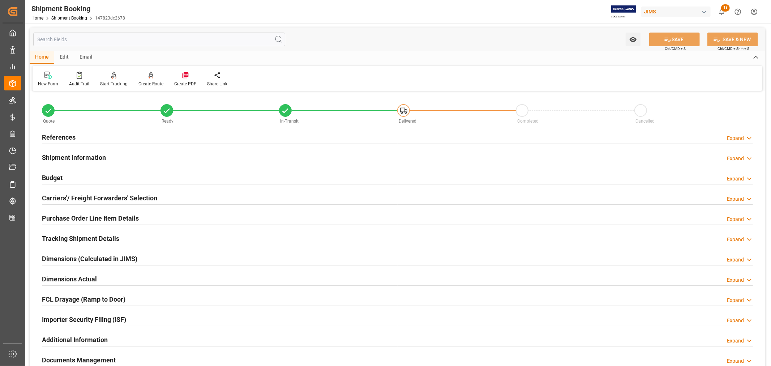
click at [61, 177] on h2 "Budget" at bounding box center [52, 178] width 21 height 10
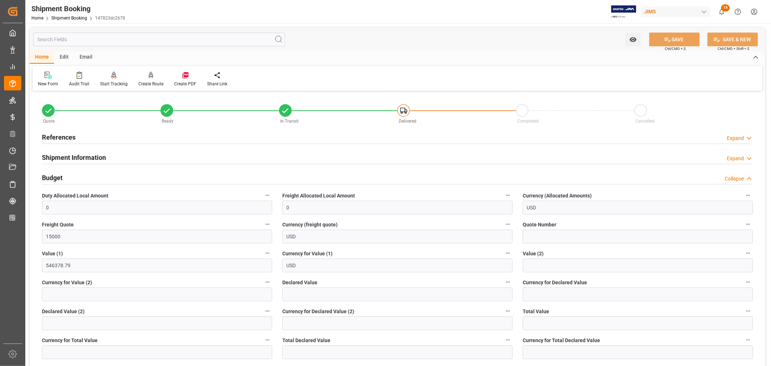
click at [61, 177] on h2 "Budget" at bounding box center [52, 178] width 21 height 10
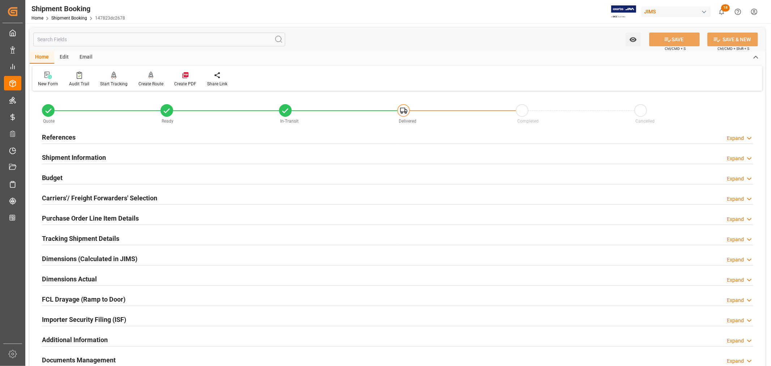
click at [75, 237] on h2 "Tracking Shipment Details" at bounding box center [80, 238] width 77 height 10
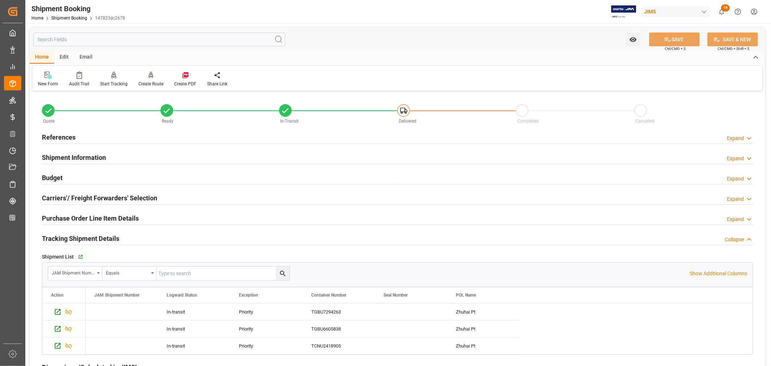
click at [75, 237] on h2 "Tracking Shipment Details" at bounding box center [80, 238] width 77 height 10
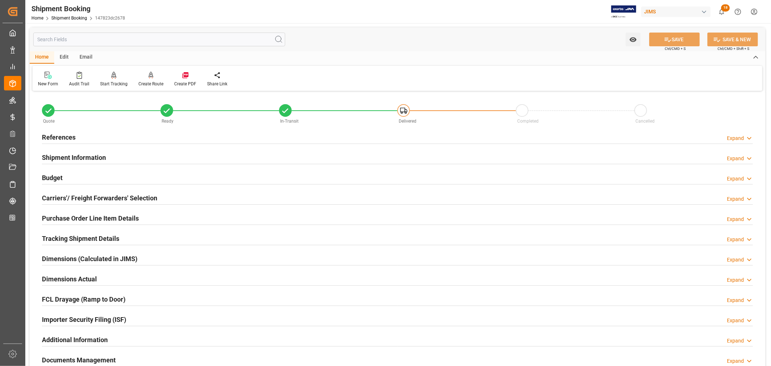
click at [63, 216] on h2 "Purchase Order Line Item Details" at bounding box center [90, 218] width 97 height 10
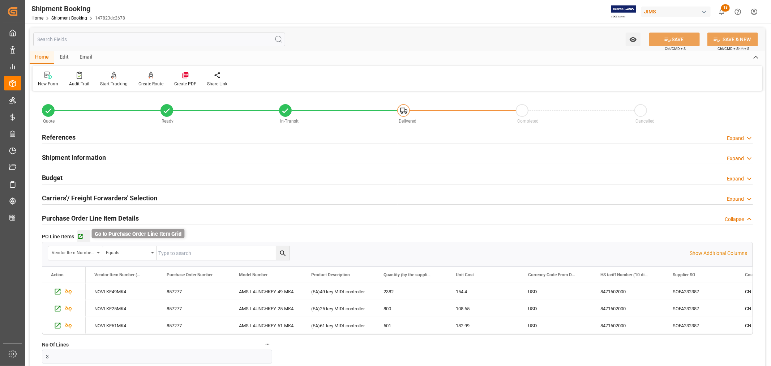
click at [78, 236] on icon "button" at bounding box center [80, 236] width 6 height 6
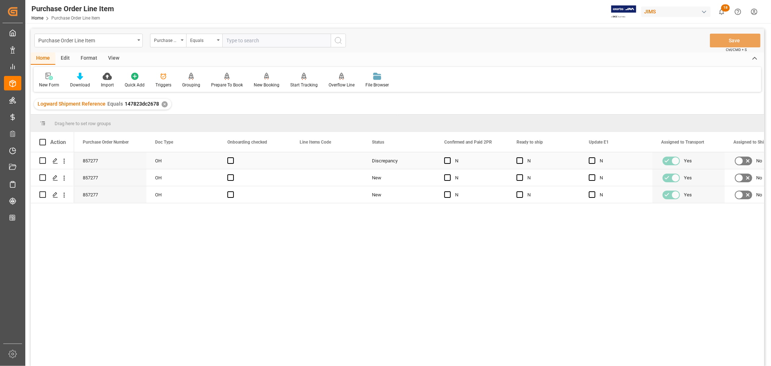
click at [346, 161] on div "Press SPACE to select this row." at bounding box center [327, 160] width 72 height 17
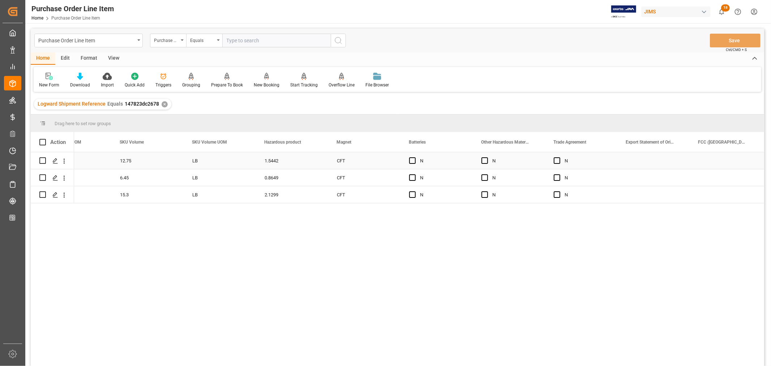
scroll to position [0, 3576]
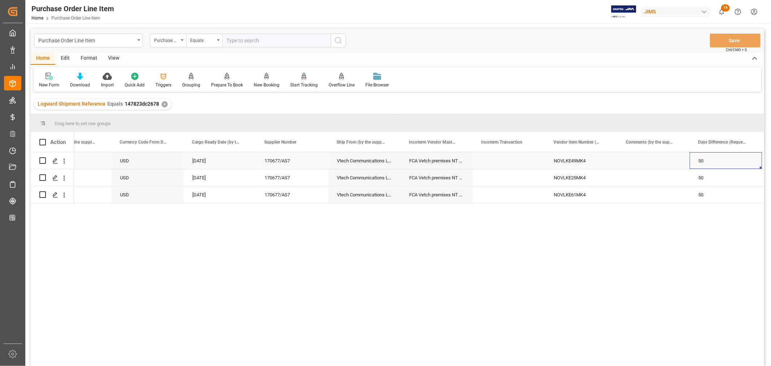
click at [488, 157] on div "Press SPACE to select this row." at bounding box center [509, 160] width 72 height 17
click at [481, 165] on input "Press SPACE to select this row." at bounding box center [508, 165] width 61 height 14
paste input "FCA Zhuhai Port"
type input "FCA Zhuhai Port"
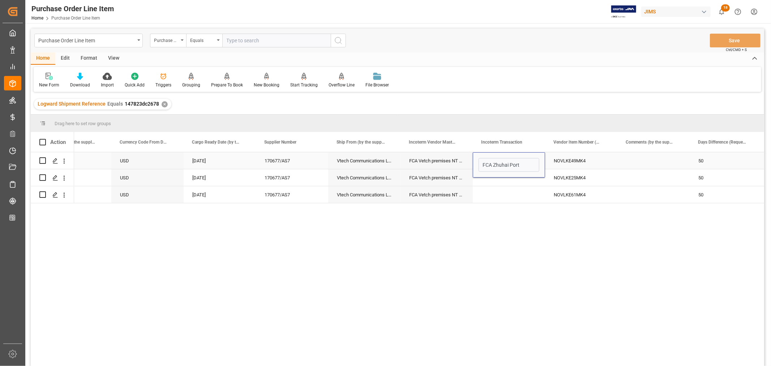
click at [433, 164] on div "FCA Vetch premises NT HK" at bounding box center [436, 160] width 72 height 17
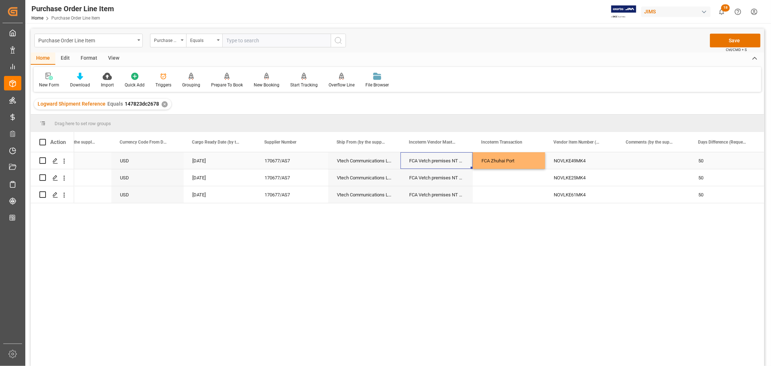
click at [501, 160] on div "FCA Zhuhai Port" at bounding box center [509, 160] width 72 height 17
drag, startPoint x: 542, startPoint y: 167, endPoint x: 543, endPoint y: 192, distance: 24.9
click at [735, 41] on button "Save" at bounding box center [735, 41] width 51 height 14
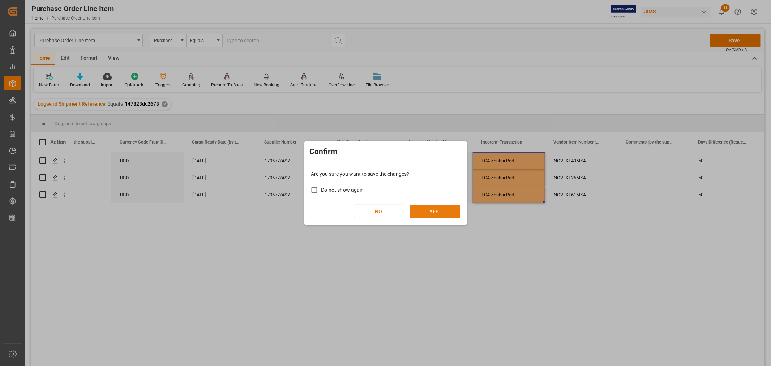
click at [432, 212] on button "YES" at bounding box center [434, 212] width 51 height 14
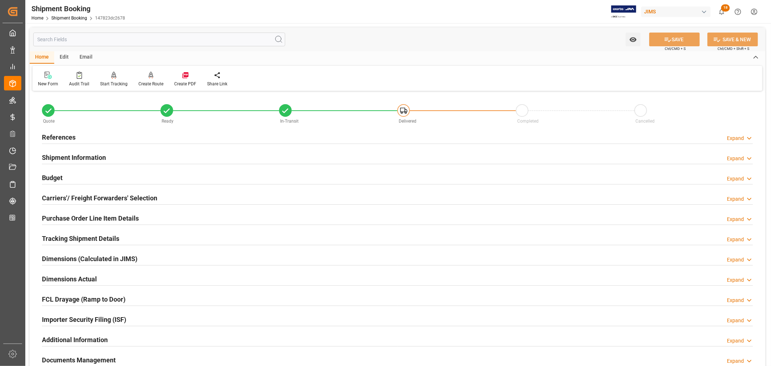
click at [67, 234] on h2 "Tracking Shipment Details" at bounding box center [80, 238] width 77 height 10
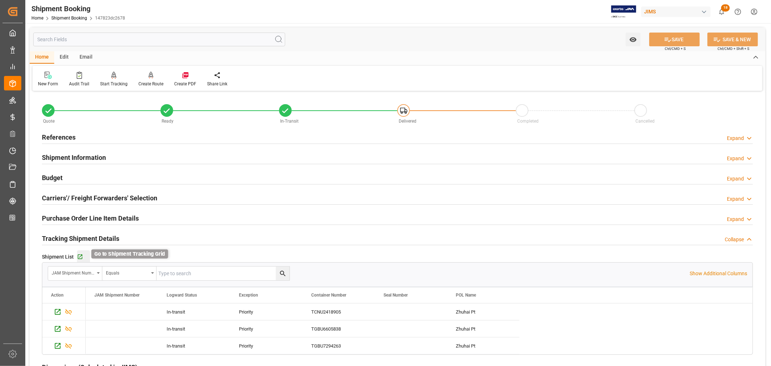
click at [81, 258] on icon "button" at bounding box center [80, 257] width 6 height 6
click at [46, 178] on h2 "Budget" at bounding box center [52, 178] width 21 height 10
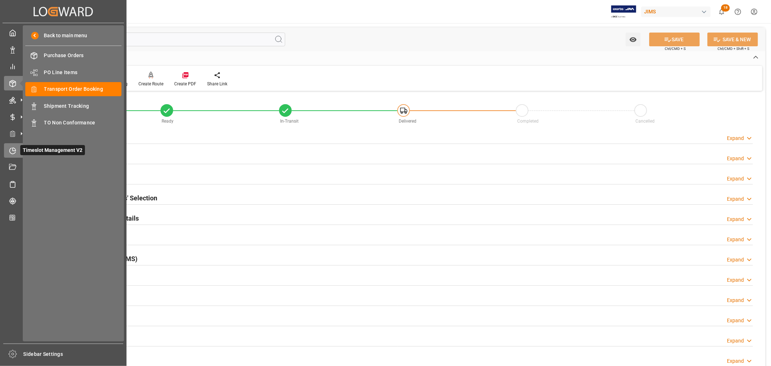
click at [16, 151] on icon at bounding box center [12, 150] width 7 height 7
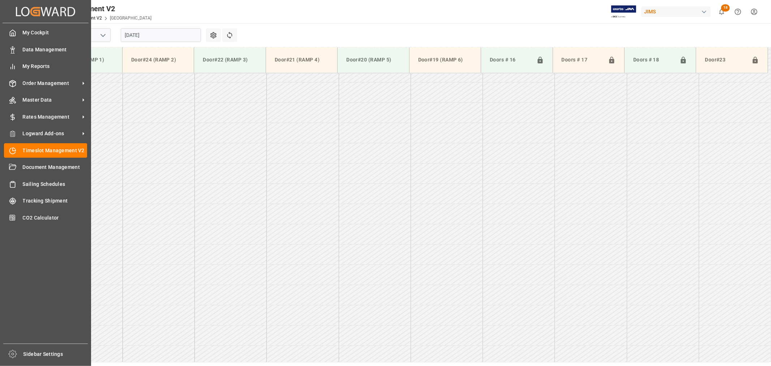
scroll to position [562, 0]
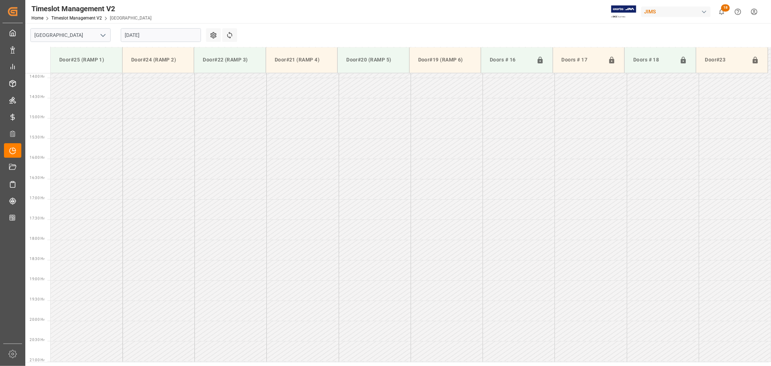
click at [103, 34] on icon "open menu" at bounding box center [103, 35] width 9 height 9
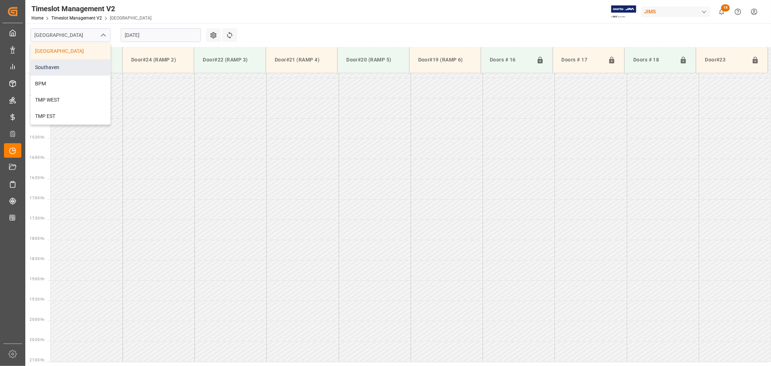
click at [55, 66] on div "Southaven" at bounding box center [70, 67] width 79 height 16
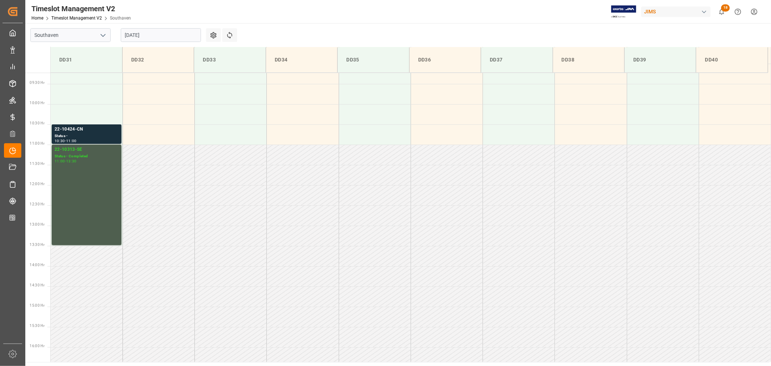
scroll to position [280, 0]
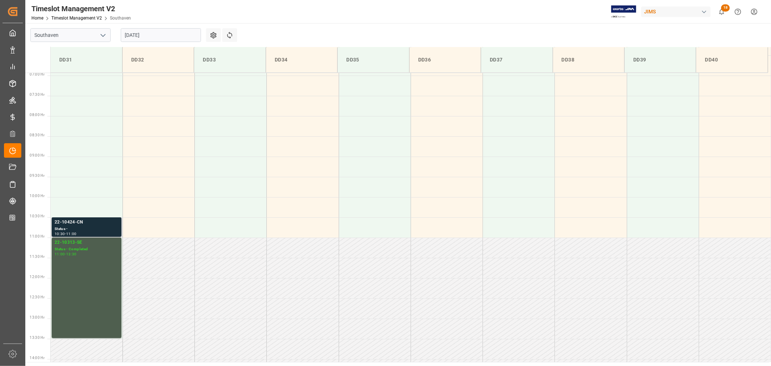
click at [77, 222] on div "22-10424-CN" at bounding box center [87, 222] width 64 height 7
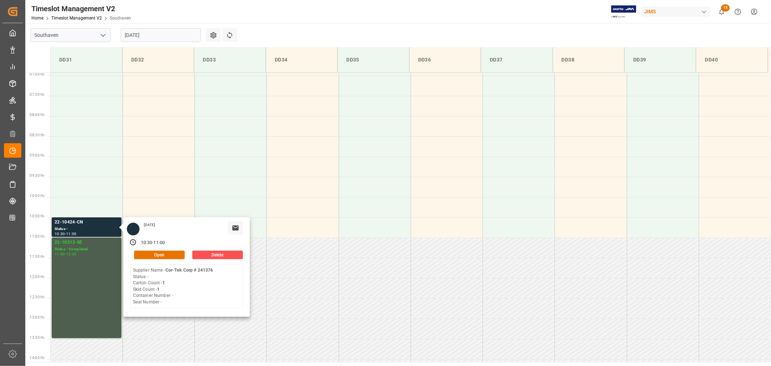
click at [159, 34] on input "[DATE]" at bounding box center [161, 35] width 80 height 14
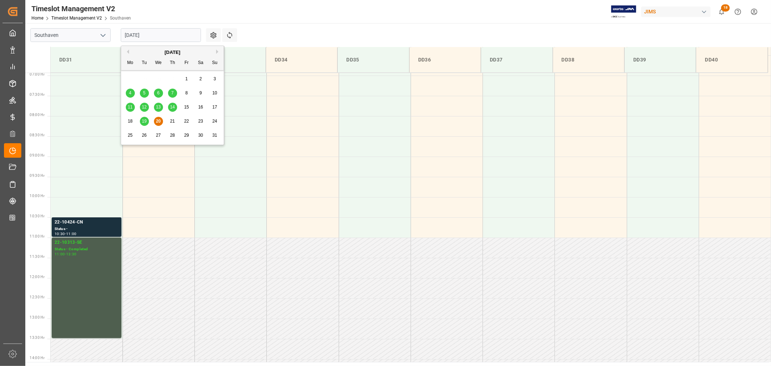
drag, startPoint x: 104, startPoint y: 109, endPoint x: 292, endPoint y: 2, distance: 216.0
click at [104, 109] on td at bounding box center [87, 106] width 72 height 20
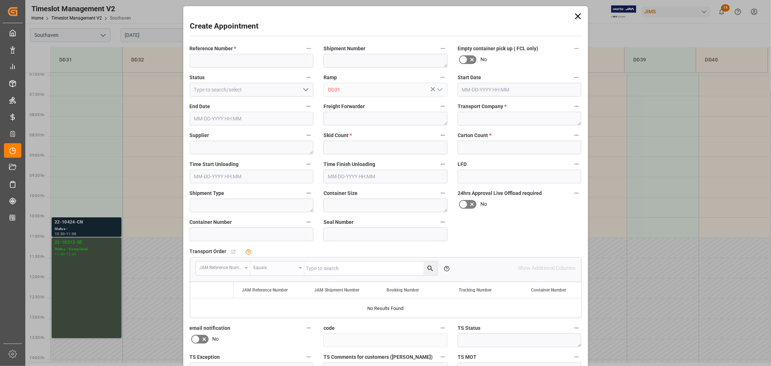
type input "08-20-2025 07:30"
type input "08-20-2025 08:00"
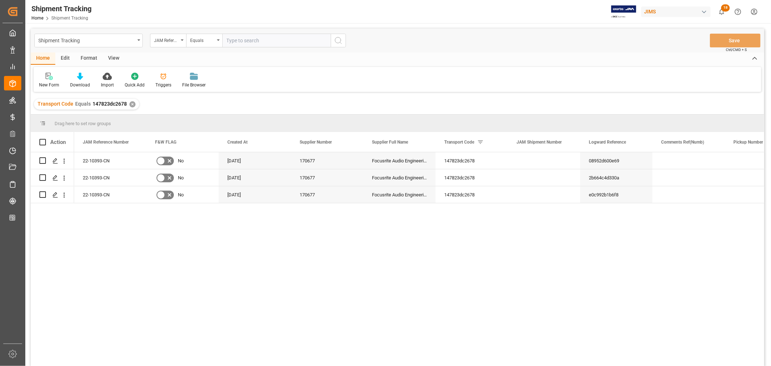
click at [113, 58] on div "View" at bounding box center [114, 58] width 22 height 12
click at [46, 83] on div "Default" at bounding box center [46, 85] width 14 height 7
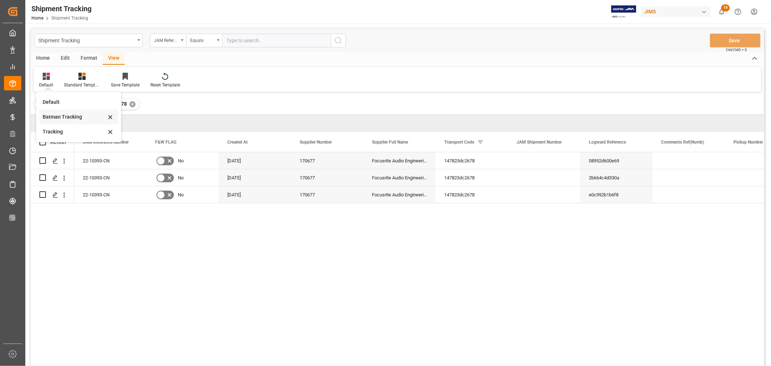
click at [59, 115] on div "Batman Tracking" at bounding box center [74, 117] width 63 height 8
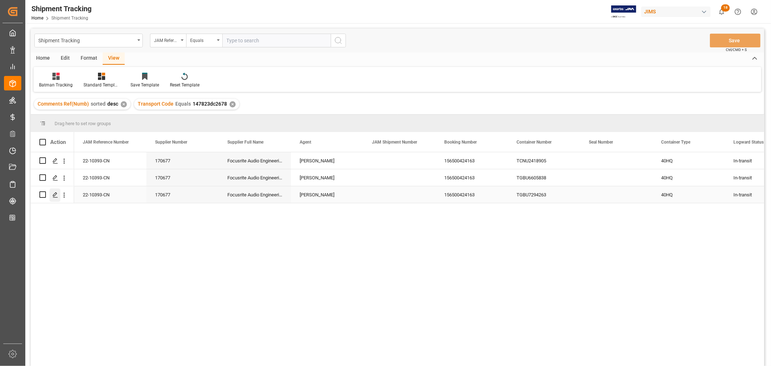
click at [56, 194] on icon "Press SPACE to select this row." at bounding box center [55, 195] width 6 height 6
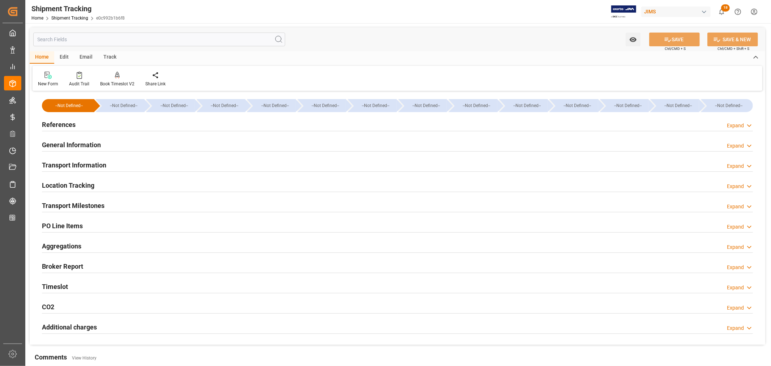
type input "08-01-2025"
click at [64, 123] on h2 "References" at bounding box center [59, 125] width 34 height 10
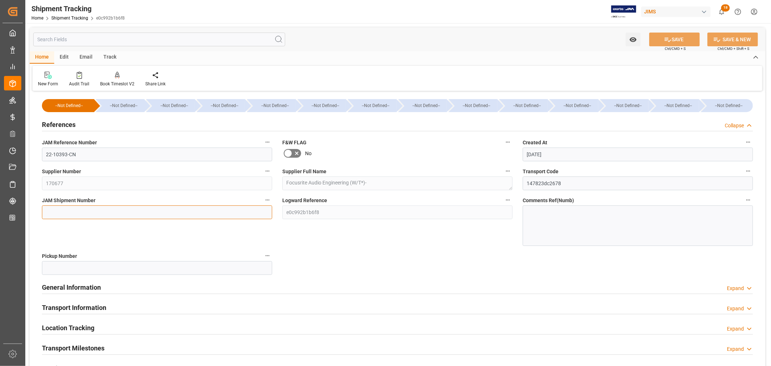
click at [52, 209] on input at bounding box center [157, 212] width 230 height 14
paste input "72653"
type input "72653"
click at [676, 38] on button "SAVE" at bounding box center [674, 40] width 51 height 14
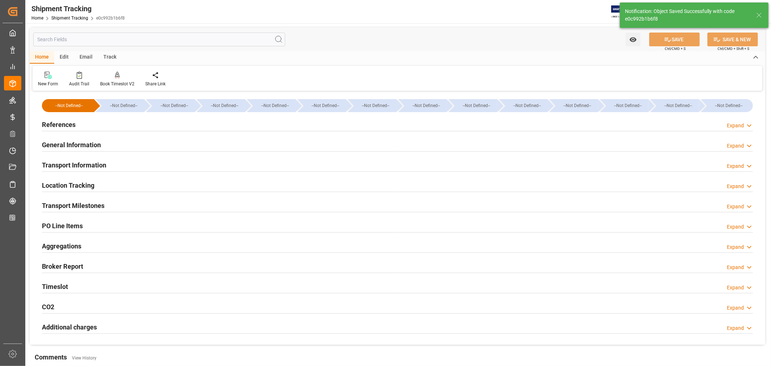
click at [96, 164] on h2 "Transport Information" at bounding box center [74, 165] width 64 height 10
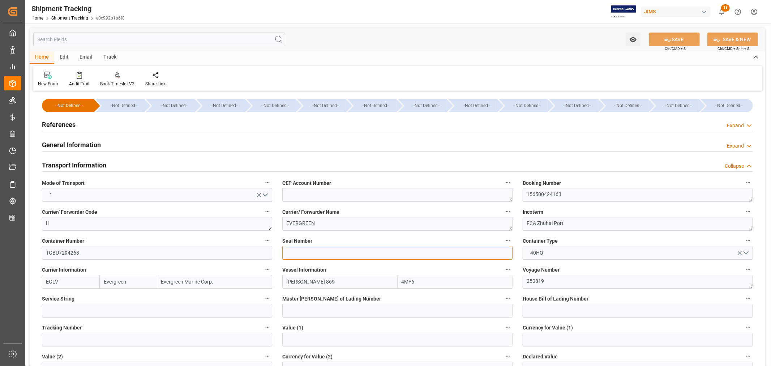
click at [287, 251] on input at bounding box center [397, 253] width 230 height 14
type input "EMCNBK7094"
click at [677, 38] on button "SAVE" at bounding box center [674, 40] width 51 height 14
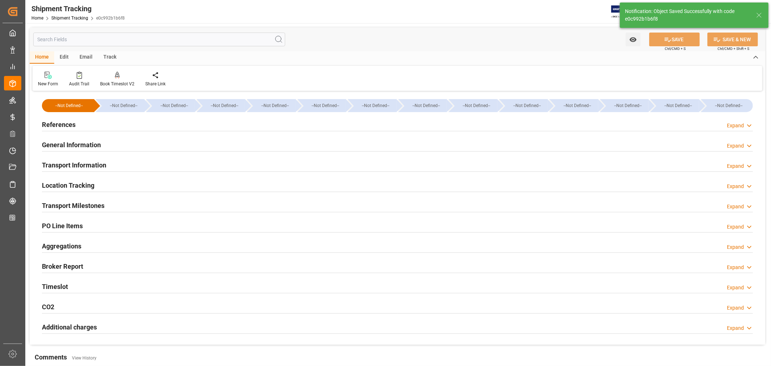
click at [99, 146] on h2 "General Information" at bounding box center [71, 145] width 59 height 10
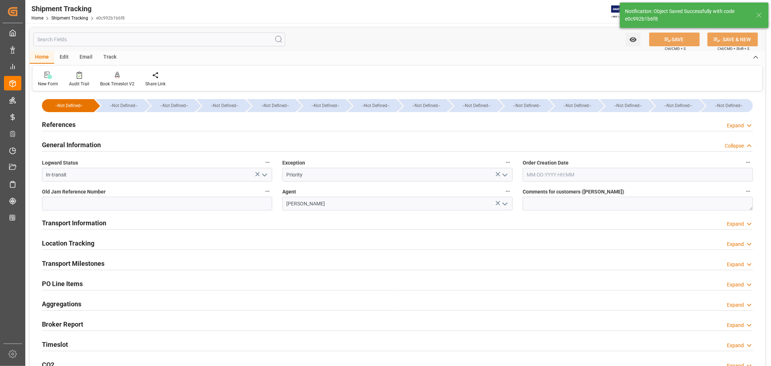
click at [99, 146] on h2 "General Information" at bounding box center [71, 145] width 59 height 10
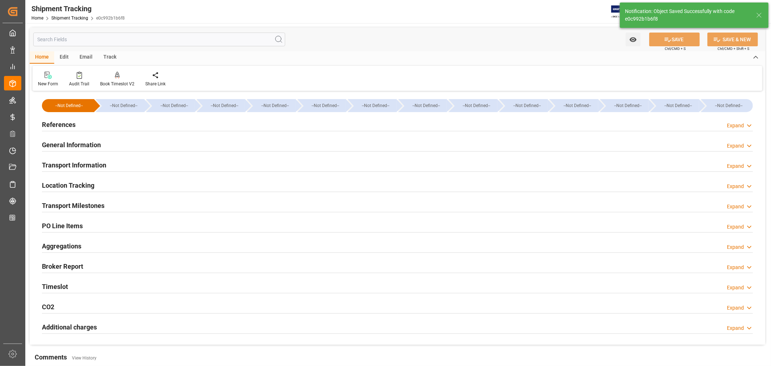
click at [91, 162] on h2 "Transport Information" at bounding box center [74, 165] width 64 height 10
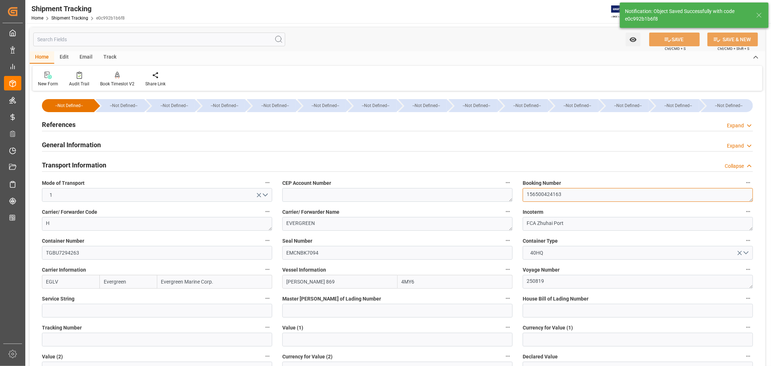
click at [537, 195] on textarea "156500424163" at bounding box center [638, 195] width 230 height 14
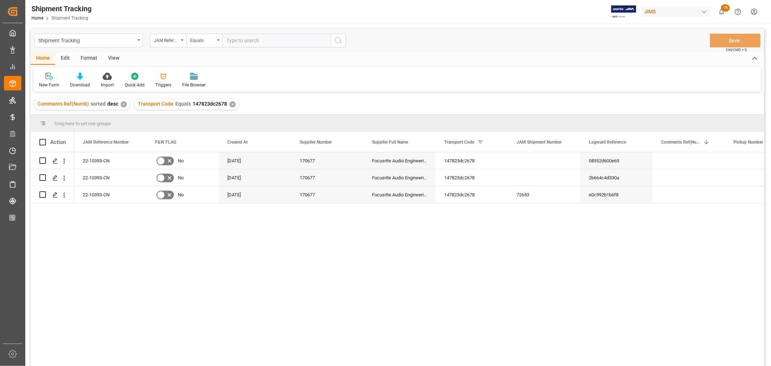
click at [109, 59] on div "View" at bounding box center [114, 58] width 22 height 12
click at [50, 82] on div "Default" at bounding box center [46, 85] width 14 height 7
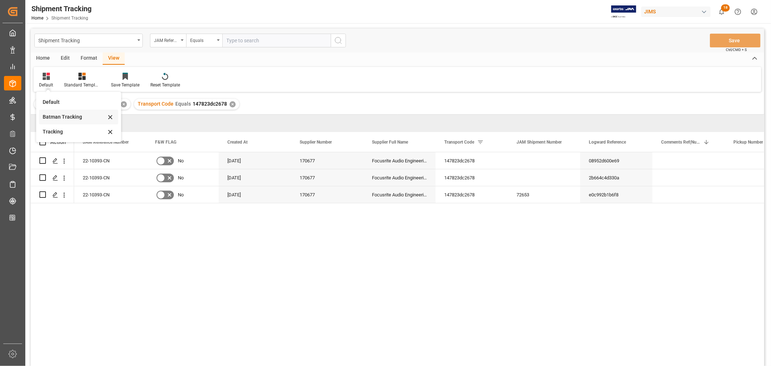
click at [58, 116] on div "Batman Tracking" at bounding box center [74, 117] width 63 height 8
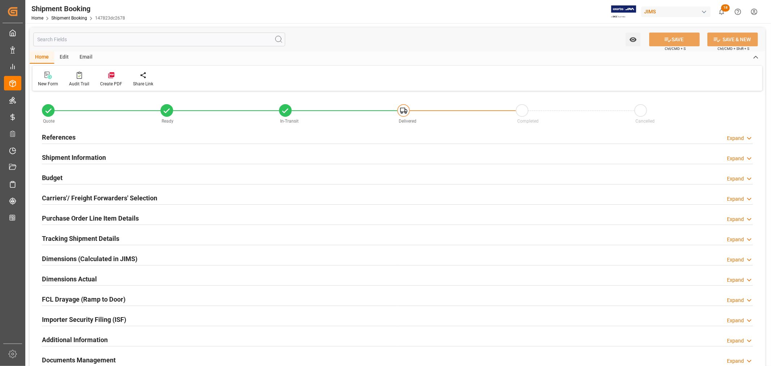
type input "3"
click at [99, 220] on h2 "Purchase Order Line Item Details" at bounding box center [90, 218] width 97 height 10
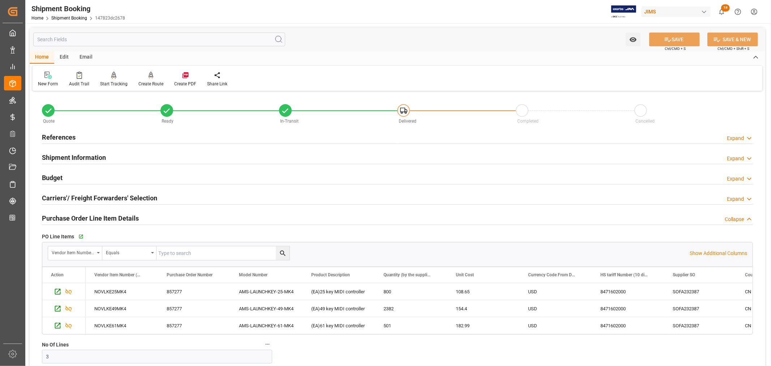
click at [99, 220] on h2 "Purchase Order Line Item Details" at bounding box center [90, 218] width 97 height 10
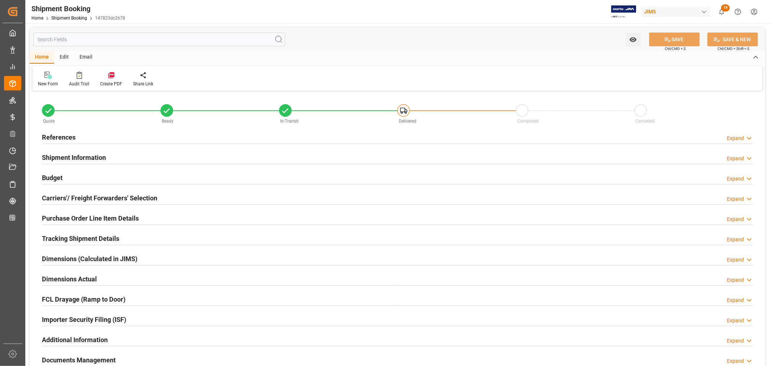
type input "3"
click at [58, 216] on h2 "Purchase Order Line Item Details" at bounding box center [90, 218] width 97 height 10
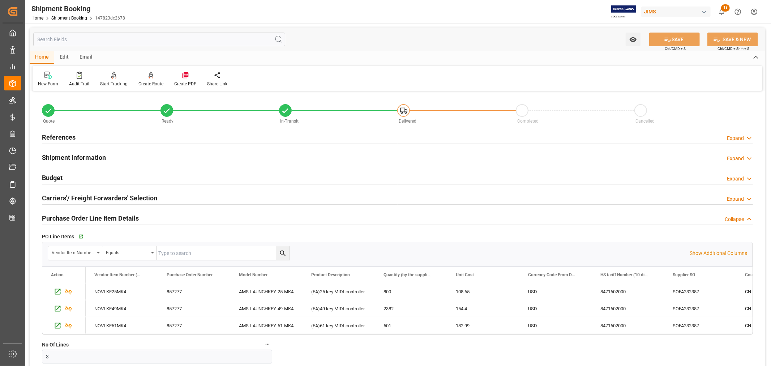
click at [58, 216] on h2 "Purchase Order Line Item Details" at bounding box center [90, 218] width 97 height 10
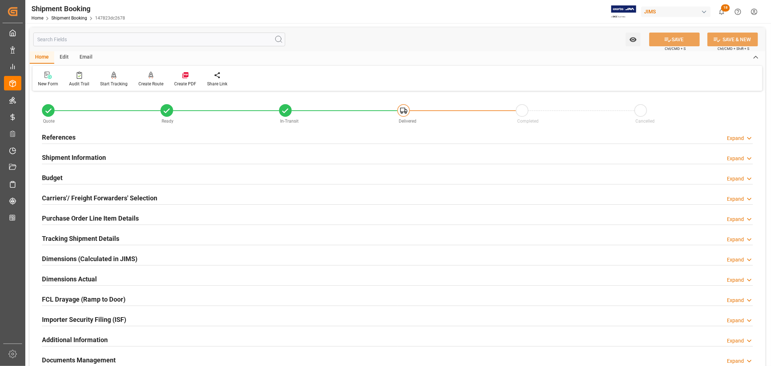
click at [62, 136] on h2 "References" at bounding box center [59, 137] width 34 height 10
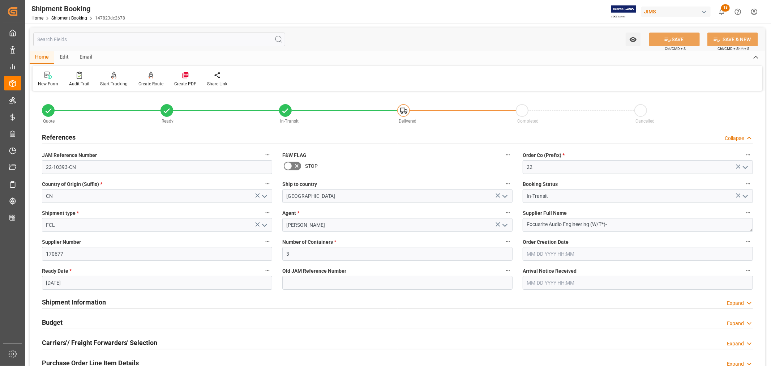
click at [62, 136] on h2 "References" at bounding box center [59, 137] width 34 height 10
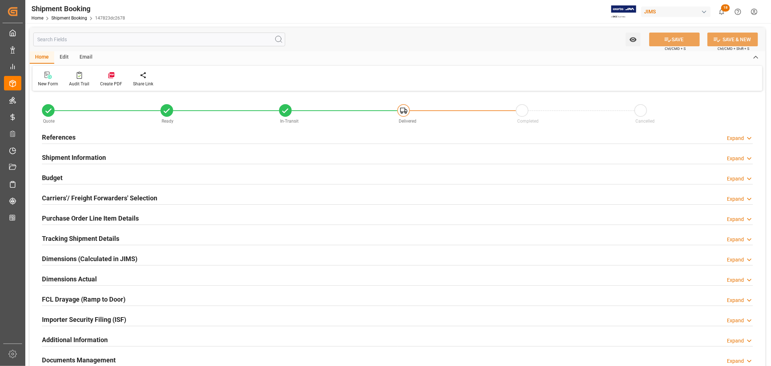
type input "3"
click at [70, 215] on h2 "Purchase Order Line Item Details" at bounding box center [90, 218] width 97 height 10
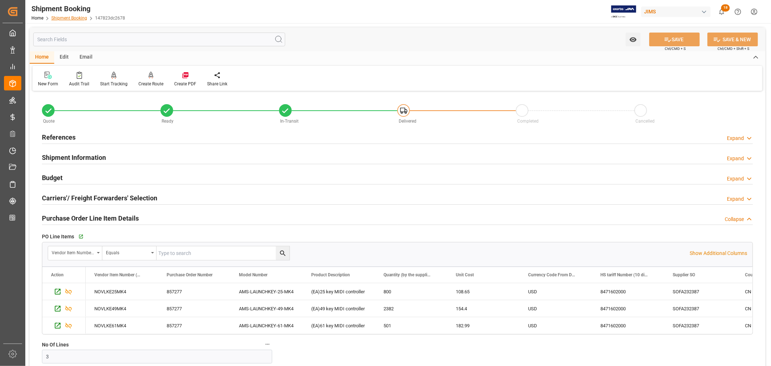
click at [65, 17] on link "Shipment Booking" at bounding box center [69, 18] width 36 height 5
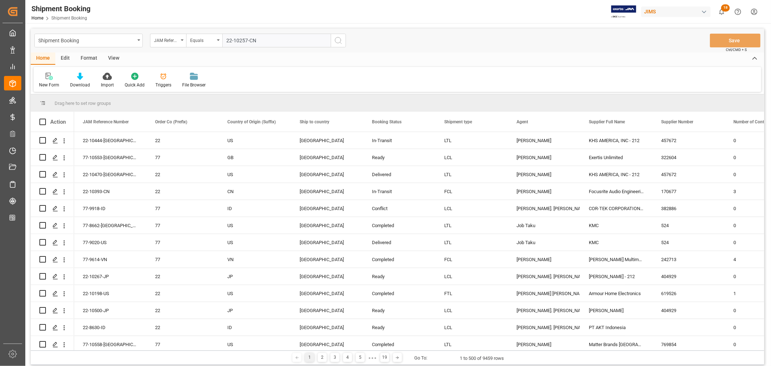
type input "22-10257-CN"
click at [338, 41] on icon "search button" at bounding box center [338, 40] width 9 height 9
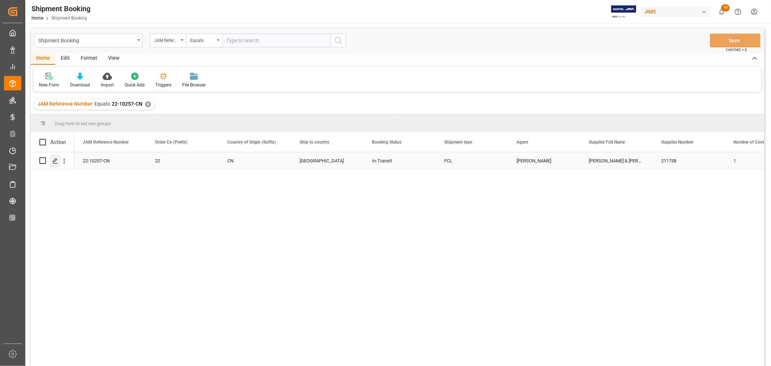
click at [55, 160] on polygon "Press SPACE to select this row." at bounding box center [55, 160] width 4 height 4
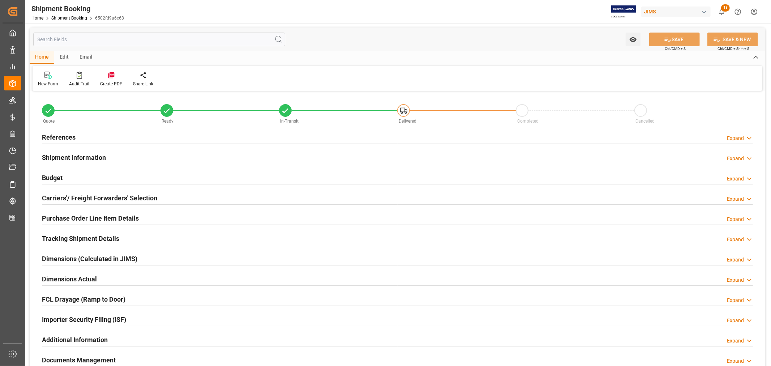
type input "37"
click at [83, 160] on h2 "Shipment Information" at bounding box center [74, 157] width 64 height 10
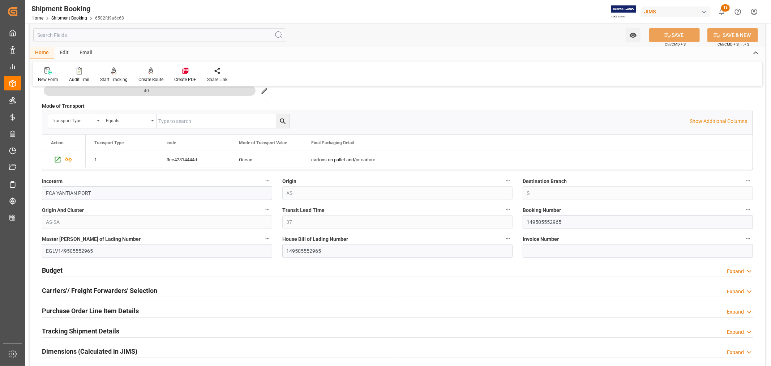
scroll to position [201, 0]
click at [538, 221] on input "149505552965" at bounding box center [638, 221] width 230 height 14
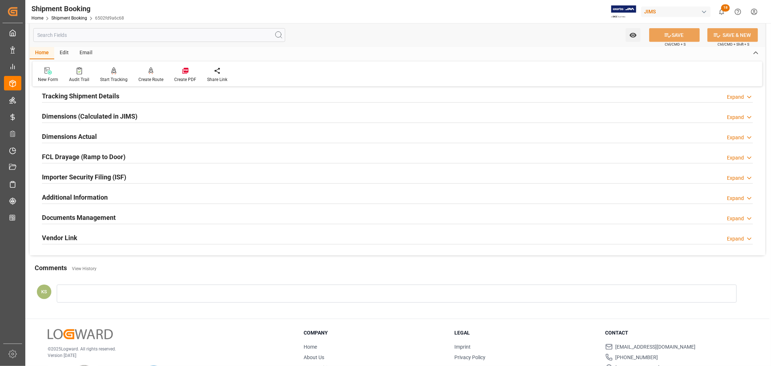
scroll to position [442, 0]
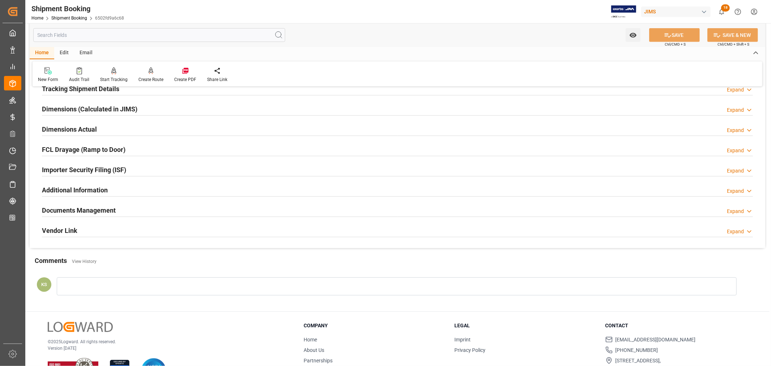
click at [171, 210] on div "Documents Management Expand" at bounding box center [397, 210] width 711 height 14
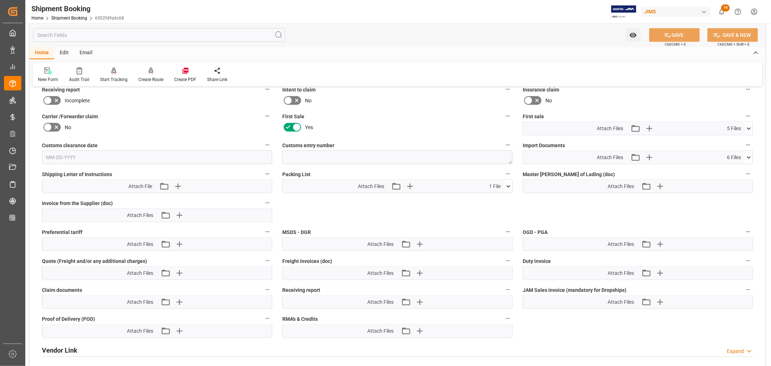
scroll to position [642, 0]
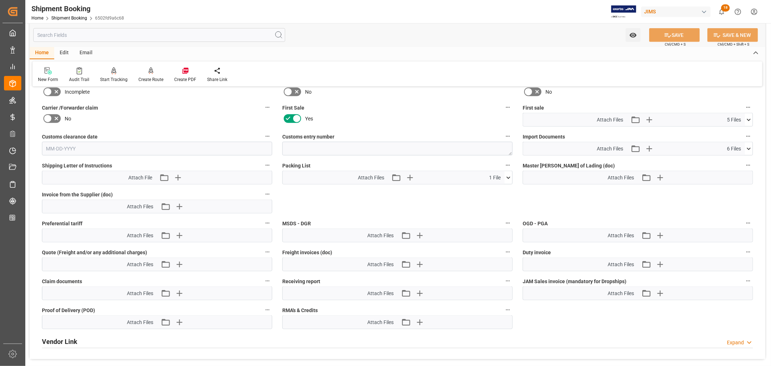
click at [749, 147] on icon at bounding box center [749, 148] width 4 height 2
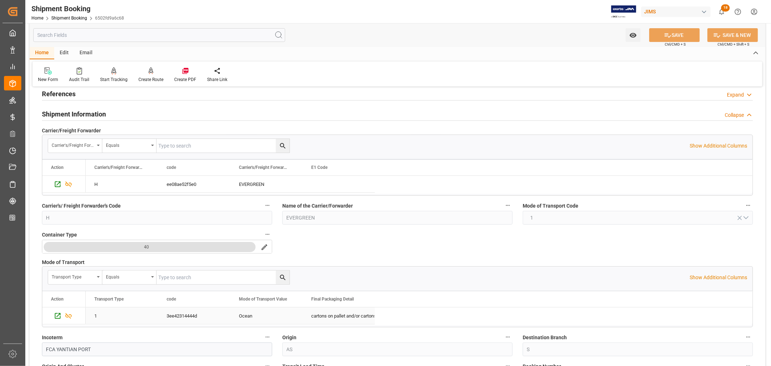
scroll to position [40, 0]
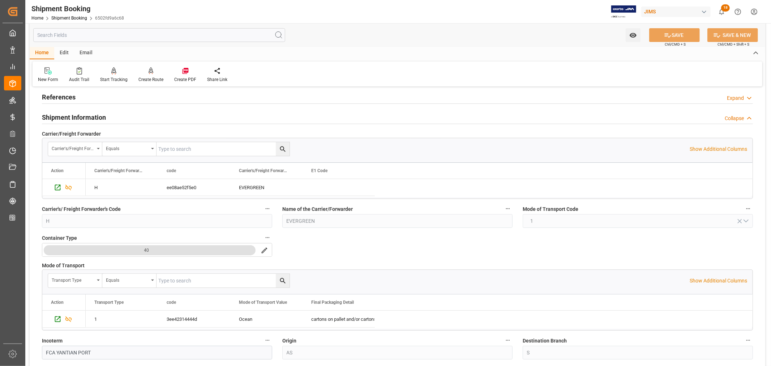
click at [68, 95] on h2 "References" at bounding box center [59, 97] width 34 height 10
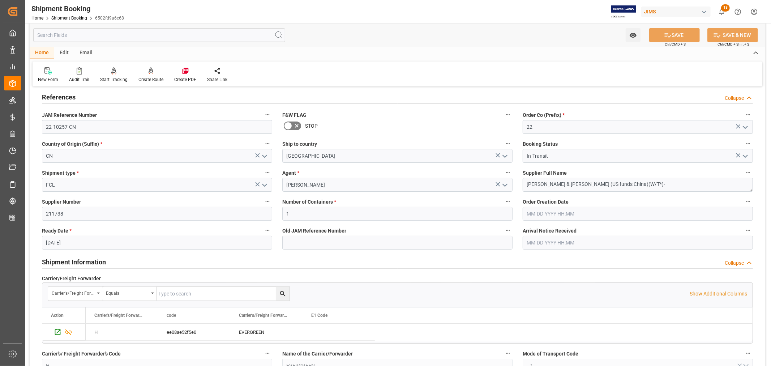
click at [68, 95] on h2 "References" at bounding box center [59, 97] width 34 height 10
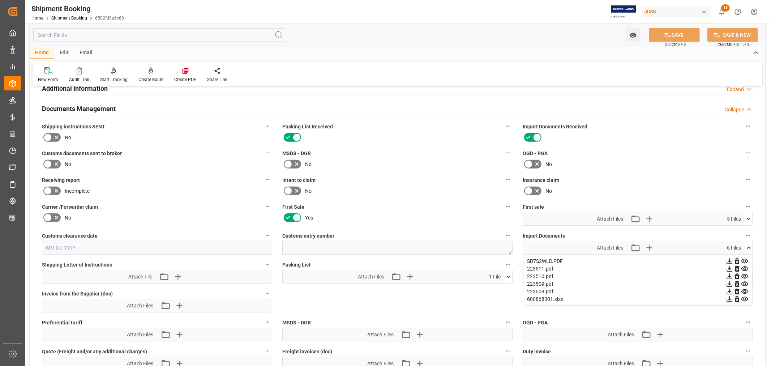
scroll to position [642, 0]
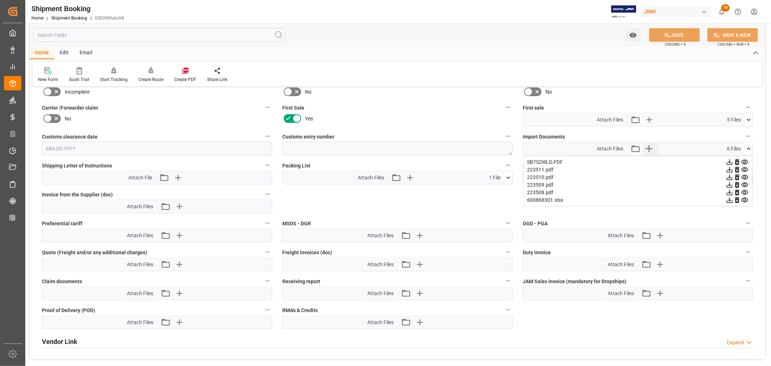
click at [649, 146] on icon "button" at bounding box center [649, 149] width 12 height 12
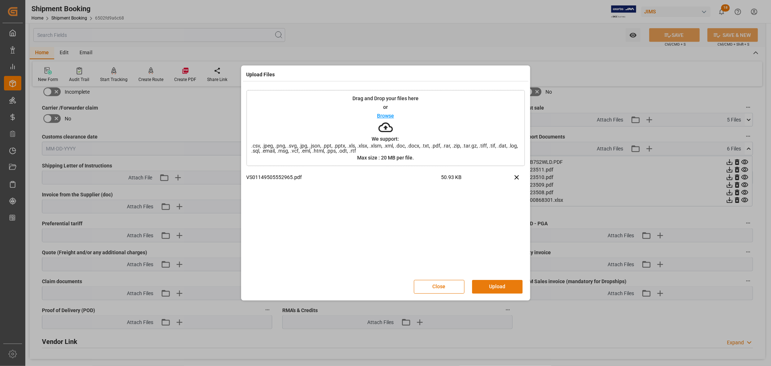
click at [496, 287] on button "Upload" at bounding box center [497, 287] width 51 height 14
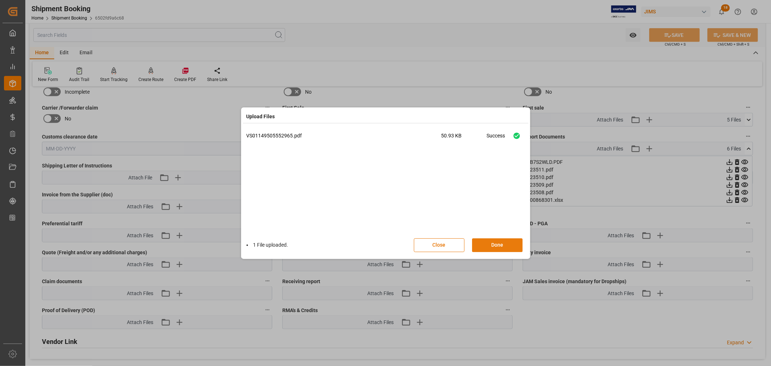
click at [499, 246] on button "Done" at bounding box center [497, 245] width 51 height 14
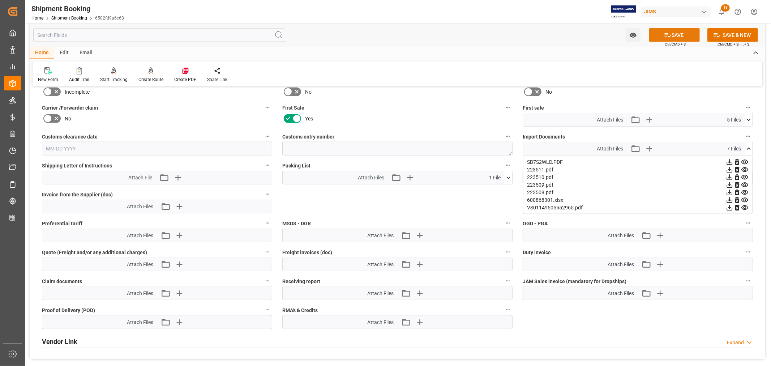
click at [674, 34] on button "SAVE" at bounding box center [674, 35] width 51 height 14
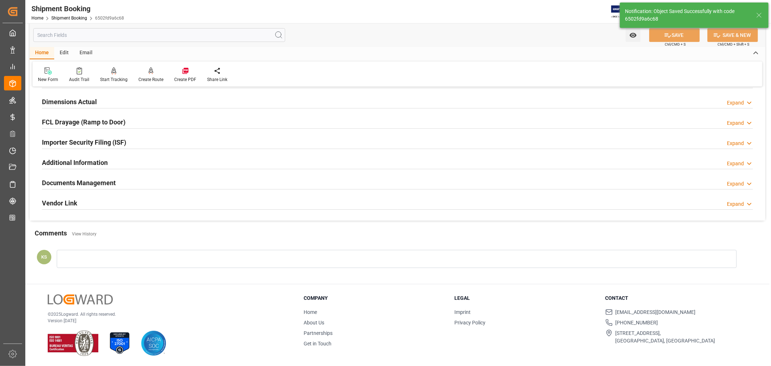
scroll to position [40, 0]
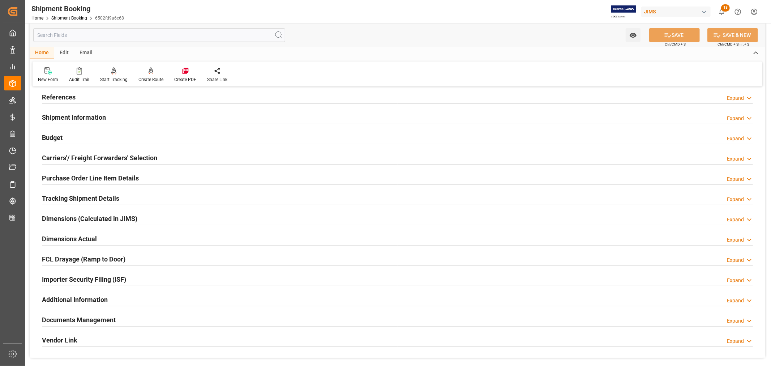
click at [63, 96] on h2 "References" at bounding box center [59, 97] width 34 height 10
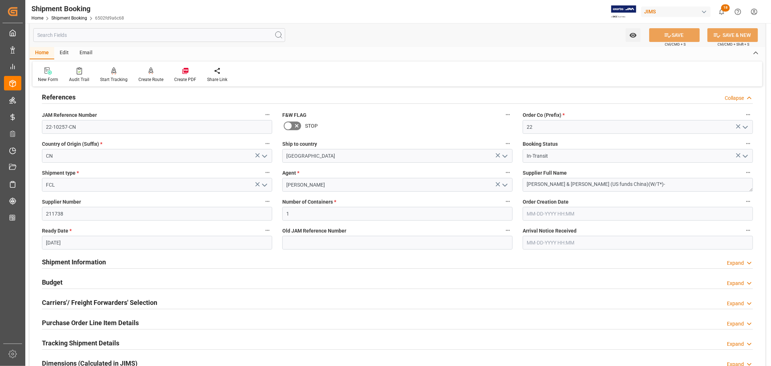
scroll to position [0, 0]
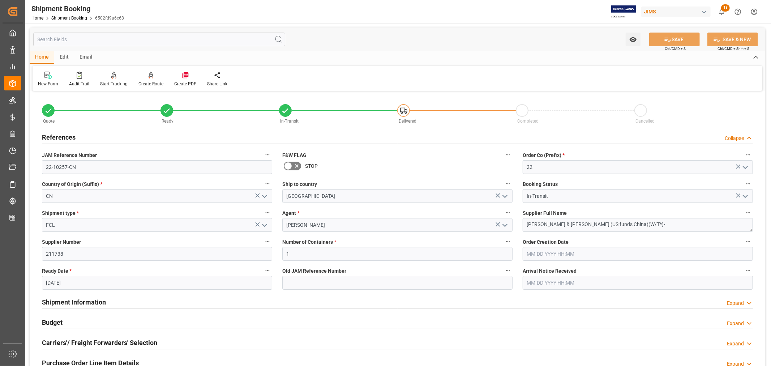
click at [63, 136] on h2 "References" at bounding box center [59, 137] width 34 height 10
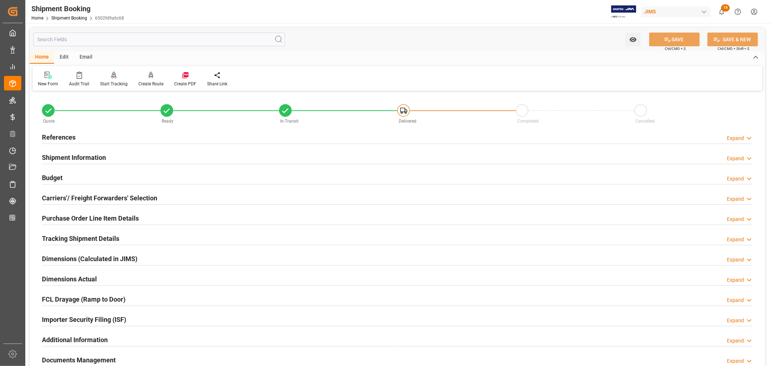
click at [56, 176] on h2 "Budget" at bounding box center [52, 178] width 21 height 10
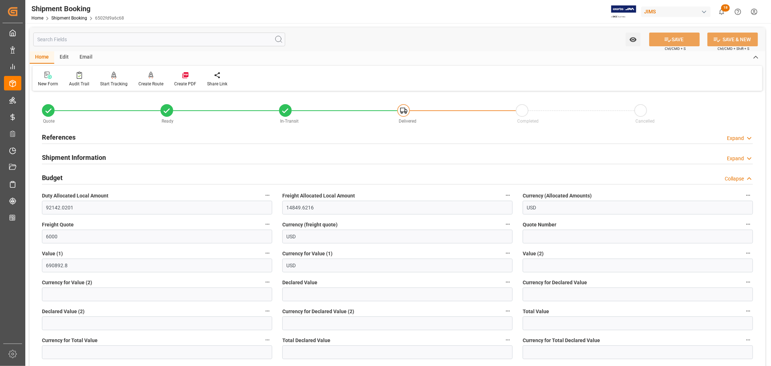
click at [56, 176] on h2 "Budget" at bounding box center [52, 178] width 21 height 10
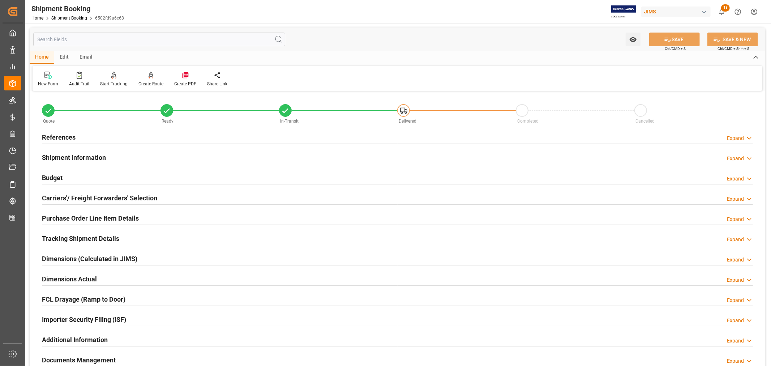
click at [61, 134] on h2 "References" at bounding box center [59, 137] width 34 height 10
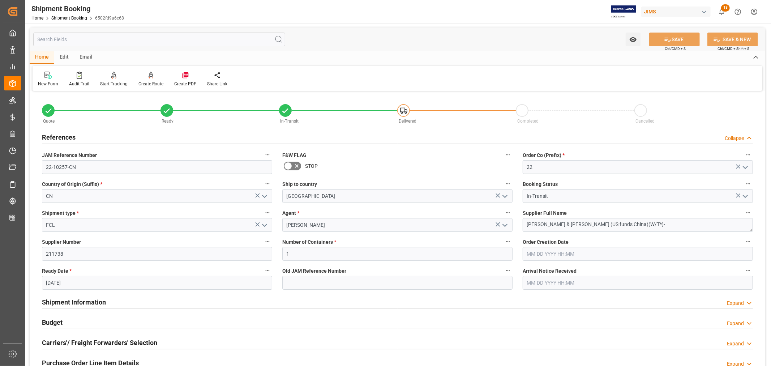
click at [61, 134] on h2 "References" at bounding box center [59, 137] width 34 height 10
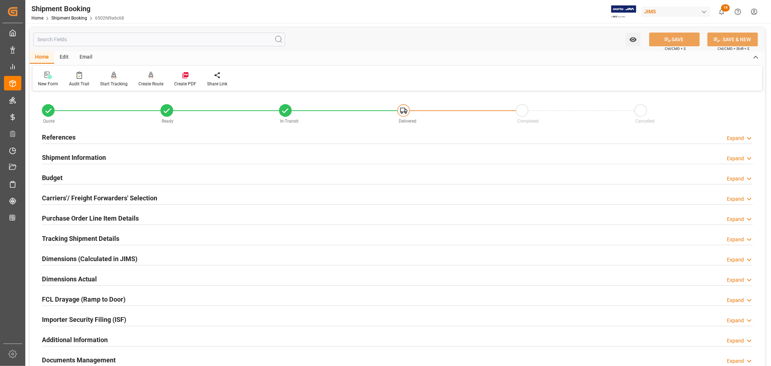
click at [61, 134] on h2 "References" at bounding box center [59, 137] width 34 height 10
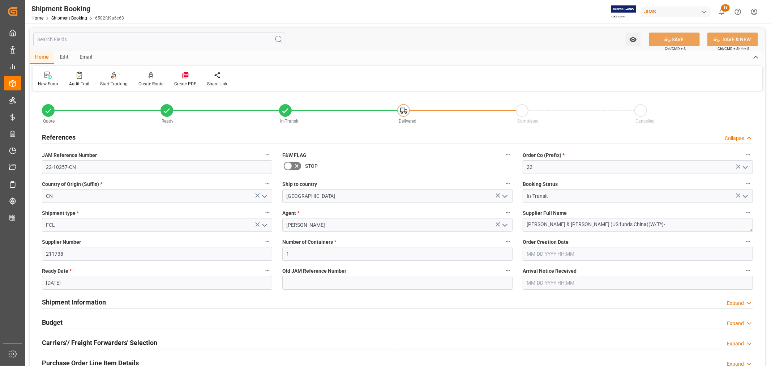
click at [61, 134] on h2 "References" at bounding box center [59, 137] width 34 height 10
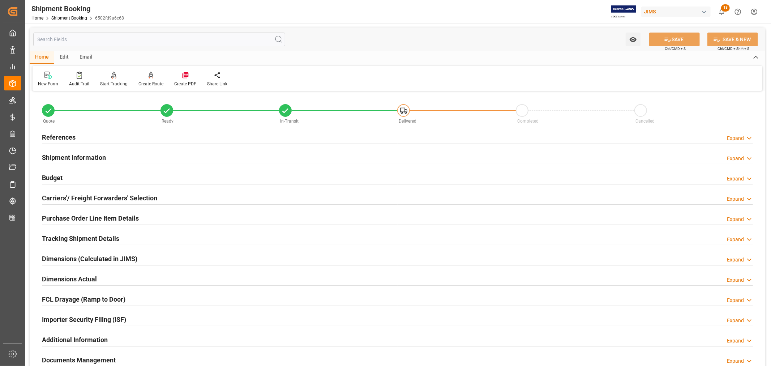
drag, startPoint x: 93, startPoint y: 154, endPoint x: 111, endPoint y: 162, distance: 19.7
click at [93, 154] on h2 "Shipment Information" at bounding box center [74, 157] width 64 height 10
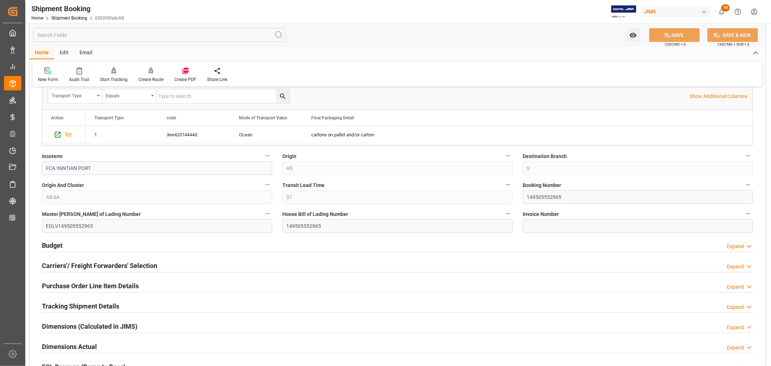
scroll to position [241, 0]
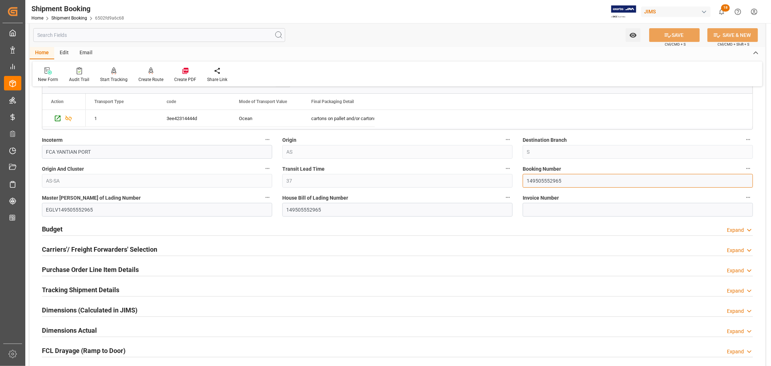
click at [537, 181] on input "149505552965" at bounding box center [638, 181] width 230 height 14
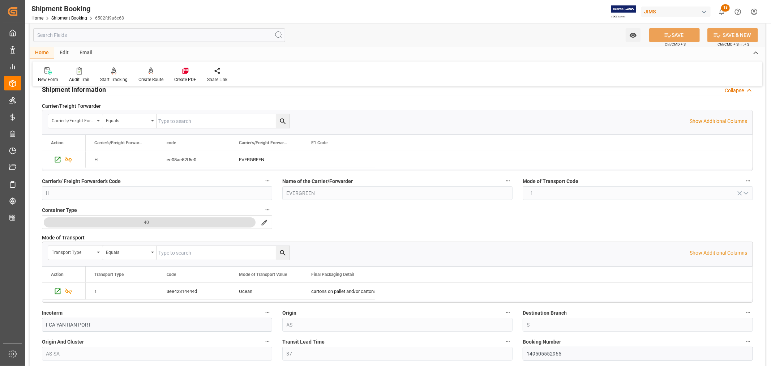
scroll to position [0, 0]
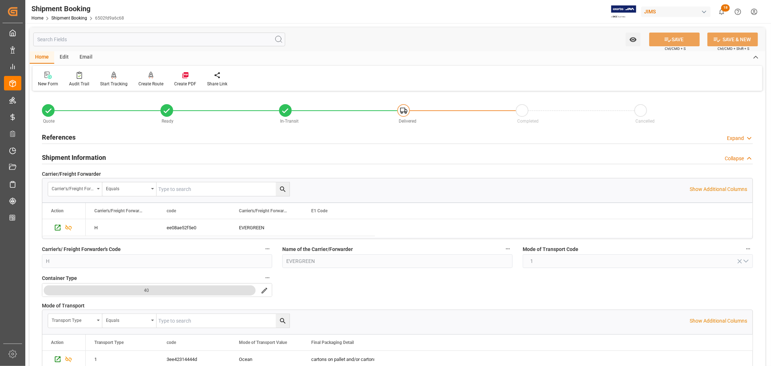
drag, startPoint x: 61, startPoint y: 158, endPoint x: 60, endPoint y: 136, distance: 22.1
click at [61, 158] on h2 "Shipment Information" at bounding box center [74, 157] width 64 height 10
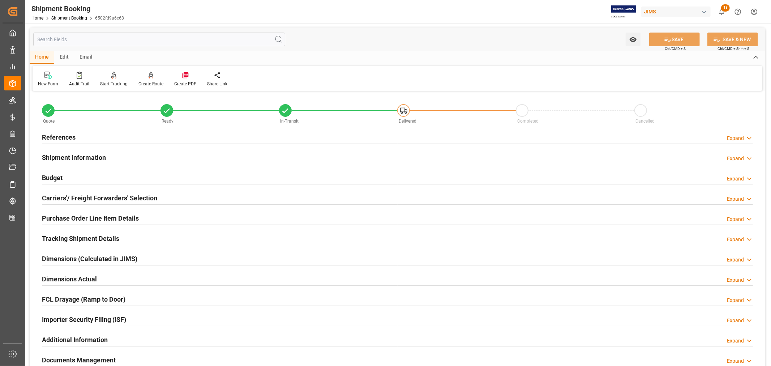
click at [60, 135] on h2 "References" at bounding box center [59, 137] width 34 height 10
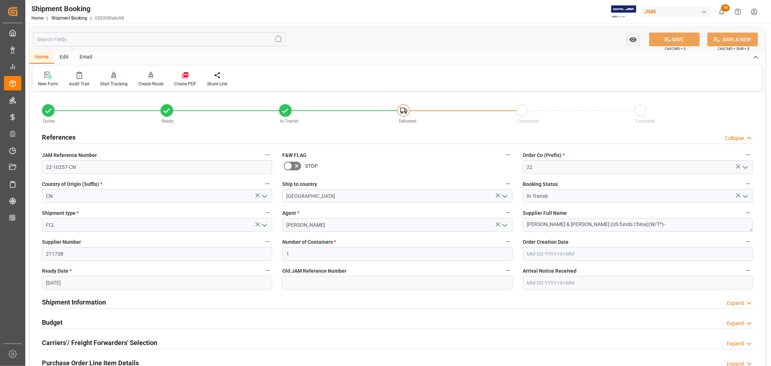
click at [60, 135] on h2 "References" at bounding box center [59, 137] width 34 height 10
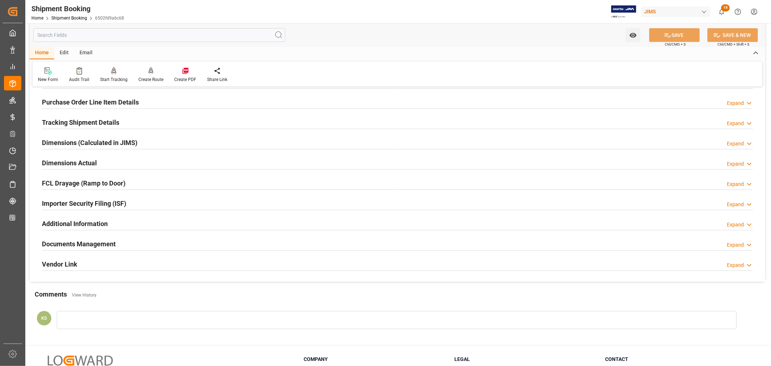
scroll to position [120, 0]
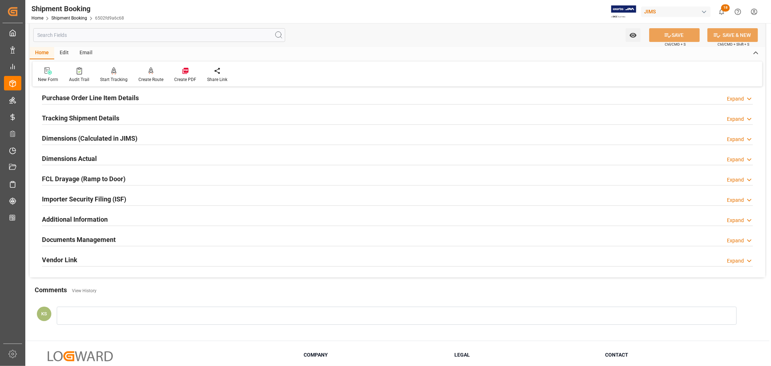
click at [230, 201] on div "Importer Security Filing (ISF) Expand" at bounding box center [397, 199] width 711 height 14
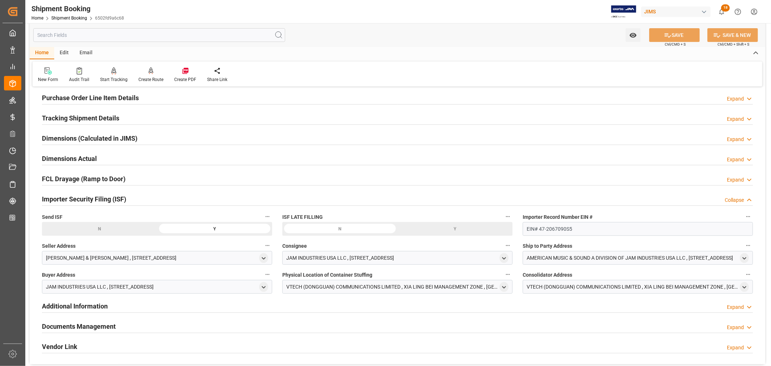
click at [230, 201] on div "Importer Security Filing (ISF) Collapse" at bounding box center [397, 199] width 711 height 14
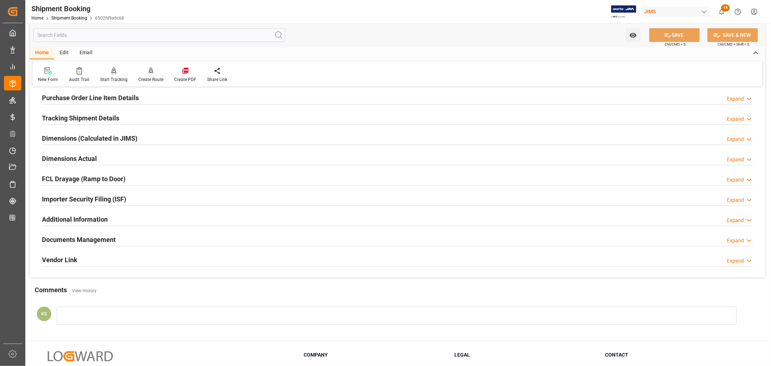
click at [219, 242] on div "Documents Management Expand" at bounding box center [397, 239] width 711 height 14
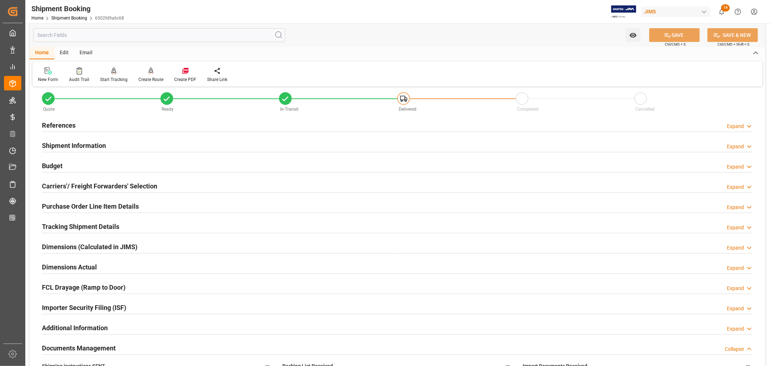
scroll to position [0, 0]
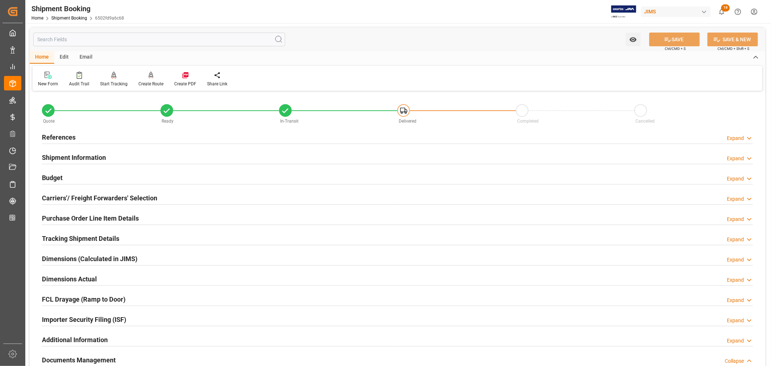
click at [64, 137] on h2 "References" at bounding box center [59, 137] width 34 height 10
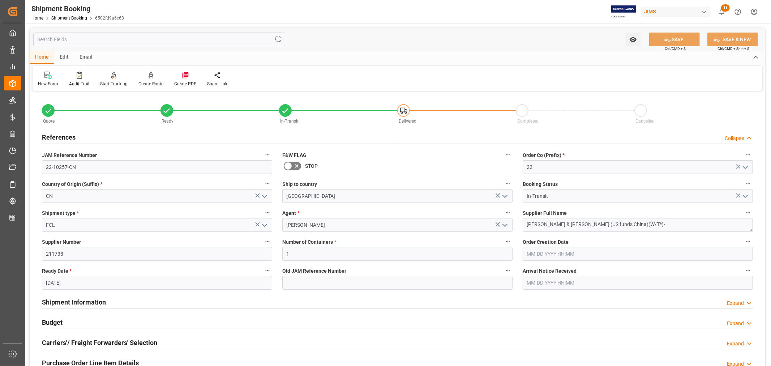
click at [64, 137] on h2 "References" at bounding box center [59, 137] width 34 height 10
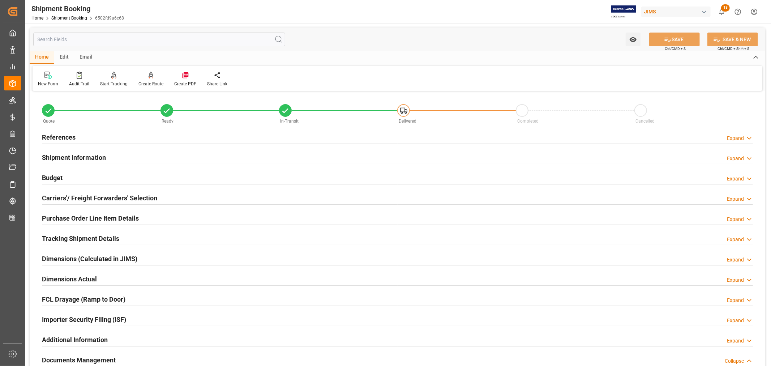
click at [56, 131] on div "References" at bounding box center [59, 137] width 34 height 14
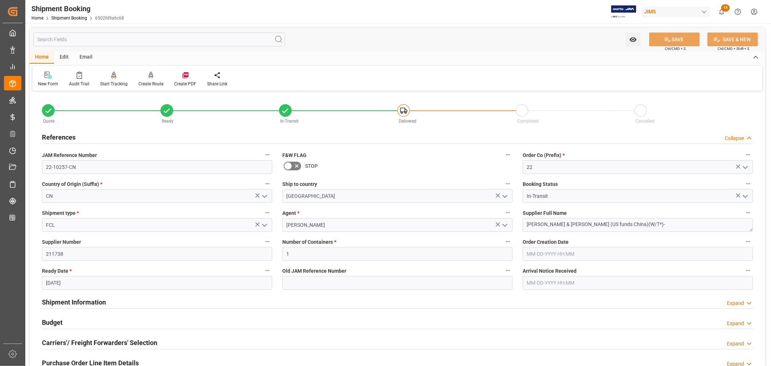
click at [56, 131] on div "References" at bounding box center [59, 137] width 34 height 14
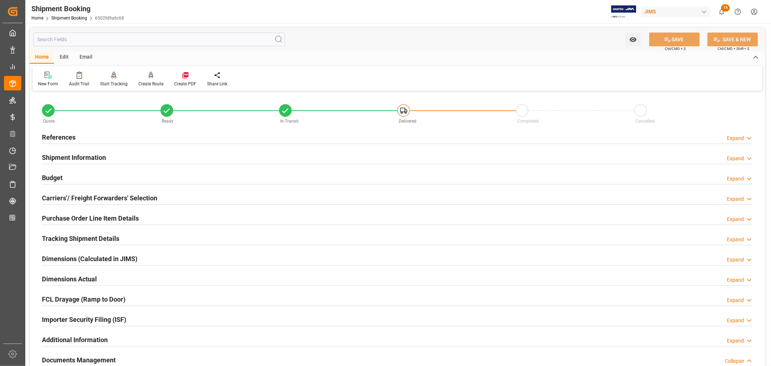
click at [59, 176] on h2 "Budget" at bounding box center [52, 178] width 21 height 10
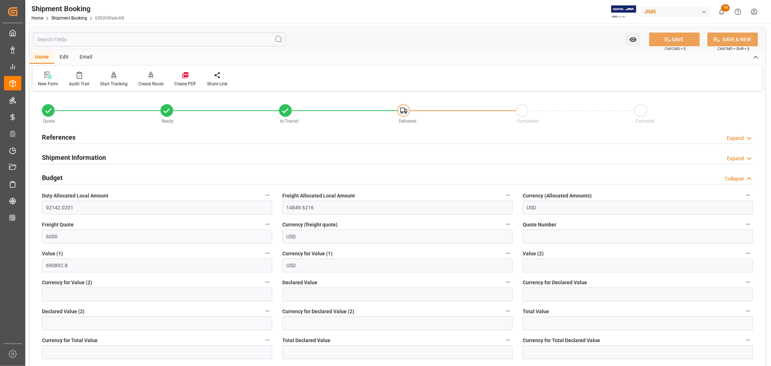
drag, startPoint x: 55, startPoint y: 176, endPoint x: 55, endPoint y: 171, distance: 5.4
click at [55, 176] on h2 "Budget" at bounding box center [52, 178] width 21 height 10
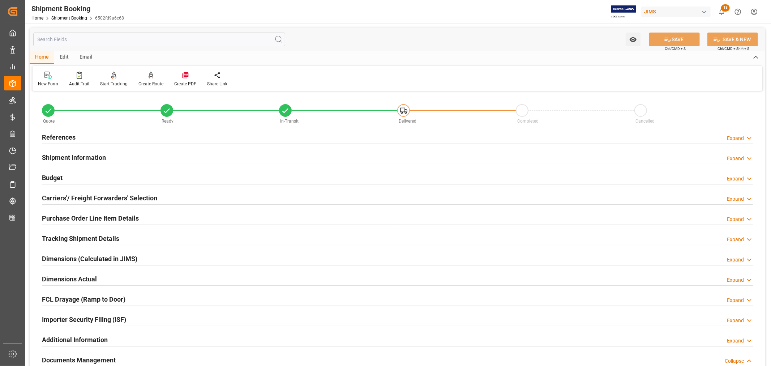
click at [60, 132] on h2 "References" at bounding box center [59, 137] width 34 height 10
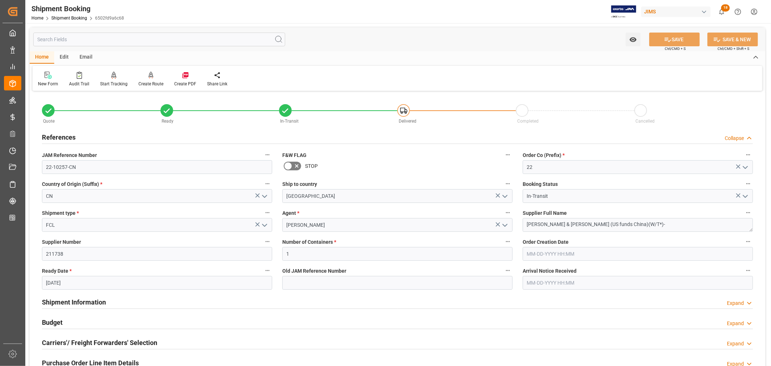
click at [60, 131] on div "References" at bounding box center [59, 137] width 34 height 14
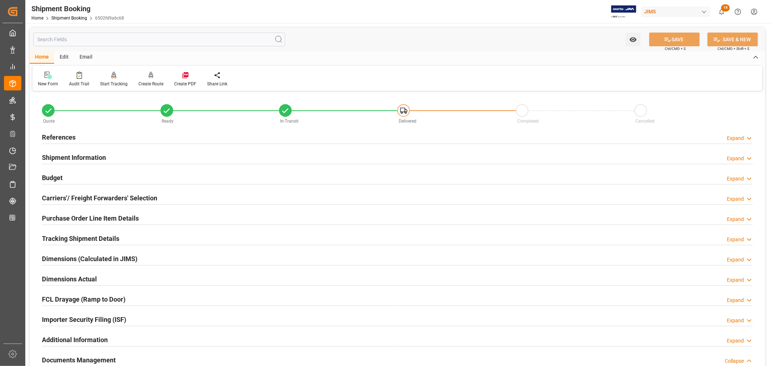
click at [66, 217] on h2 "Purchase Order Line Item Details" at bounding box center [90, 218] width 97 height 10
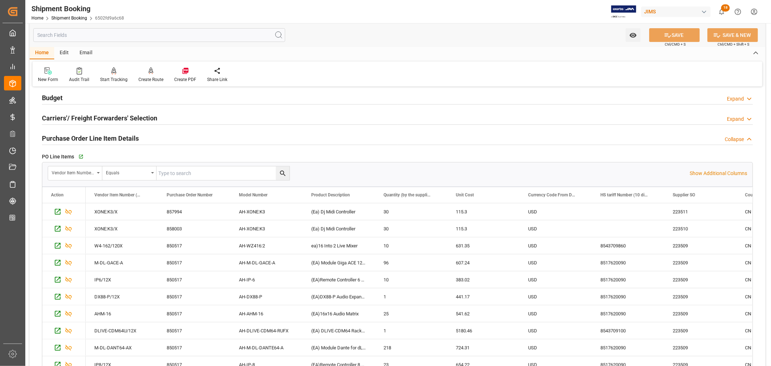
scroll to position [80, 0]
click at [253, 210] on div "AH-XONE:K3" at bounding box center [266, 211] width 72 height 17
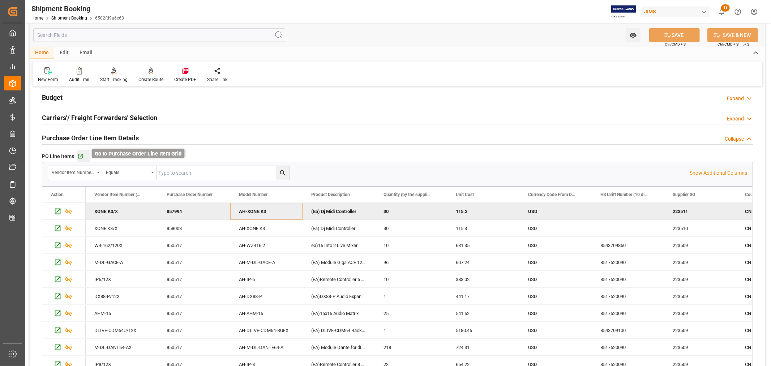
click at [78, 156] on icon "button" at bounding box center [80, 156] width 6 height 6
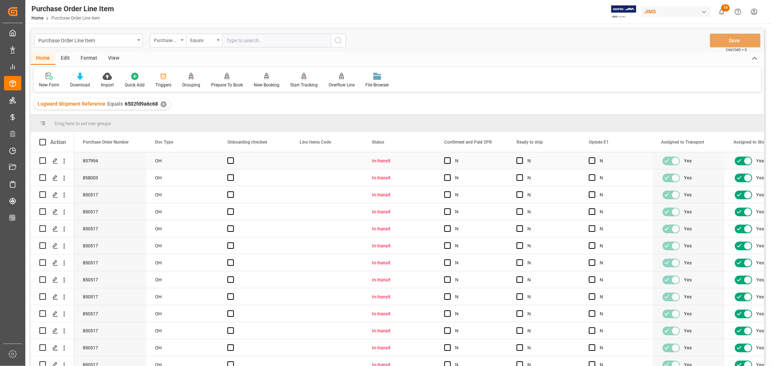
click at [291, 161] on div "Press SPACE to select this row." at bounding box center [327, 160] width 72 height 17
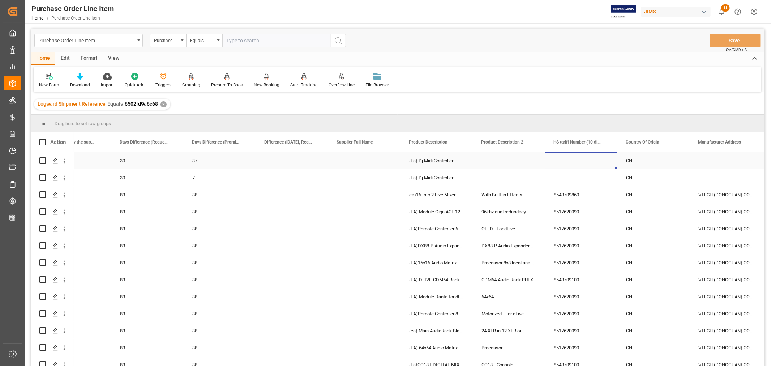
click at [564, 156] on div "Press SPACE to select this row." at bounding box center [581, 160] width 72 height 17
click at [561, 163] on input "Press SPACE to select this row." at bounding box center [581, 165] width 61 height 14
paste input "8517620090"
type input "8517620090"
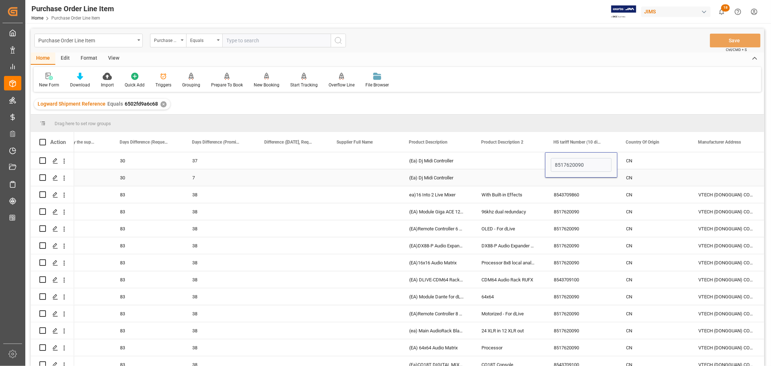
click at [560, 179] on div "Press SPACE to select this row." at bounding box center [581, 177] width 72 height 17
click at [560, 178] on div "Press SPACE to select this row." at bounding box center [581, 177] width 72 height 17
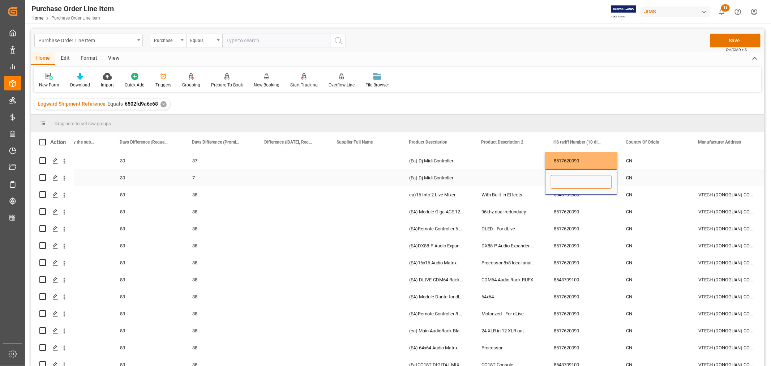
click at [558, 179] on input "Press SPACE to select this row." at bounding box center [581, 182] width 61 height 14
paste input "8517620090"
type input "8517620090"
click at [508, 174] on div "Press SPACE to select this row." at bounding box center [509, 177] width 72 height 17
click at [510, 159] on div "Press SPACE to select this row." at bounding box center [509, 160] width 72 height 17
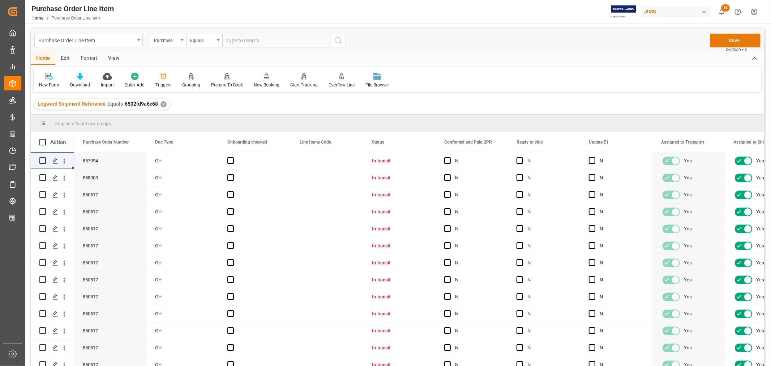
click at [730, 41] on button "Save" at bounding box center [735, 41] width 51 height 14
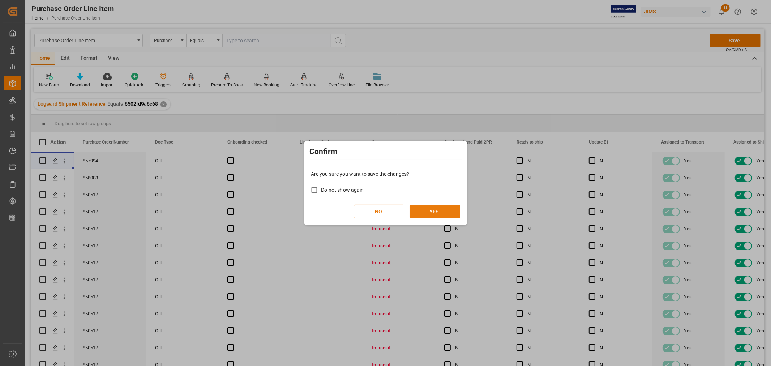
click at [435, 212] on button "YES" at bounding box center [434, 212] width 51 height 14
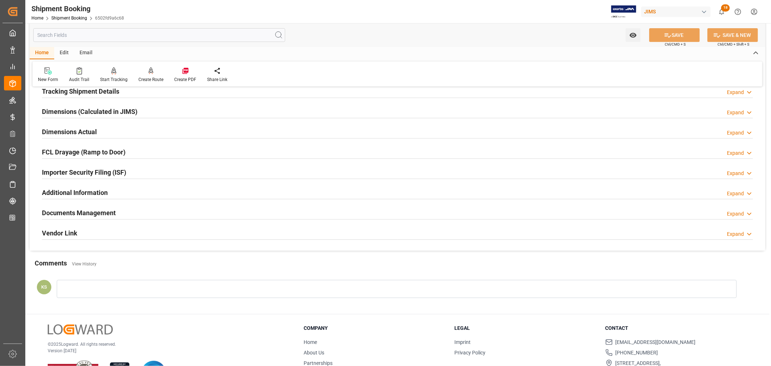
scroll to position [160, 0]
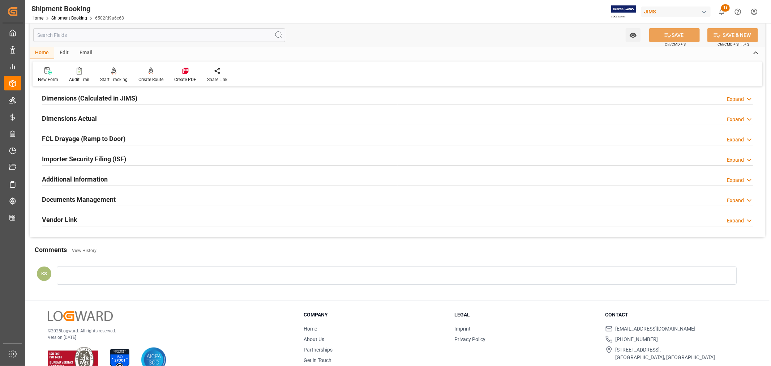
click at [206, 196] on div "Documents Management Expand" at bounding box center [397, 199] width 711 height 14
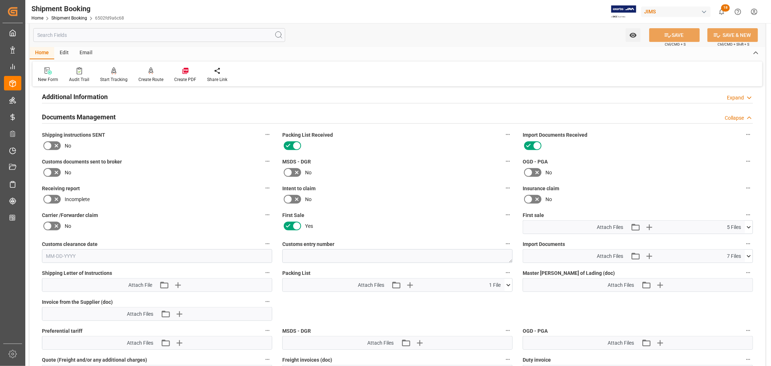
scroll to position [321, 0]
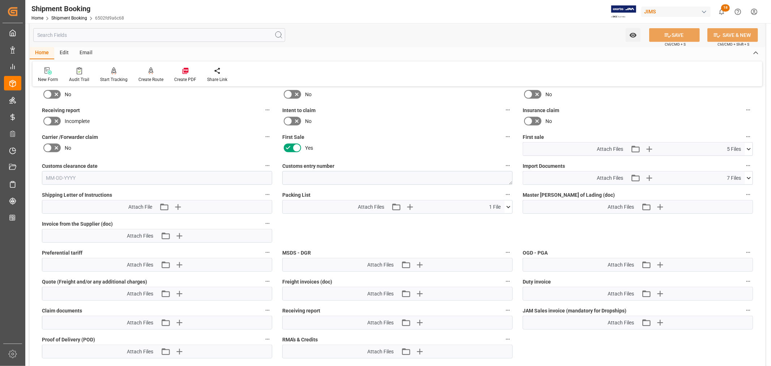
click at [748, 174] on icon at bounding box center [749, 178] width 8 height 8
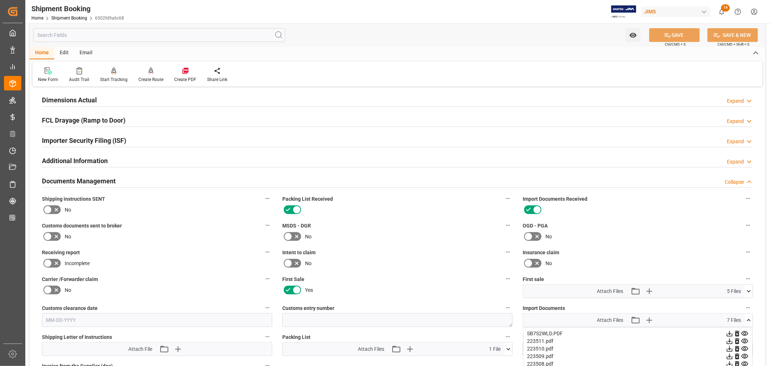
scroll to position [166, 0]
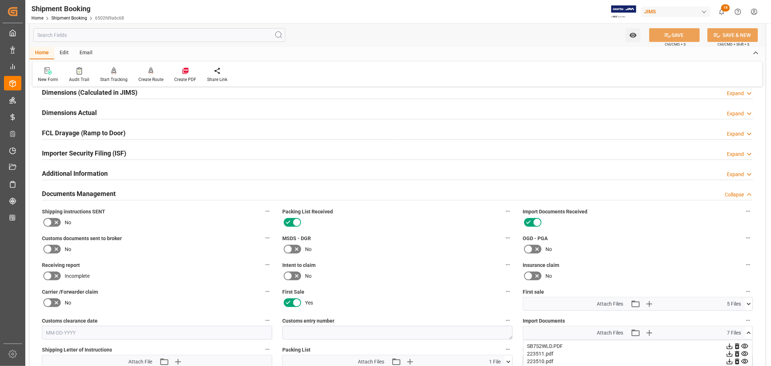
click at [102, 192] on h2 "Documents Management" at bounding box center [79, 194] width 74 height 10
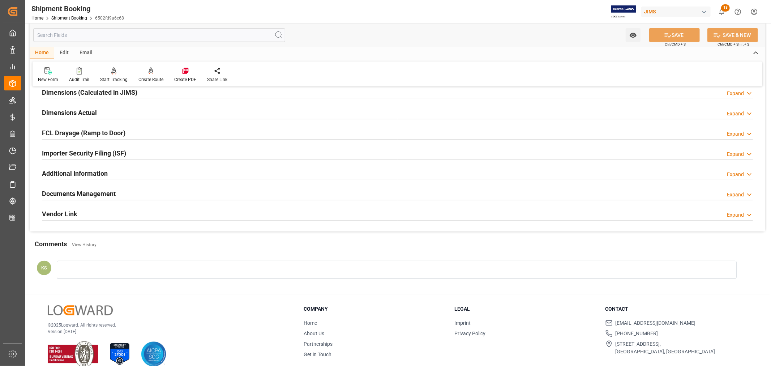
click at [134, 154] on div "Importer Security Filing (ISF) Expand" at bounding box center [397, 153] width 711 height 14
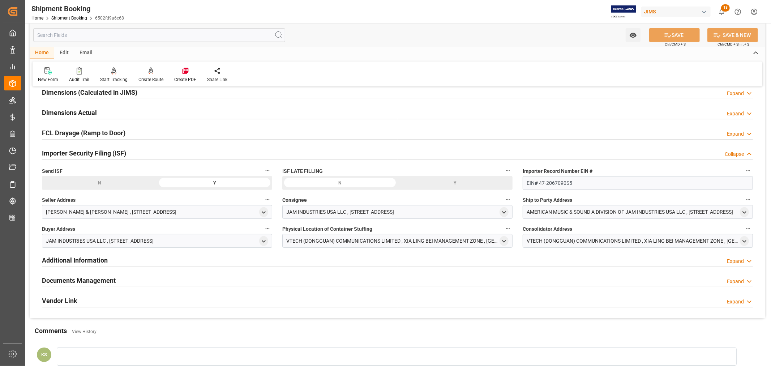
click at [134, 154] on div "Importer Security Filing (ISF) Collapse" at bounding box center [397, 153] width 711 height 14
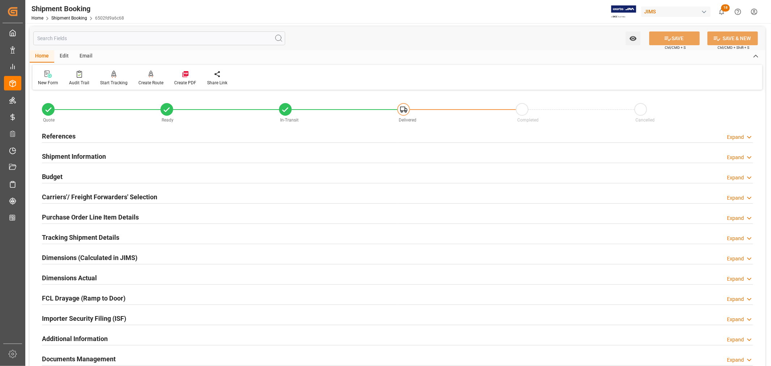
scroll to position [0, 0]
click at [74, 138] on h2 "References" at bounding box center [59, 137] width 34 height 10
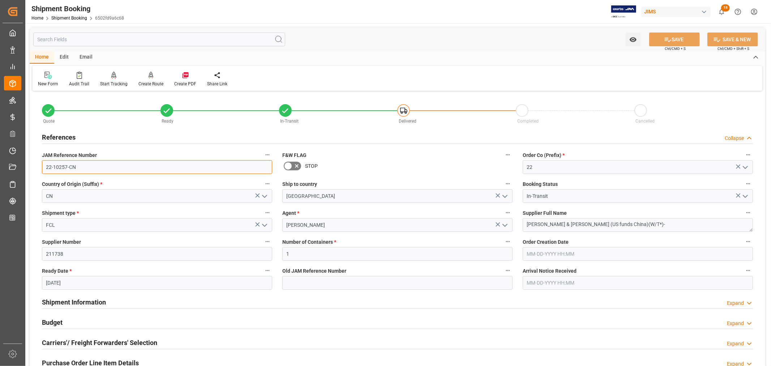
drag, startPoint x: 75, startPoint y: 166, endPoint x: 44, endPoint y: 166, distance: 31.1
click at [44, 166] on input "22-10257-CN" at bounding box center [157, 167] width 230 height 14
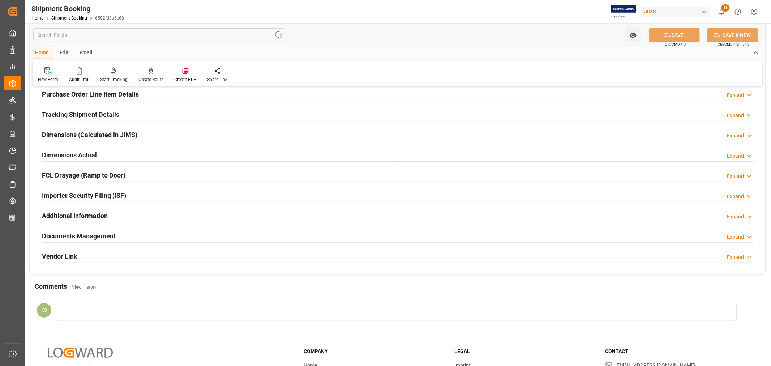
scroll to position [281, 0]
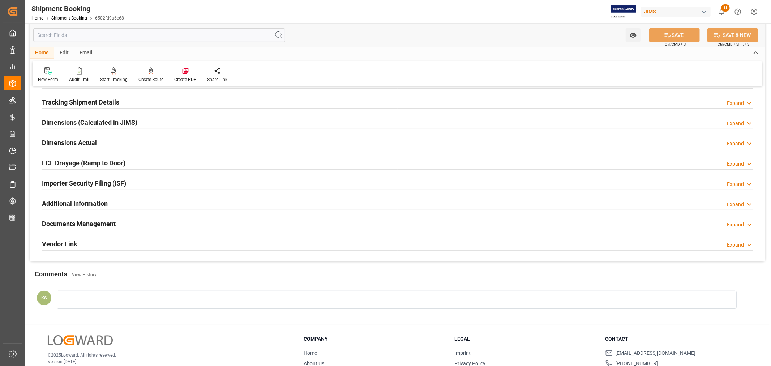
click at [568, 223] on div "Documents Management Expand" at bounding box center [397, 223] width 711 height 14
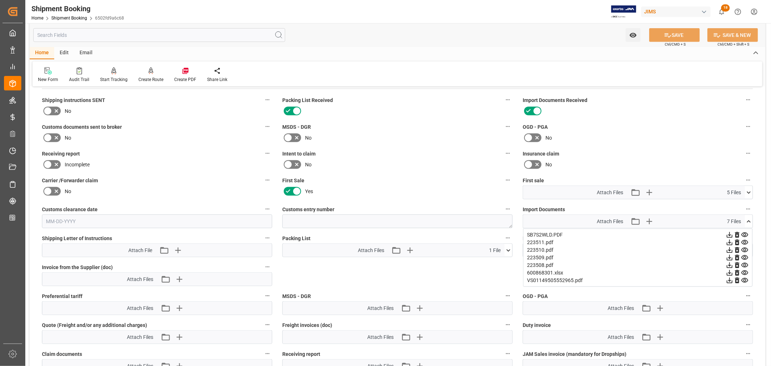
scroll to position [442, 0]
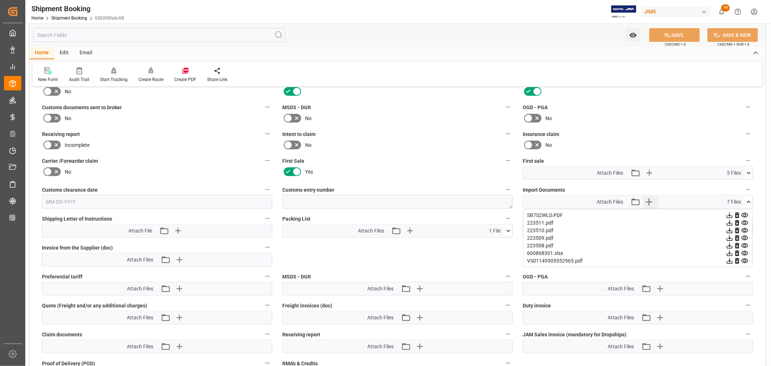
click at [651, 201] on icon "button" at bounding box center [649, 202] width 12 height 12
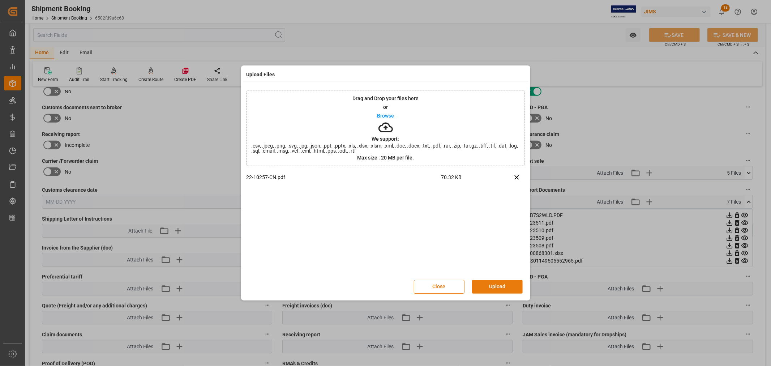
click at [493, 287] on button "Upload" at bounding box center [497, 287] width 51 height 14
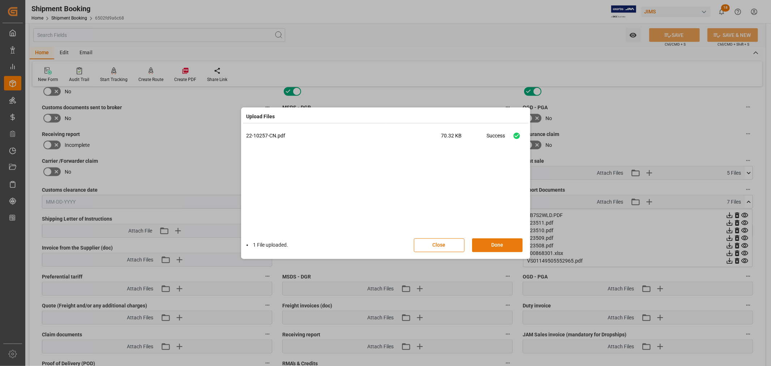
click at [492, 245] on button "Done" at bounding box center [497, 245] width 51 height 14
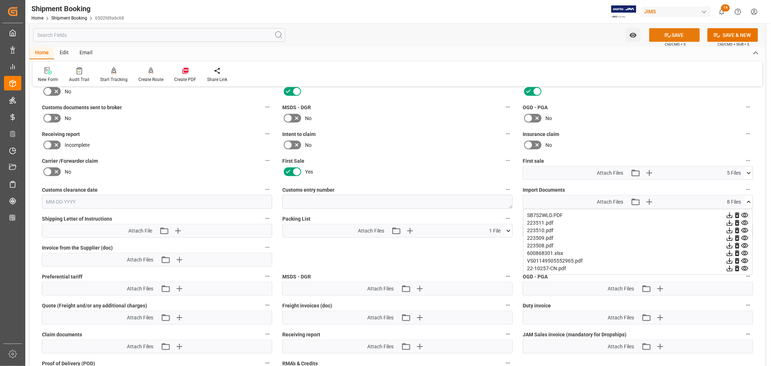
click at [676, 33] on button "SAVE" at bounding box center [674, 35] width 51 height 14
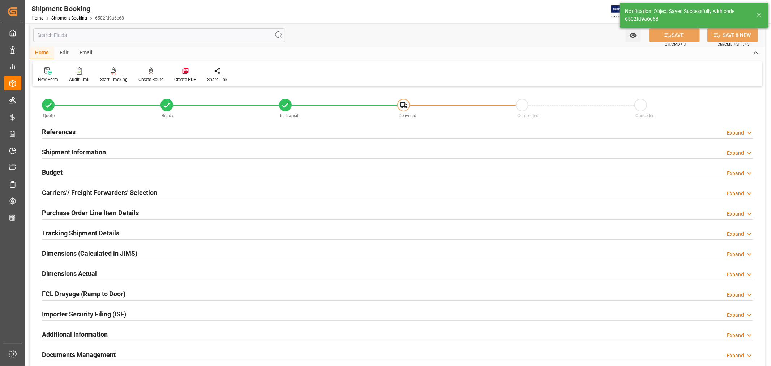
scroll to position [0, 0]
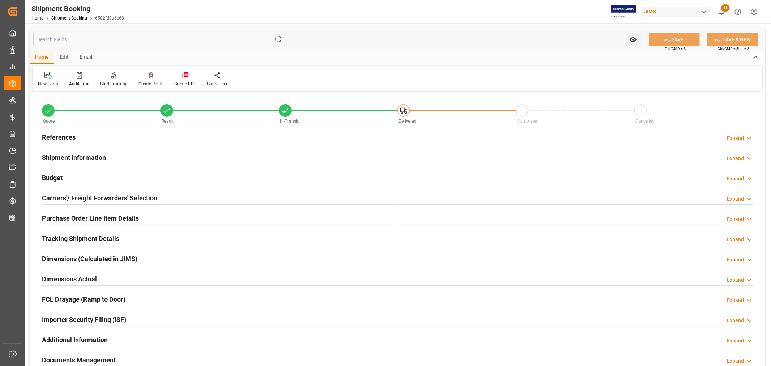
click at [62, 215] on h2 "Purchase Order Line Item Details" at bounding box center [90, 218] width 97 height 10
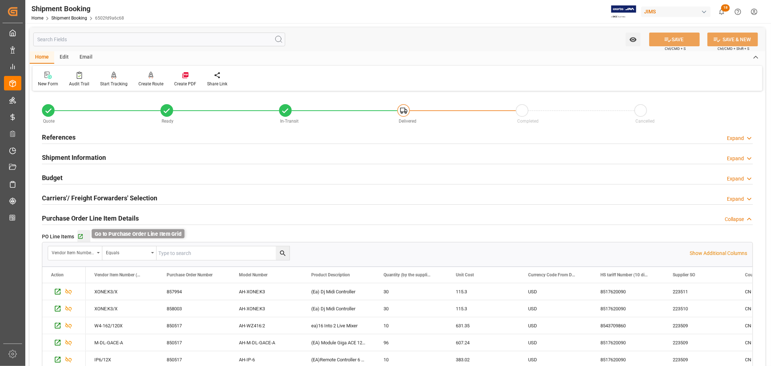
click at [79, 236] on icon "button" at bounding box center [80, 236] width 6 height 6
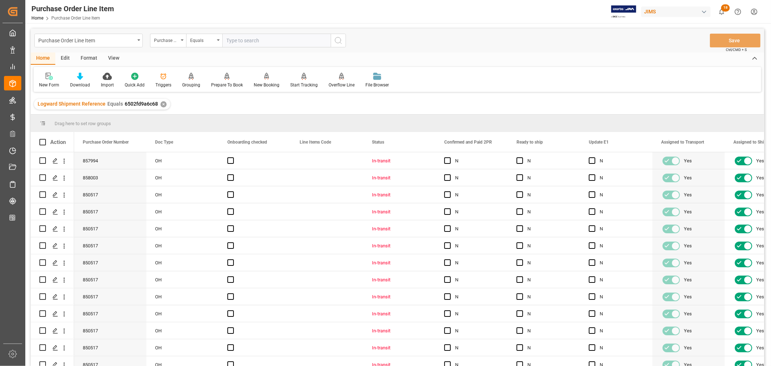
click at [115, 59] on div "View" at bounding box center [114, 58] width 22 height 12
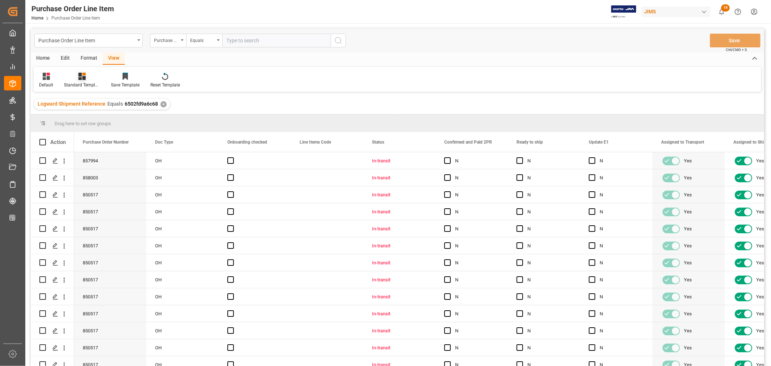
click at [79, 79] on icon at bounding box center [81, 76] width 7 height 7
click at [92, 175] on div "Buyer Discrepancy" at bounding box center [101, 176] width 63 height 8
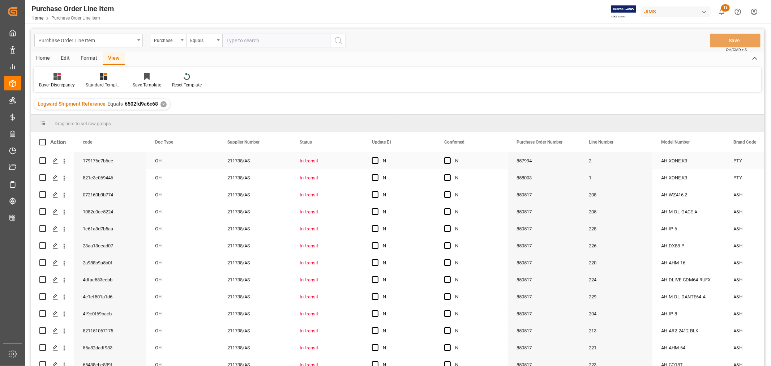
click at [420, 158] on div "N" at bounding box center [405, 160] width 44 height 17
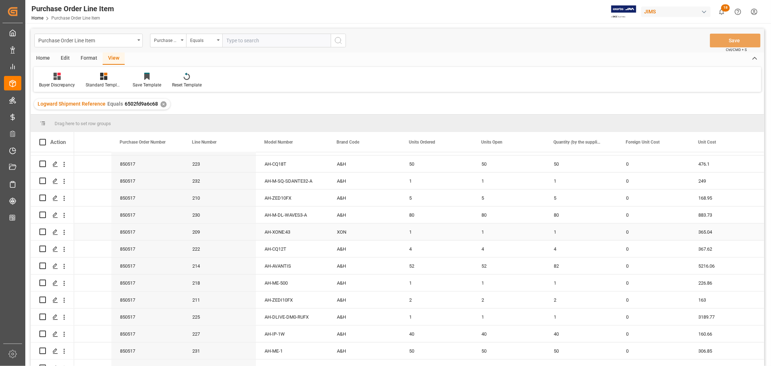
scroll to position [241, 0]
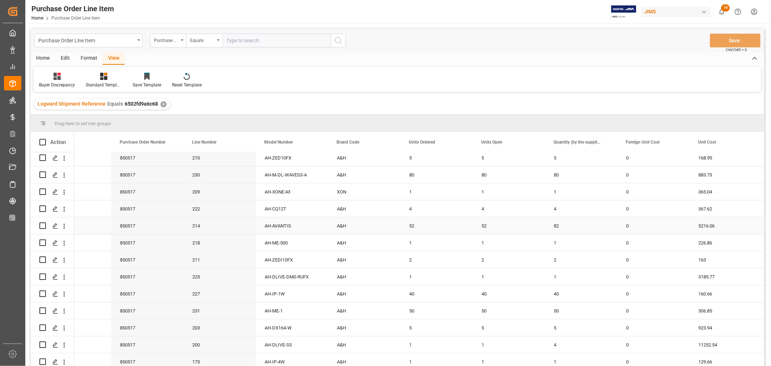
click at [486, 225] on div "52" at bounding box center [509, 225] width 72 height 17
drag, startPoint x: 543, startPoint y: 233, endPoint x: 579, endPoint y: 229, distance: 36.0
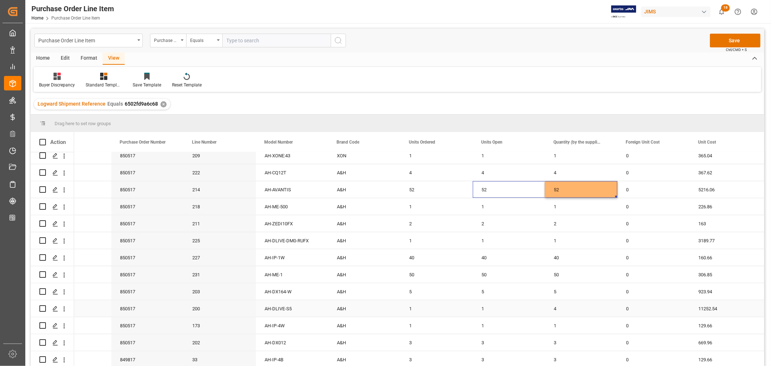
click at [485, 305] on div "1" at bounding box center [509, 308] width 72 height 17
drag, startPoint x: 544, startPoint y: 313, endPoint x: 583, endPoint y: 313, distance: 39.0
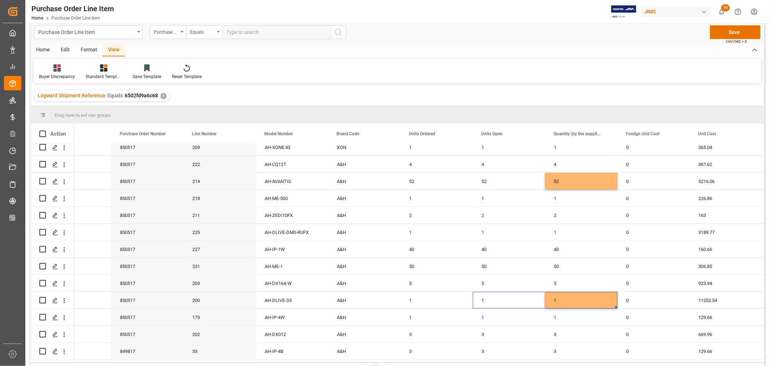
scroll to position [0, 0]
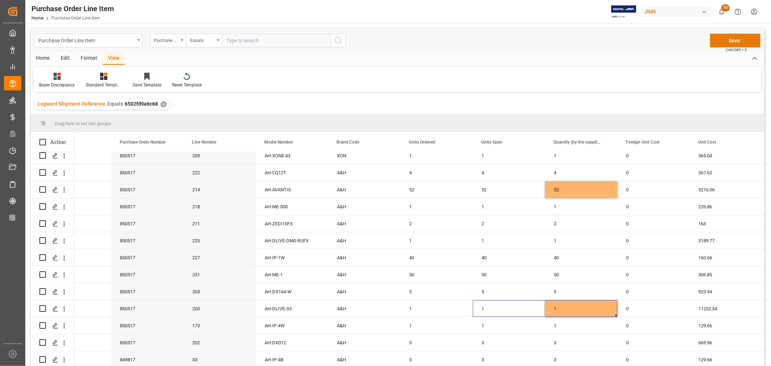
click at [734, 38] on button "Save" at bounding box center [735, 41] width 51 height 14
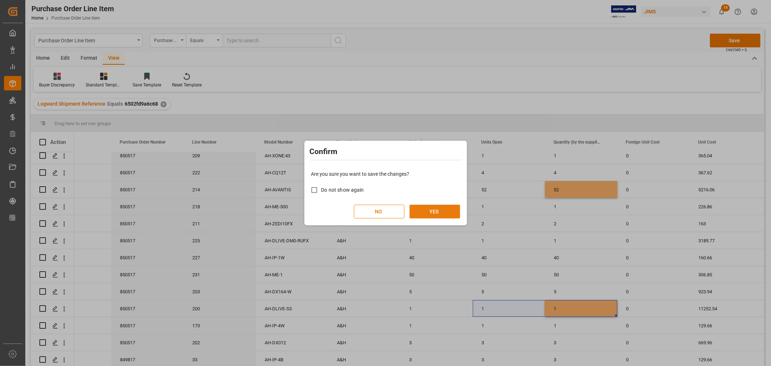
click at [428, 210] on button "YES" at bounding box center [434, 212] width 51 height 14
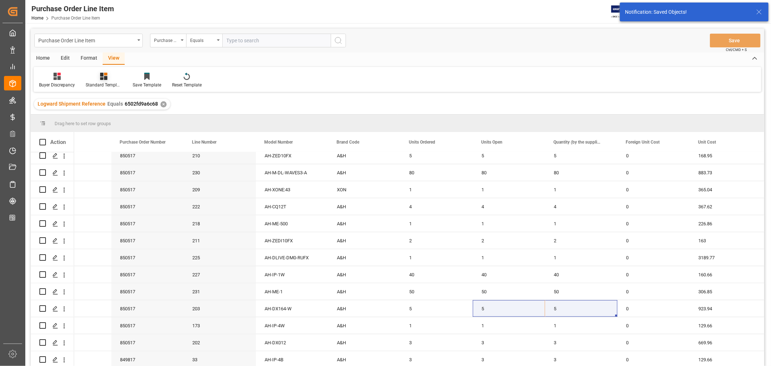
click at [106, 81] on div "Standard Templates" at bounding box center [103, 80] width 47 height 16
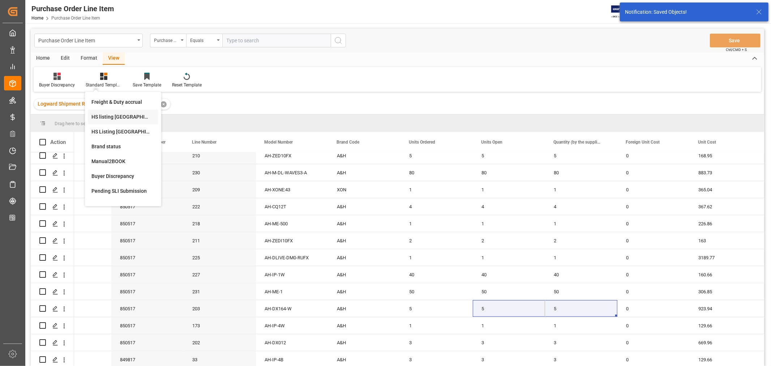
click at [110, 114] on div "HS listing [GEOGRAPHIC_DATA]" at bounding box center [122, 117] width 63 height 8
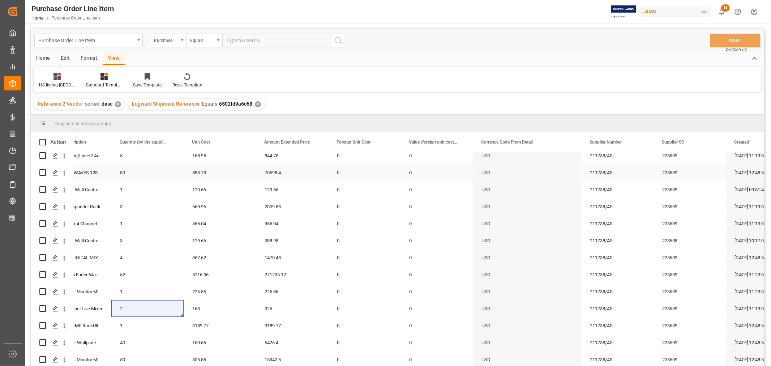
click at [139, 172] on div "80" at bounding box center [147, 172] width 72 height 17
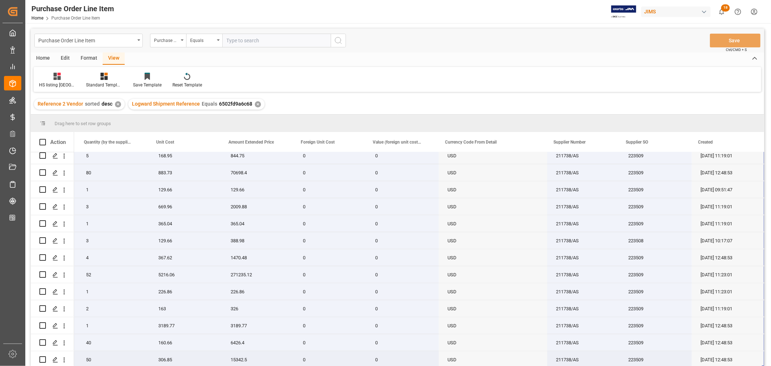
drag, startPoint x: 89, startPoint y: 157, endPoint x: 752, endPoint y: 357, distance: 692.5
click at [752, 357] on div "AH-WZ416:2 ea)16 Into 2 Live Mixer 10 631.35 6313.5 0 0 22-10257-CN USD 211738/…" at bounding box center [204, 121] width 1120 height 493
